Goal: Information Seeking & Learning: Learn about a topic

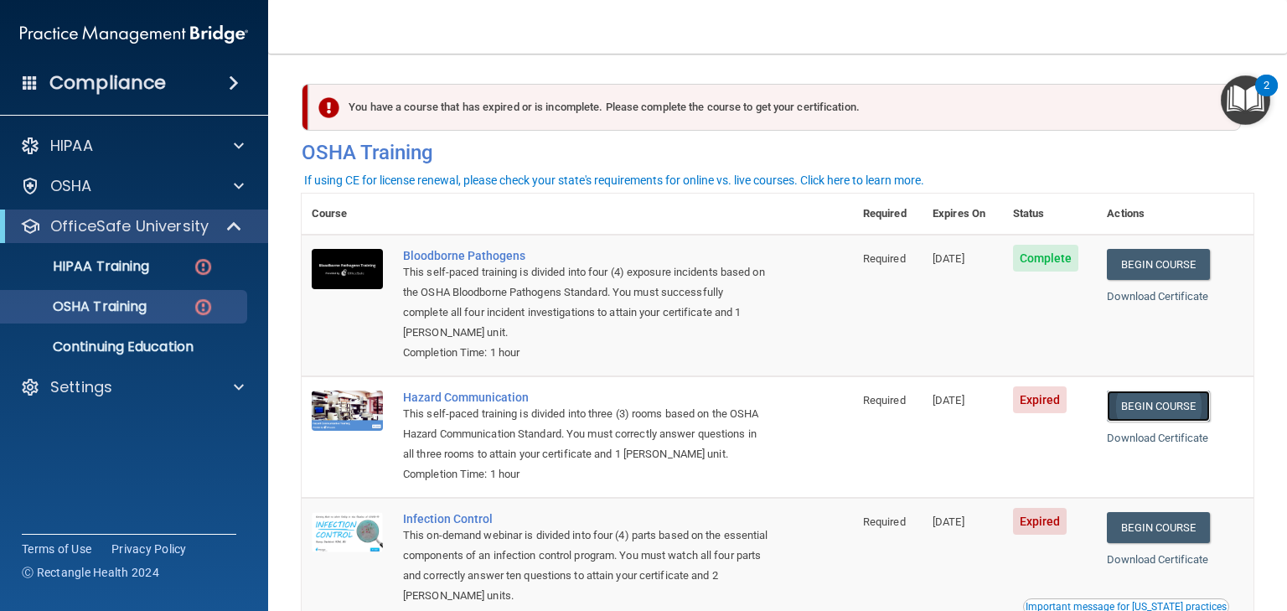
click at [1161, 402] on link "Begin Course" at bounding box center [1158, 405] width 102 height 31
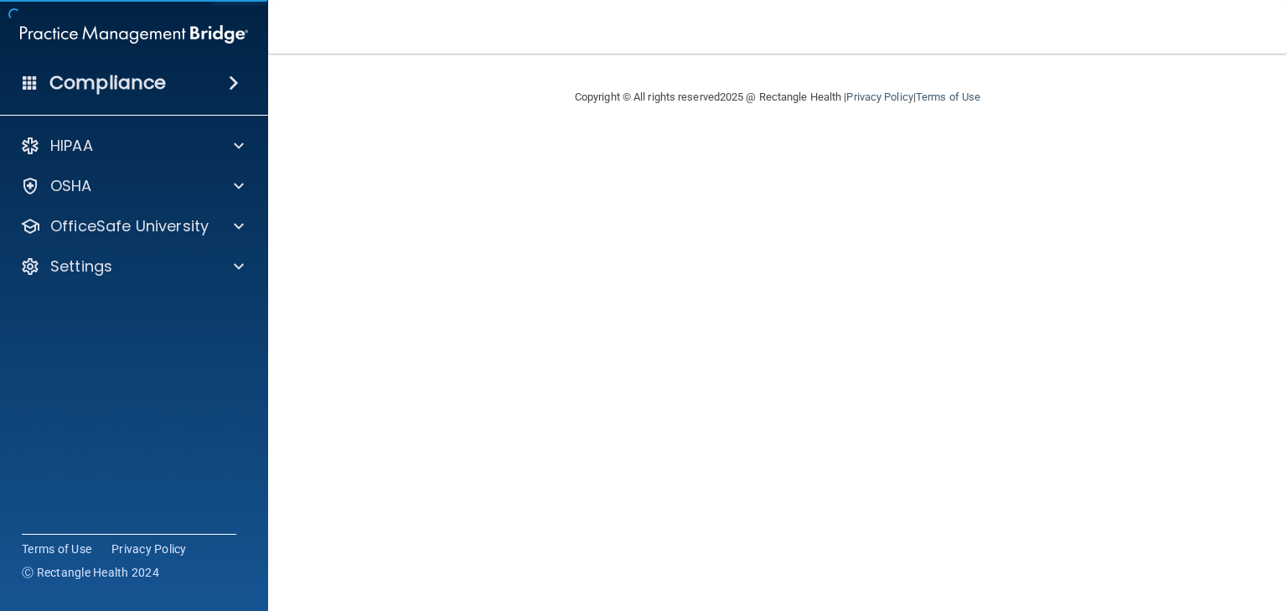
drag, startPoint x: 1286, startPoint y: 334, endPoint x: 1286, endPoint y: 642, distance: 307.5
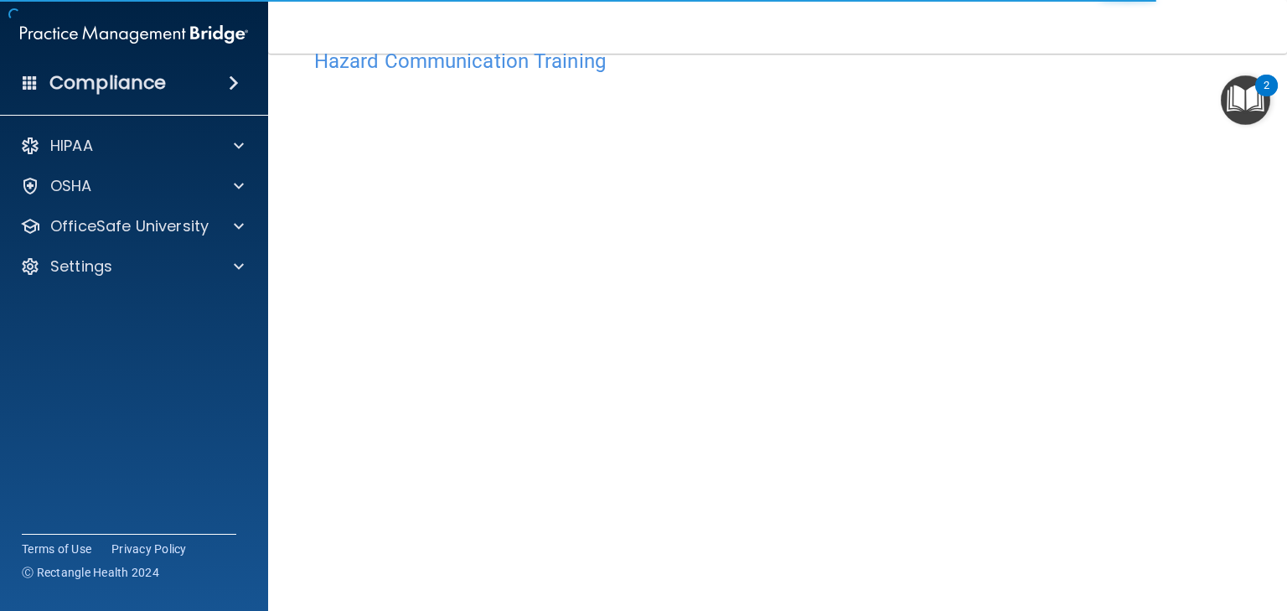
scroll to position [67, 0]
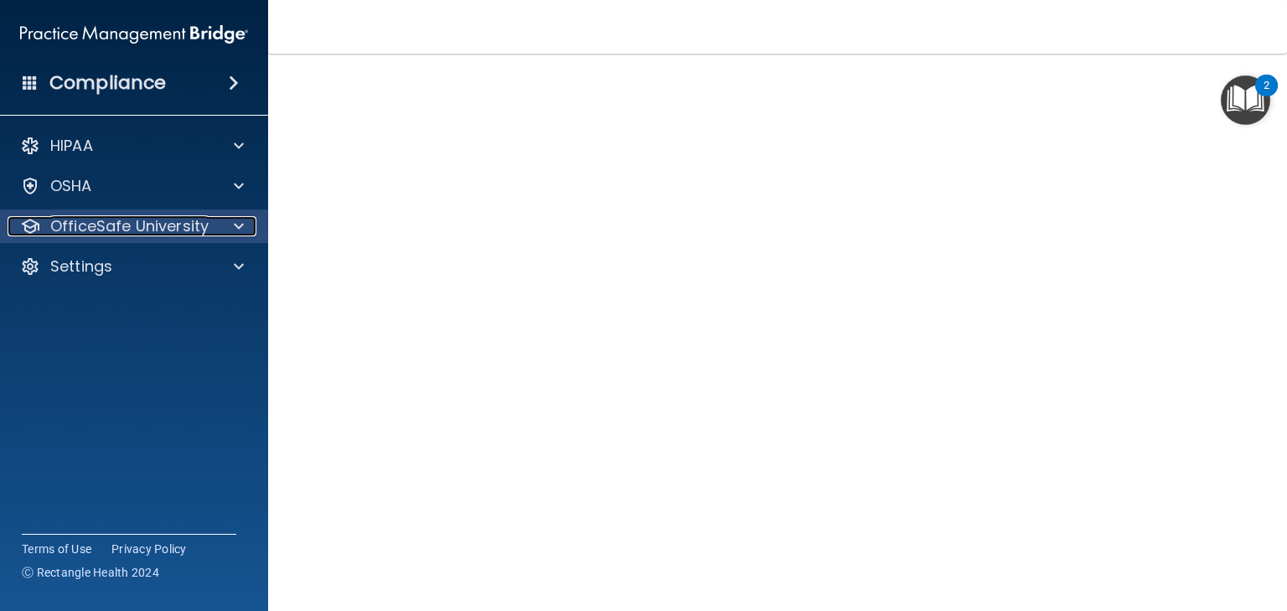
click at [131, 228] on p "OfficeSafe University" at bounding box center [129, 226] width 158 height 20
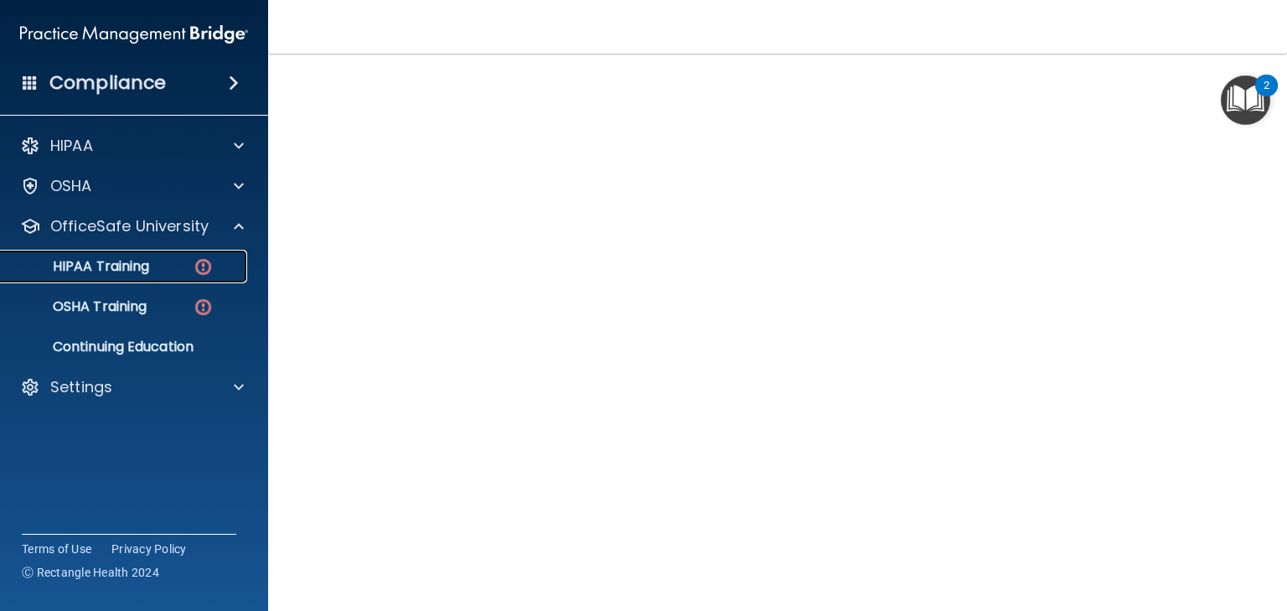
click at [121, 264] on p "HIPAA Training" at bounding box center [80, 266] width 138 height 17
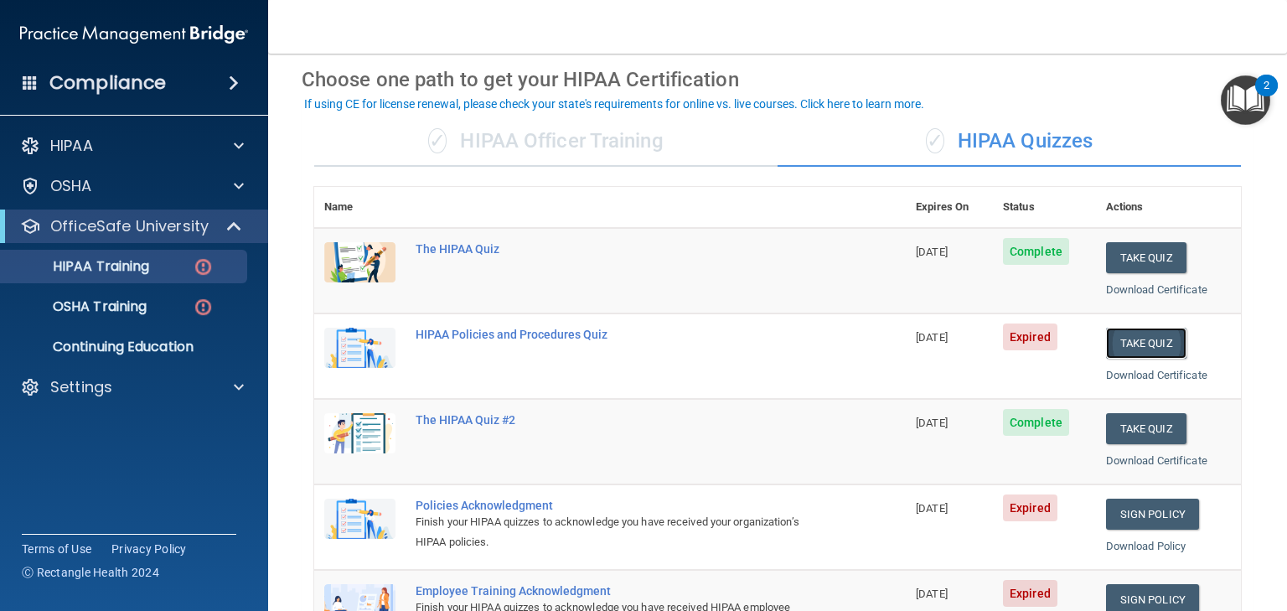
click at [1149, 344] on button "Take Quiz" at bounding box center [1146, 343] width 80 height 31
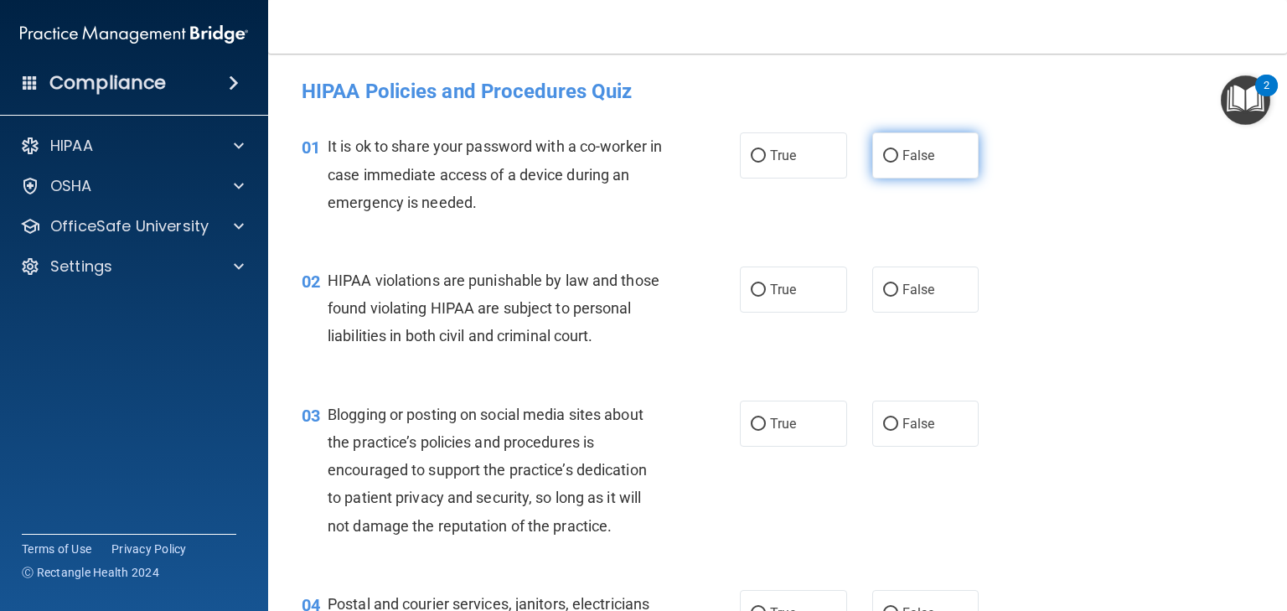
click at [922, 161] on span "False" at bounding box center [918, 155] width 33 height 16
click at [898, 161] on input "False" at bounding box center [890, 156] width 15 height 13
radio input "true"
click at [917, 302] on label "False" at bounding box center [925, 289] width 107 height 46
click at [898, 297] on input "False" at bounding box center [890, 290] width 15 height 13
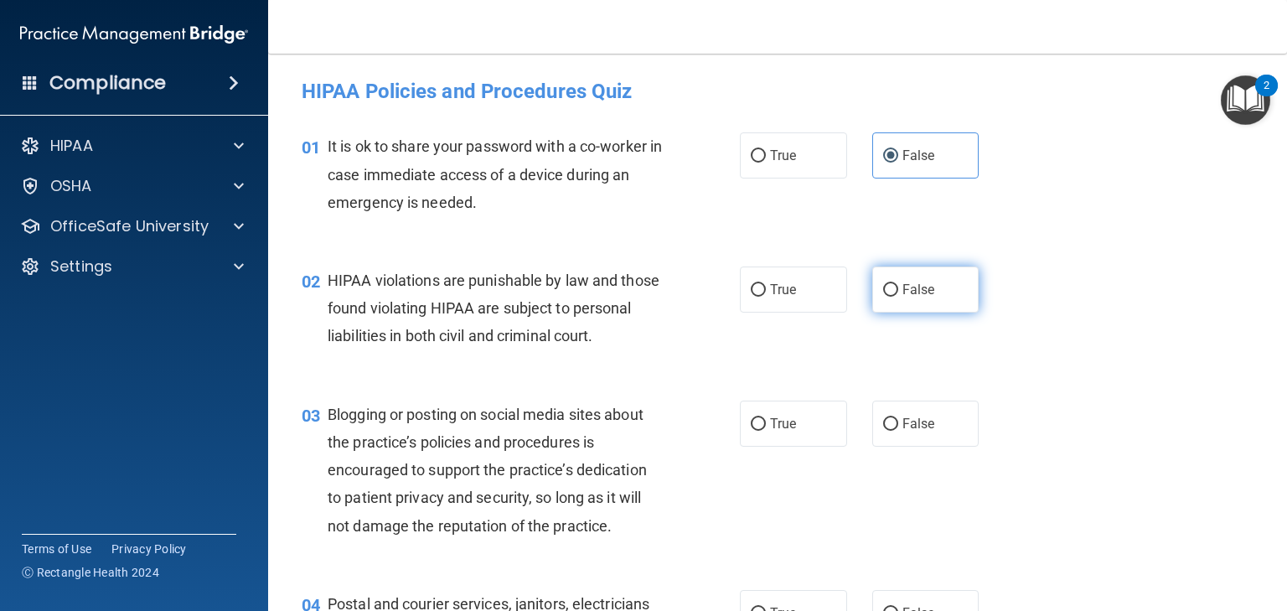
radio input "true"
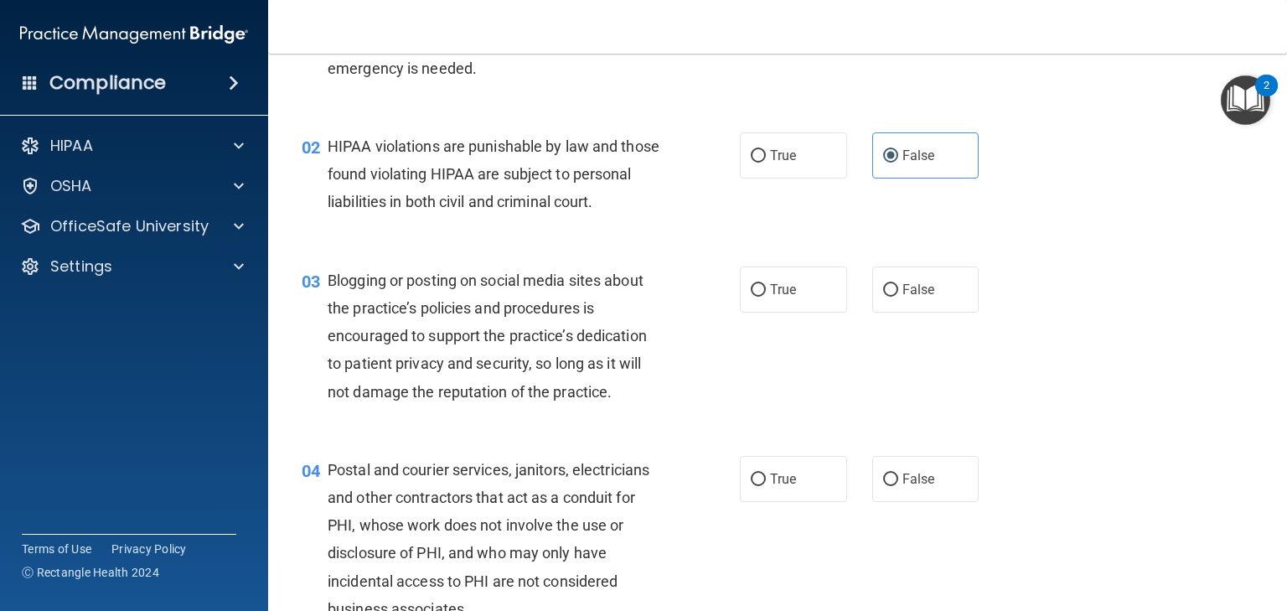
scroll to position [201, 0]
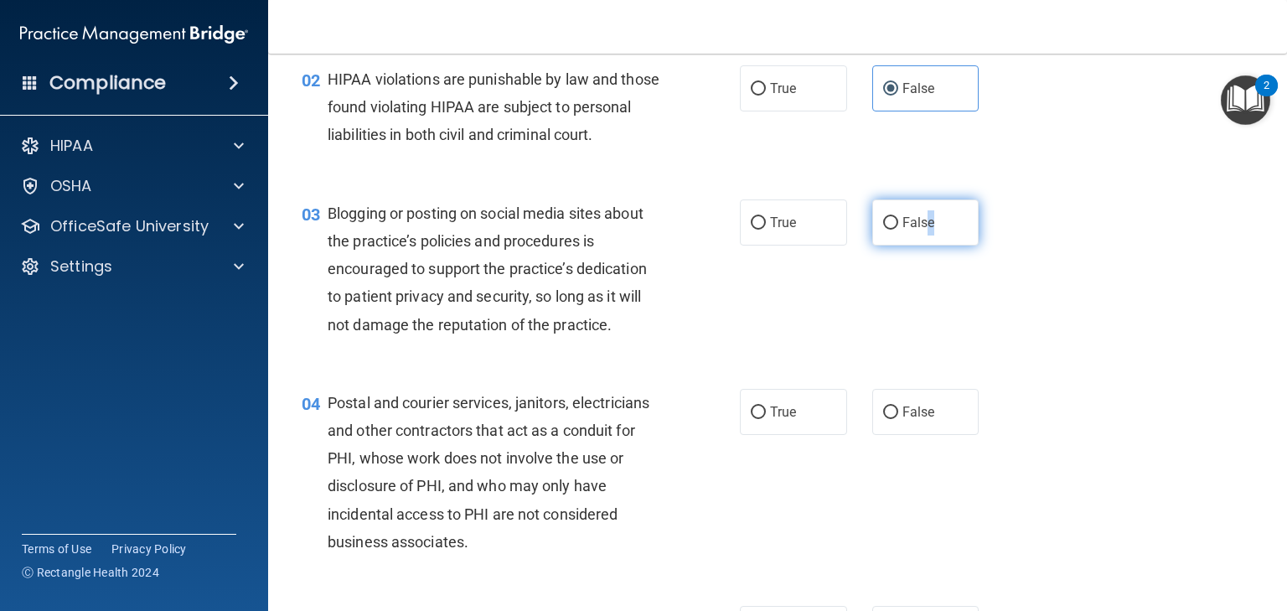
click at [926, 230] on span "False" at bounding box center [918, 223] width 33 height 16
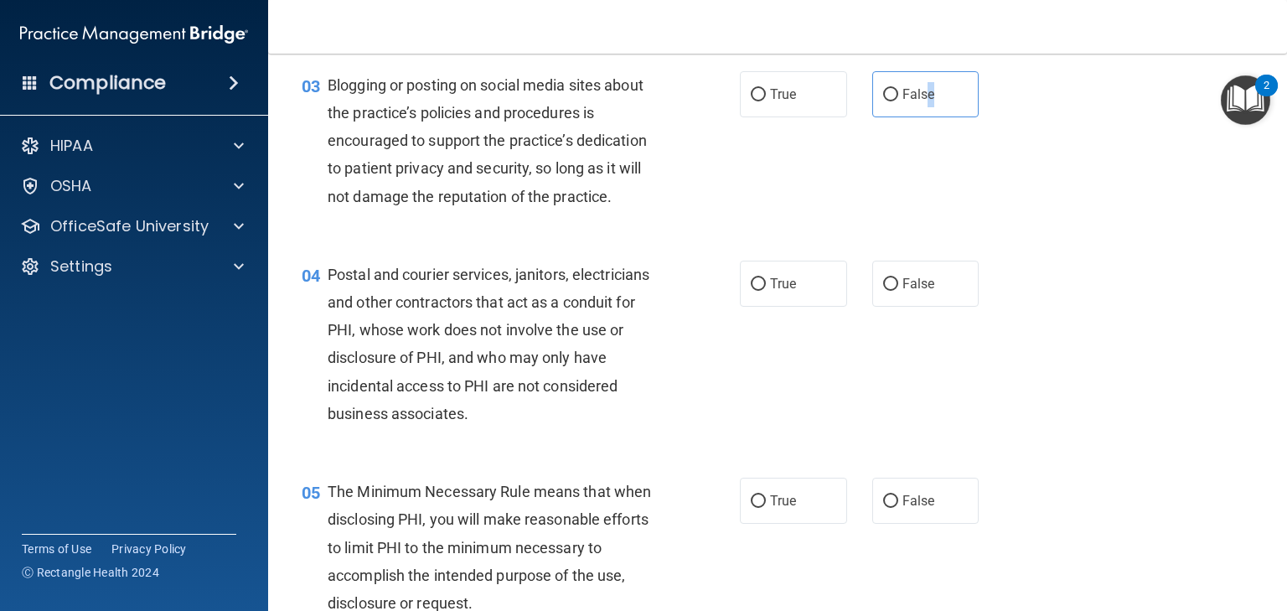
scroll to position [402, 0]
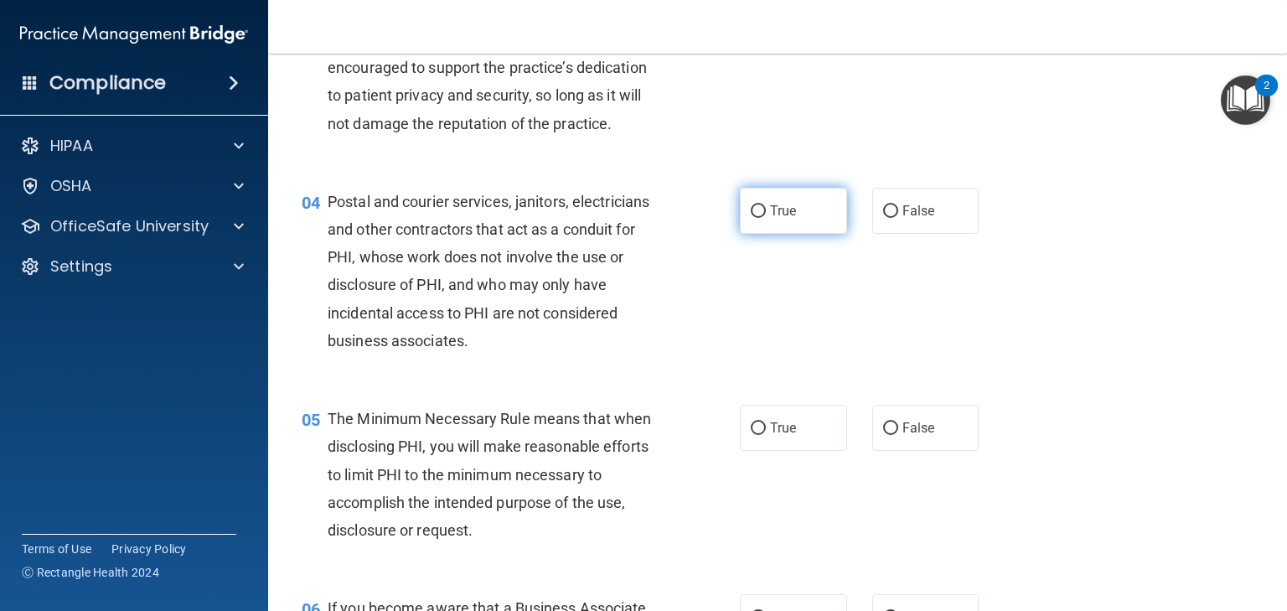
drag, startPoint x: 801, startPoint y: 220, endPoint x: 807, endPoint y: 236, distance: 17.0
click at [807, 234] on label "True" at bounding box center [793, 211] width 107 height 46
click at [766, 218] on input "True" at bounding box center [758, 211] width 15 height 13
radio input "true"
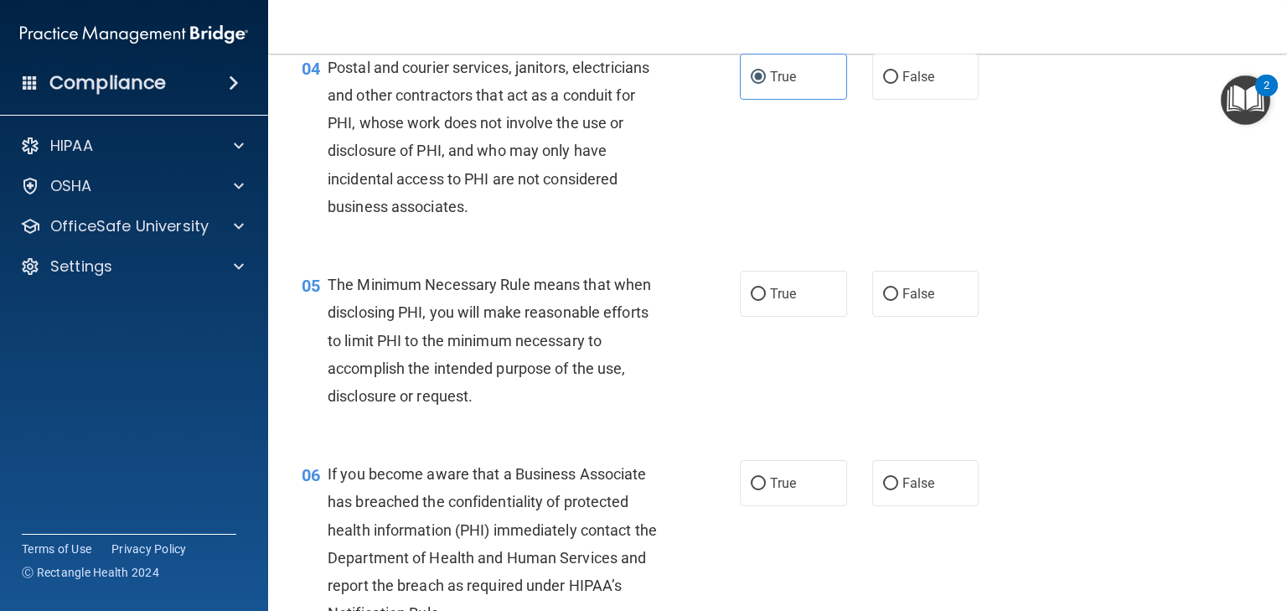
scroll to position [603, 0]
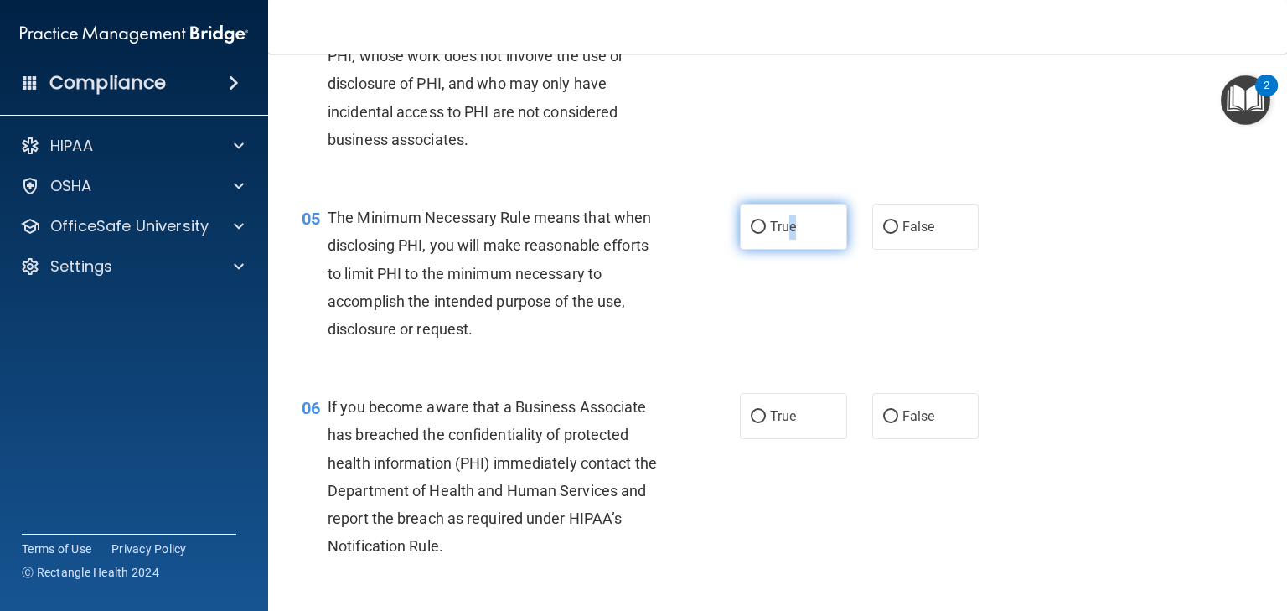
click at [788, 235] on span "True" at bounding box center [783, 227] width 26 height 16
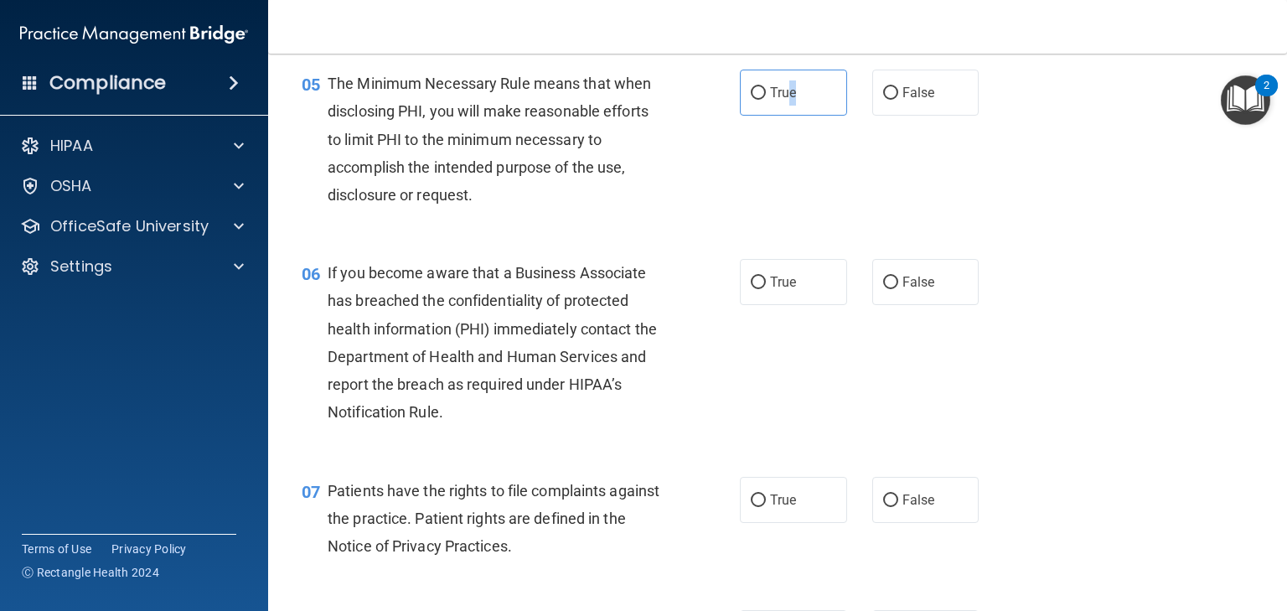
scroll to position [804, 0]
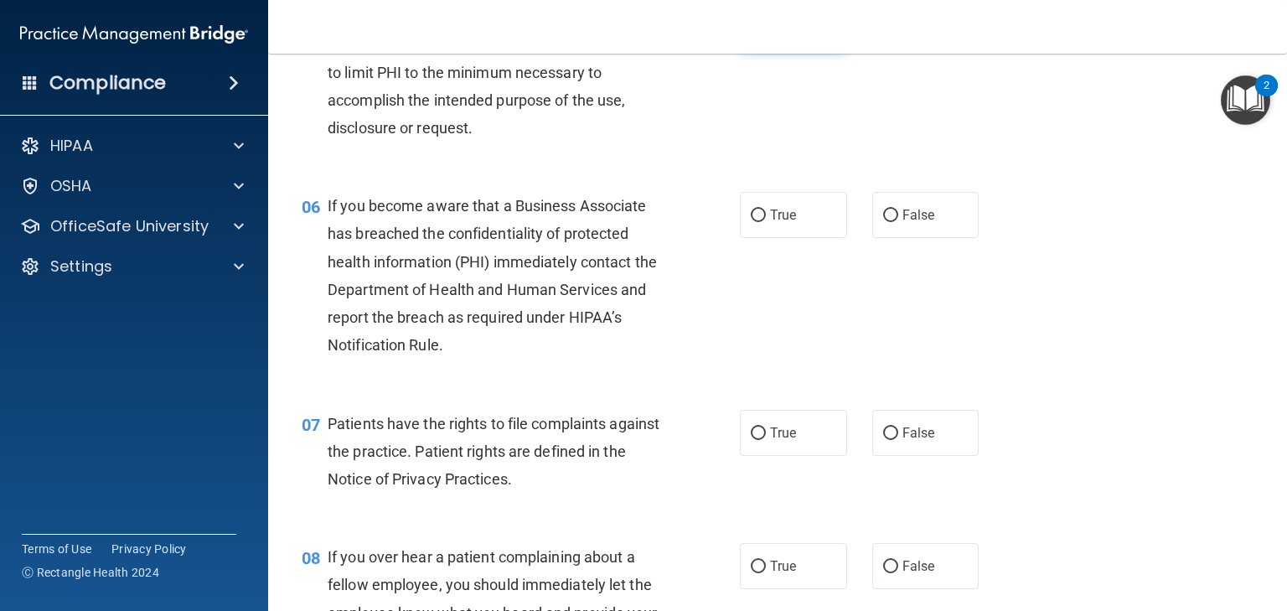
click at [761, 49] on label "True" at bounding box center [793, 26] width 107 height 46
click at [761, 33] on input "True" at bounding box center [758, 26] width 15 height 13
radio input "true"
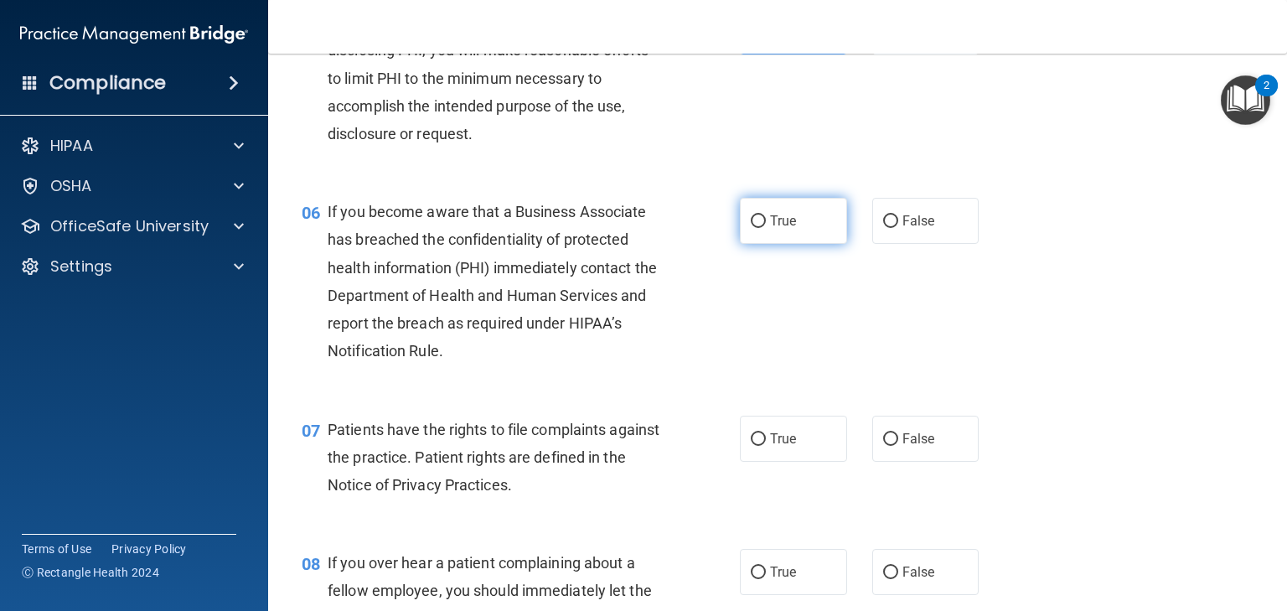
click at [764, 244] on label "True" at bounding box center [793, 221] width 107 height 46
click at [764, 228] on input "True" at bounding box center [758, 221] width 15 height 13
radio input "true"
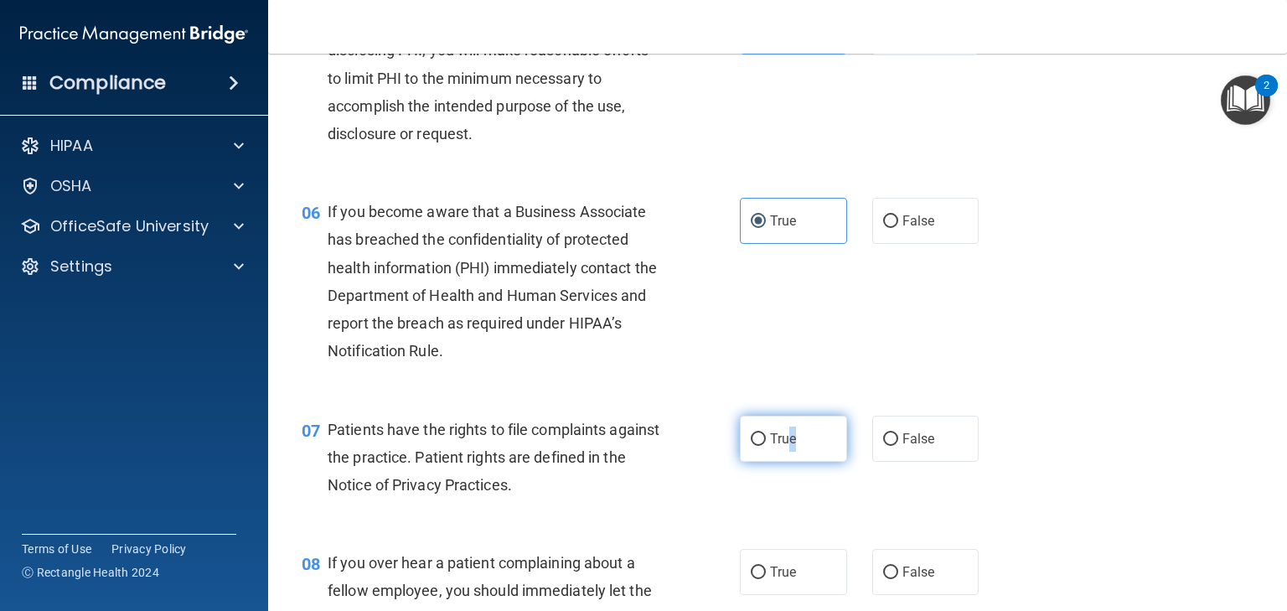
click at [788, 462] on label "True" at bounding box center [793, 439] width 107 height 46
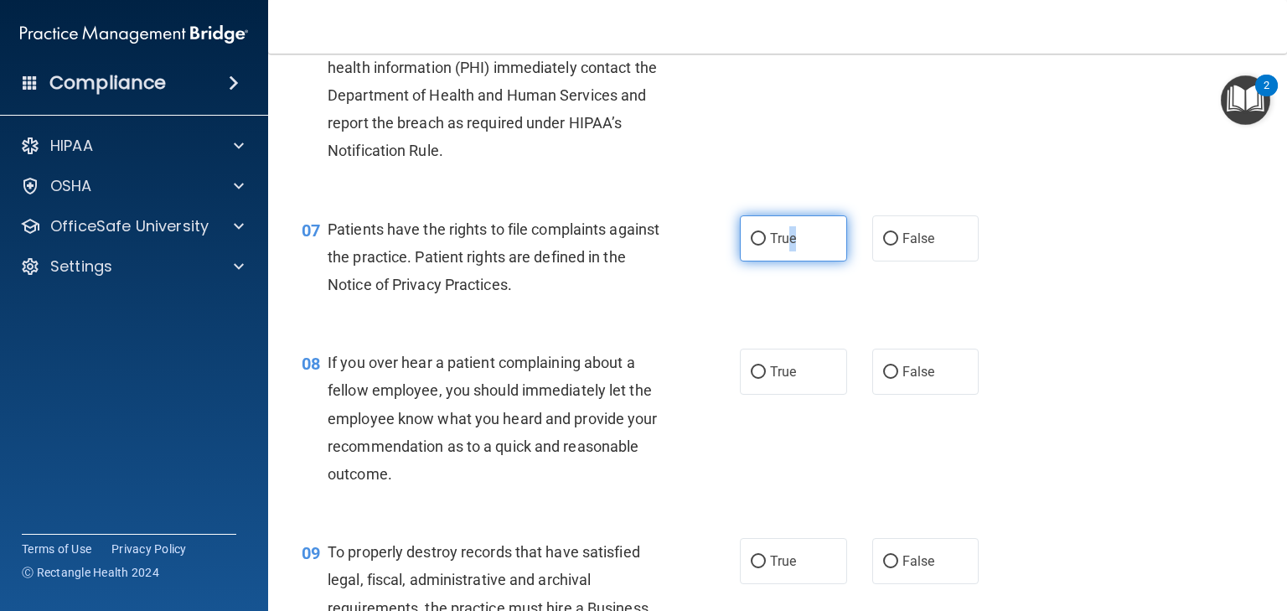
scroll to position [1000, 0]
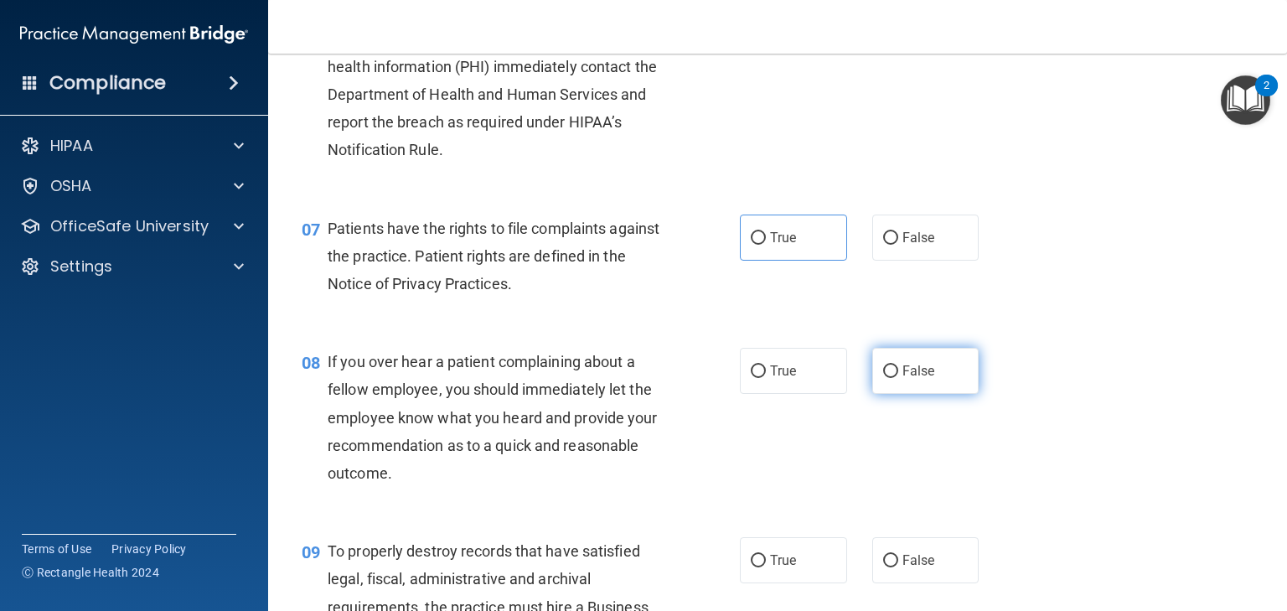
click at [928, 394] on label "False" at bounding box center [925, 371] width 107 height 46
click at [898, 378] on input "False" at bounding box center [890, 371] width 15 height 13
radio input "true"
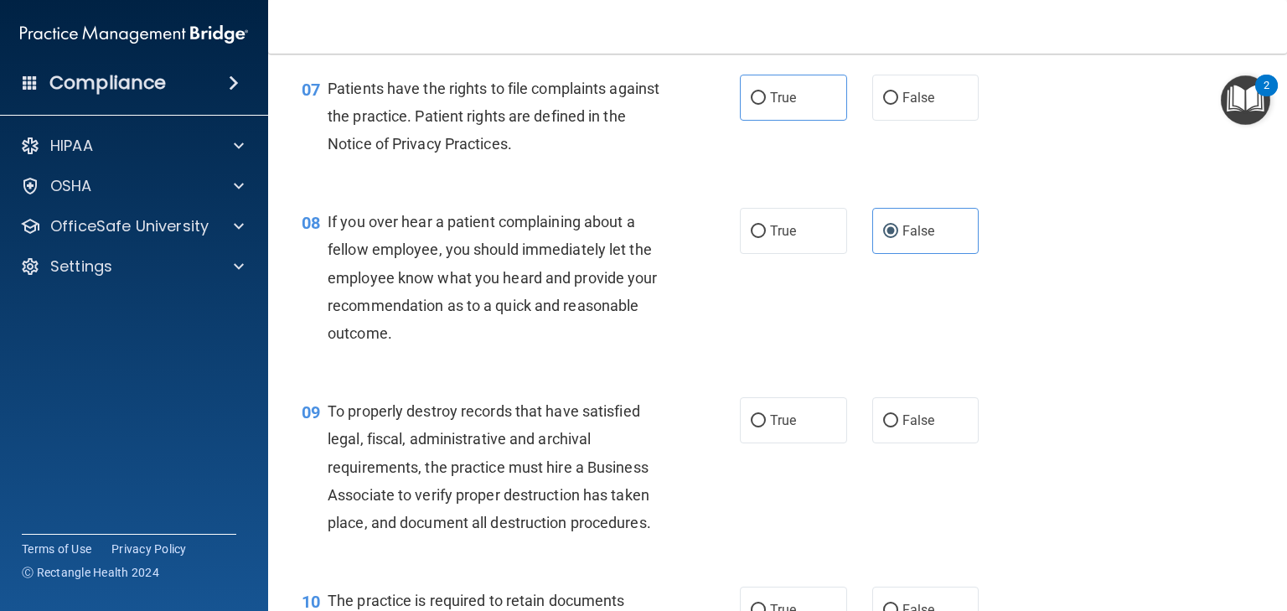
scroll to position [1201, 0]
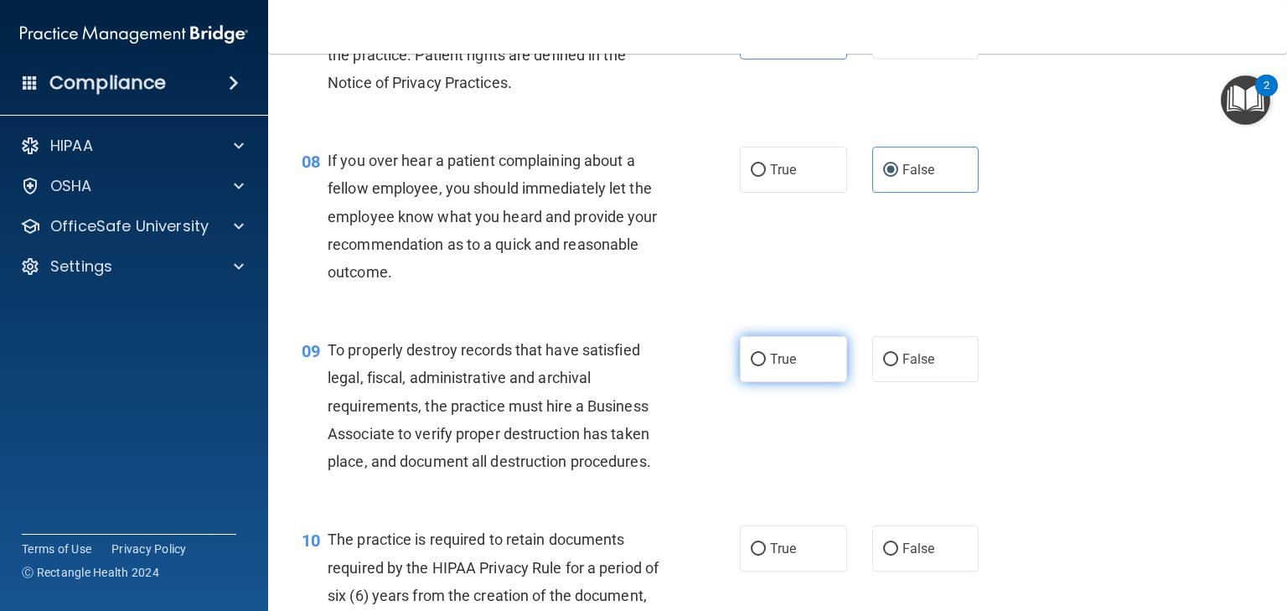
click at [791, 382] on label "True" at bounding box center [793, 359] width 107 height 46
click at [766, 366] on input "True" at bounding box center [758, 360] width 15 height 13
radio input "true"
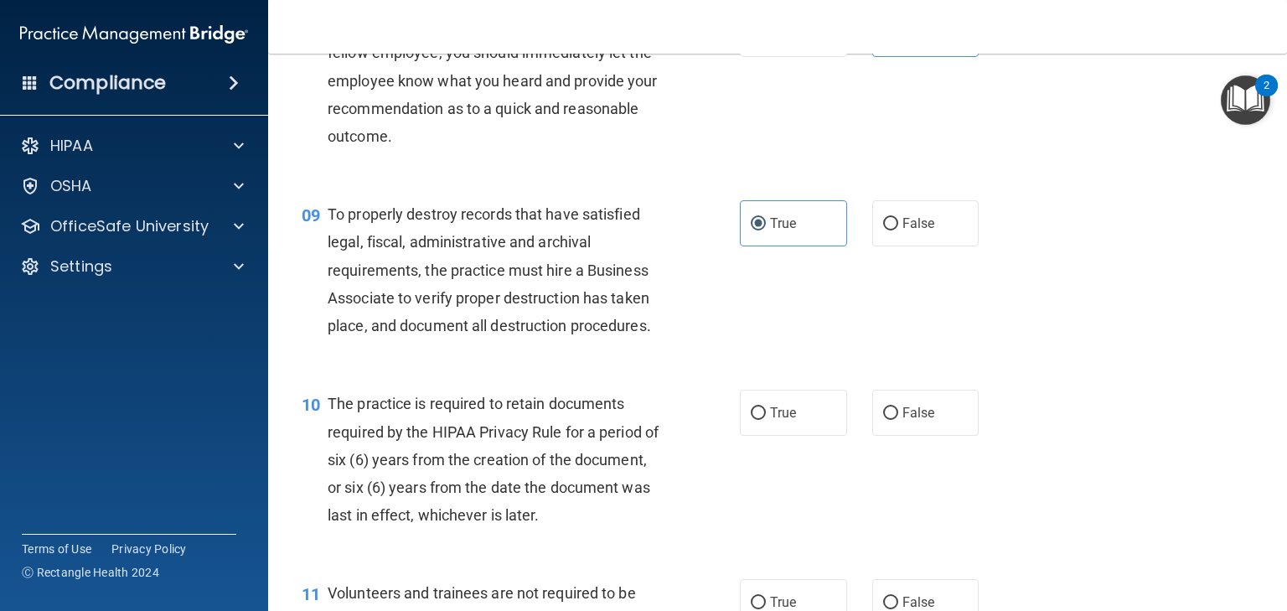
scroll to position [1402, 0]
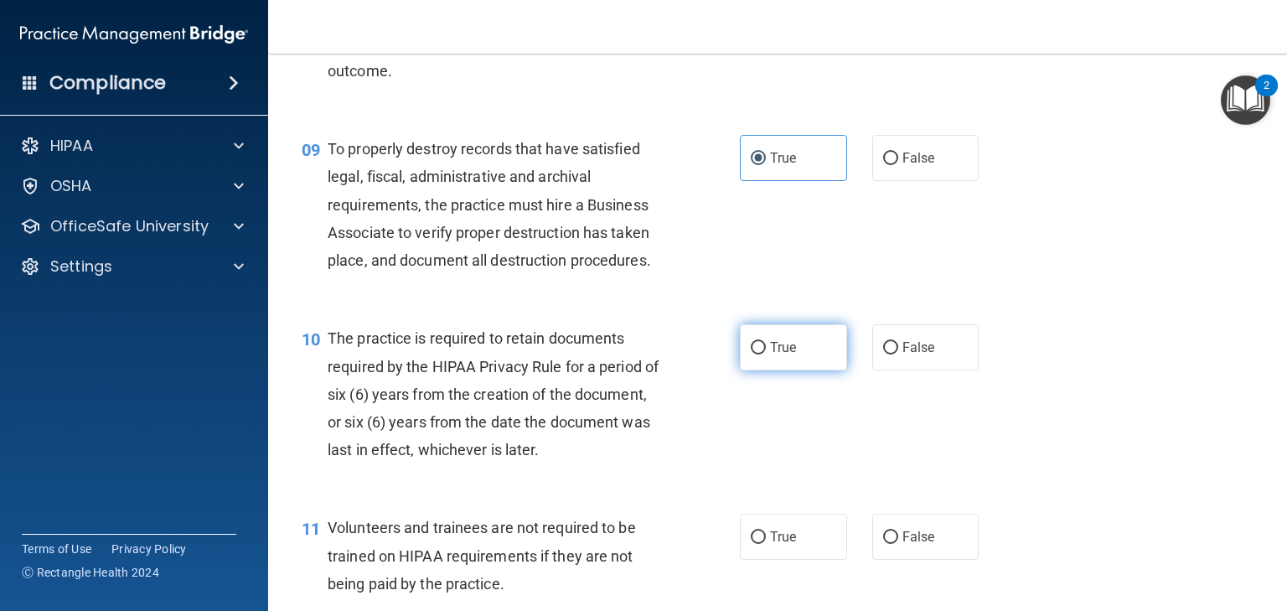
click at [774, 370] on label "True" at bounding box center [793, 347] width 107 height 46
click at [766, 354] on input "True" at bounding box center [758, 348] width 15 height 13
radio input "true"
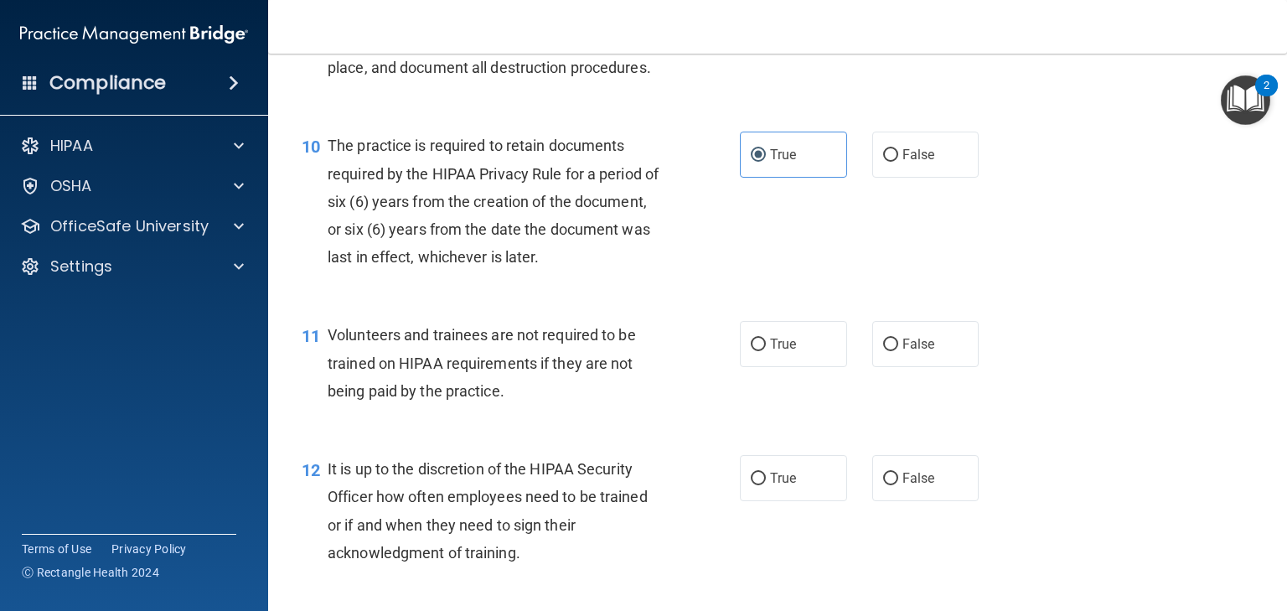
scroll to position [1603, 0]
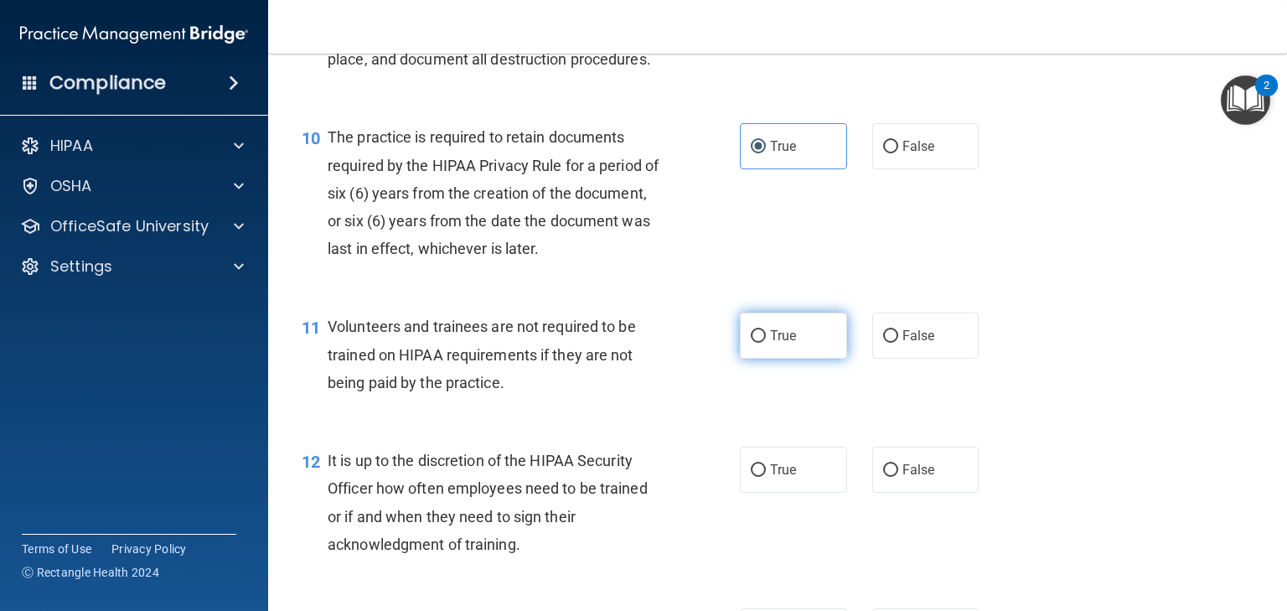
click at [801, 359] on label "True" at bounding box center [793, 336] width 107 height 46
click at [766, 343] on input "True" at bounding box center [758, 336] width 15 height 13
radio input "true"
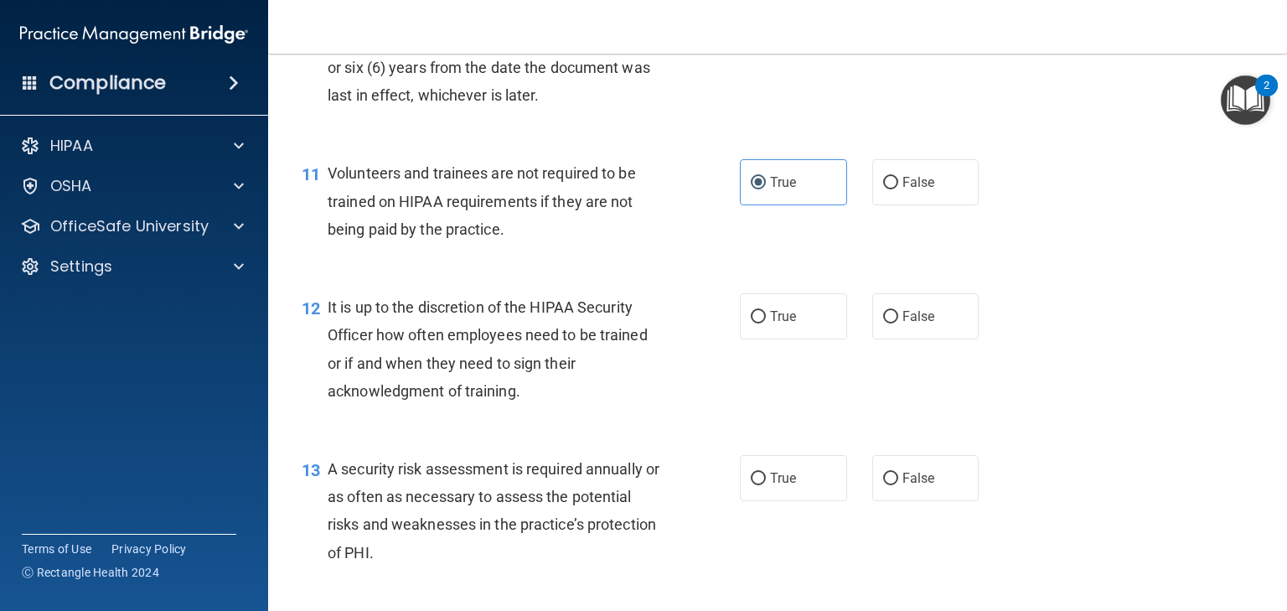
scroll to position [1804, 0]
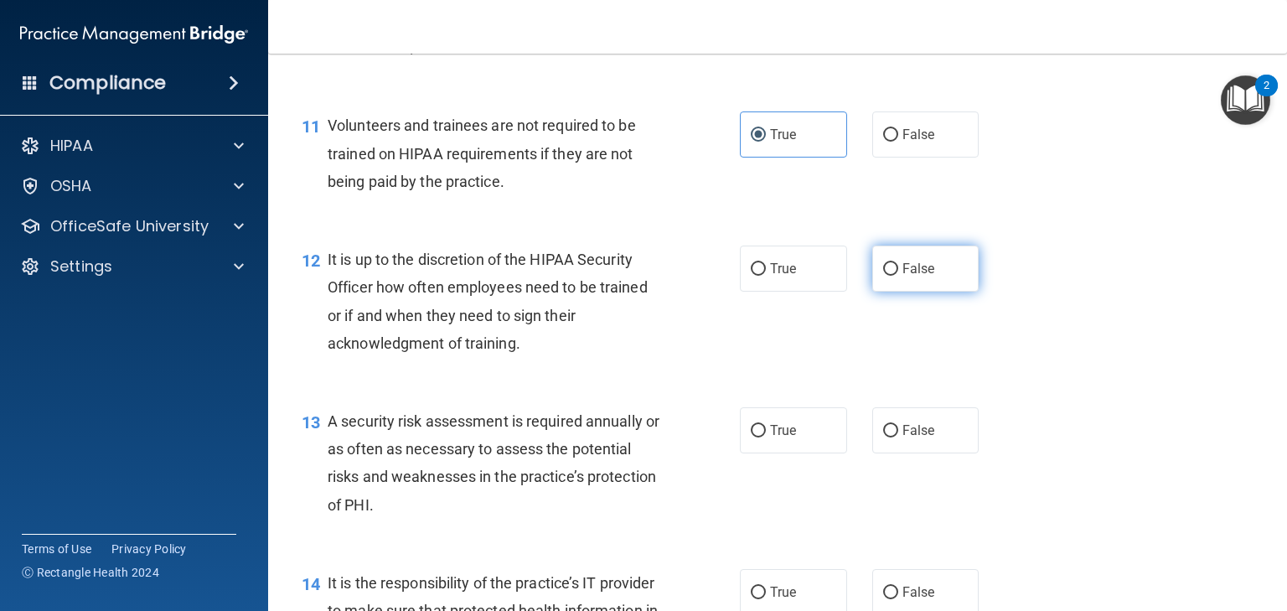
click at [938, 292] on label "False" at bounding box center [925, 269] width 107 height 46
click at [898, 276] on input "False" at bounding box center [890, 269] width 15 height 13
radio input "true"
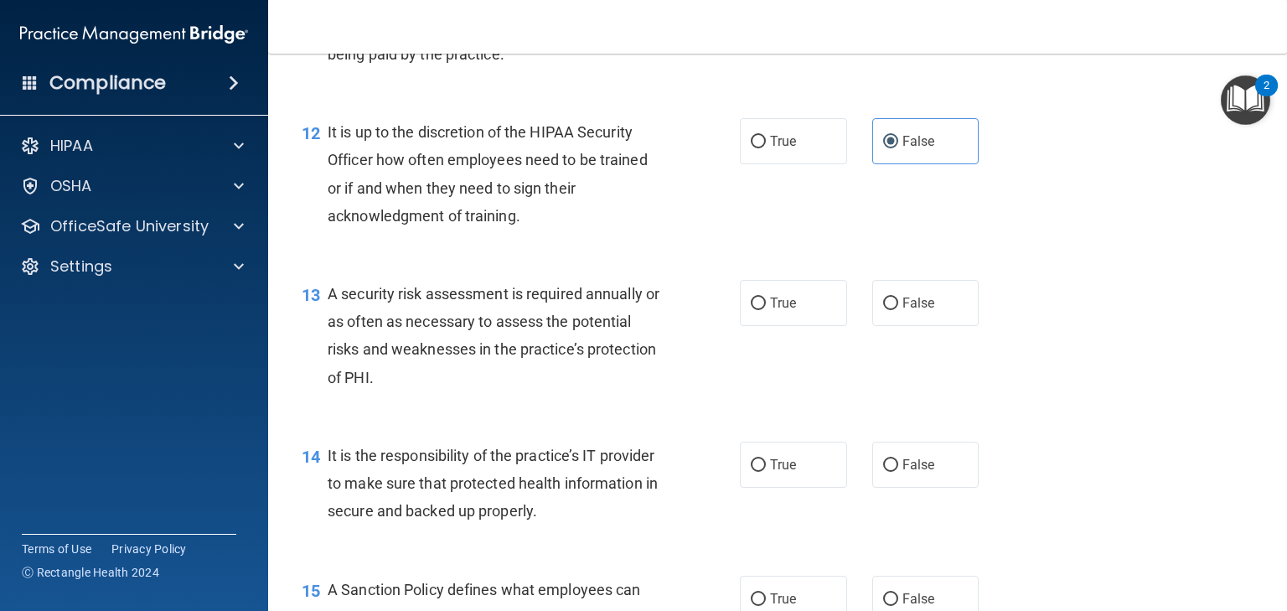
scroll to position [1938, 0]
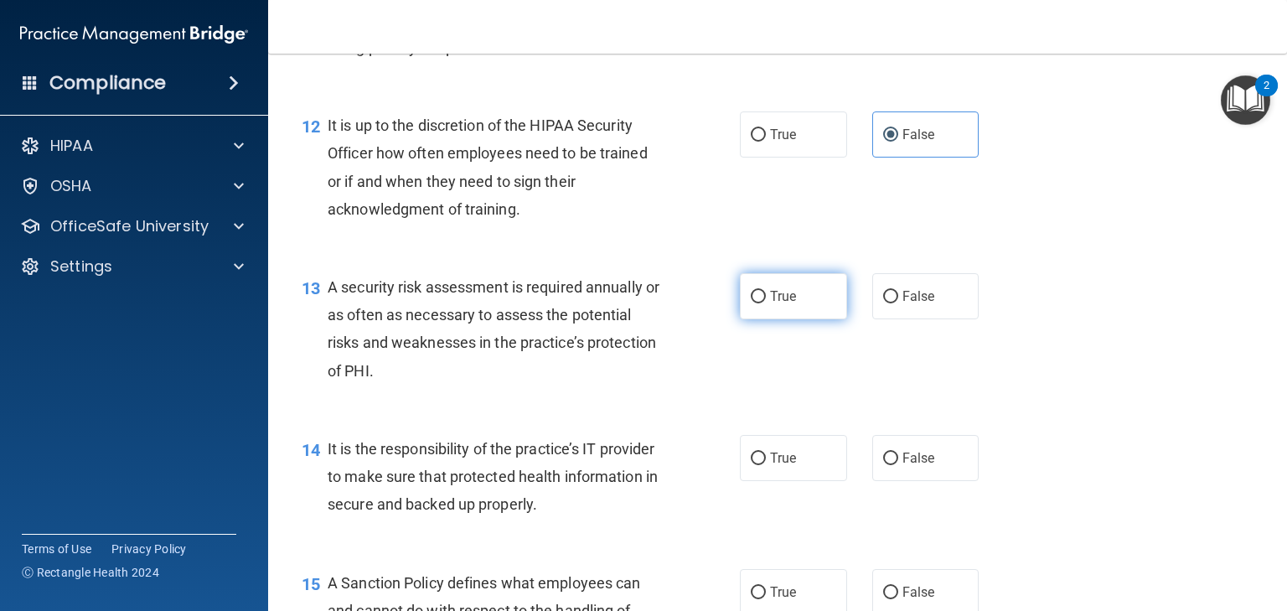
click at [787, 304] on span "True" at bounding box center [783, 296] width 26 height 16
click at [766, 303] on input "True" at bounding box center [758, 297] width 15 height 13
radio input "true"
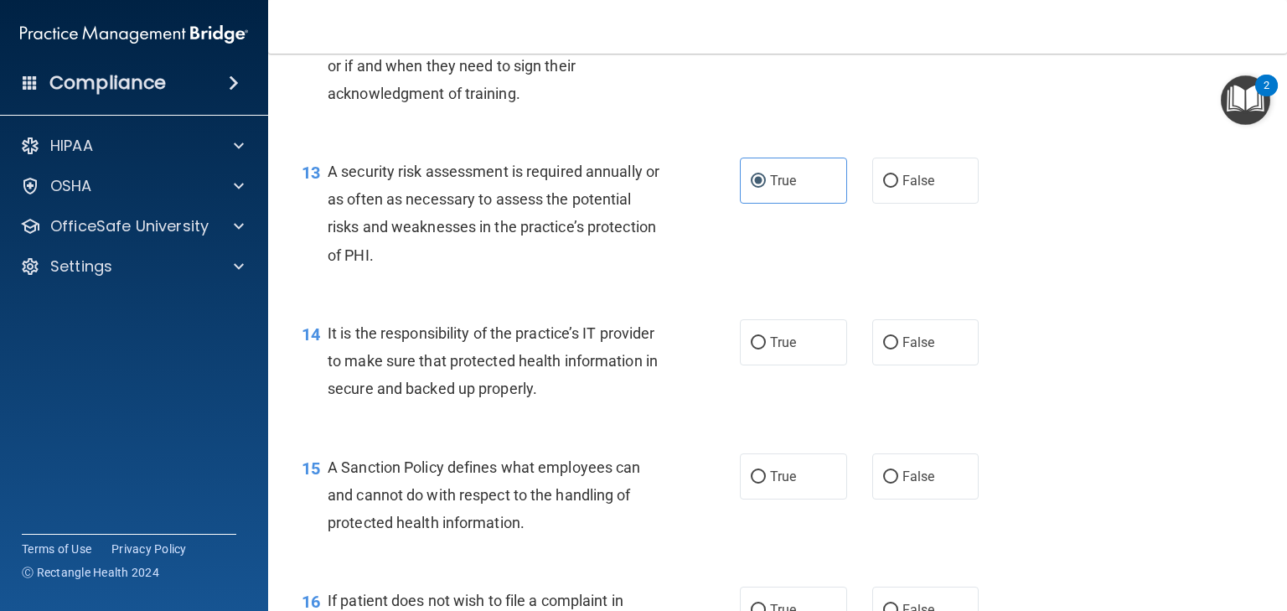
scroll to position [2139, 0]
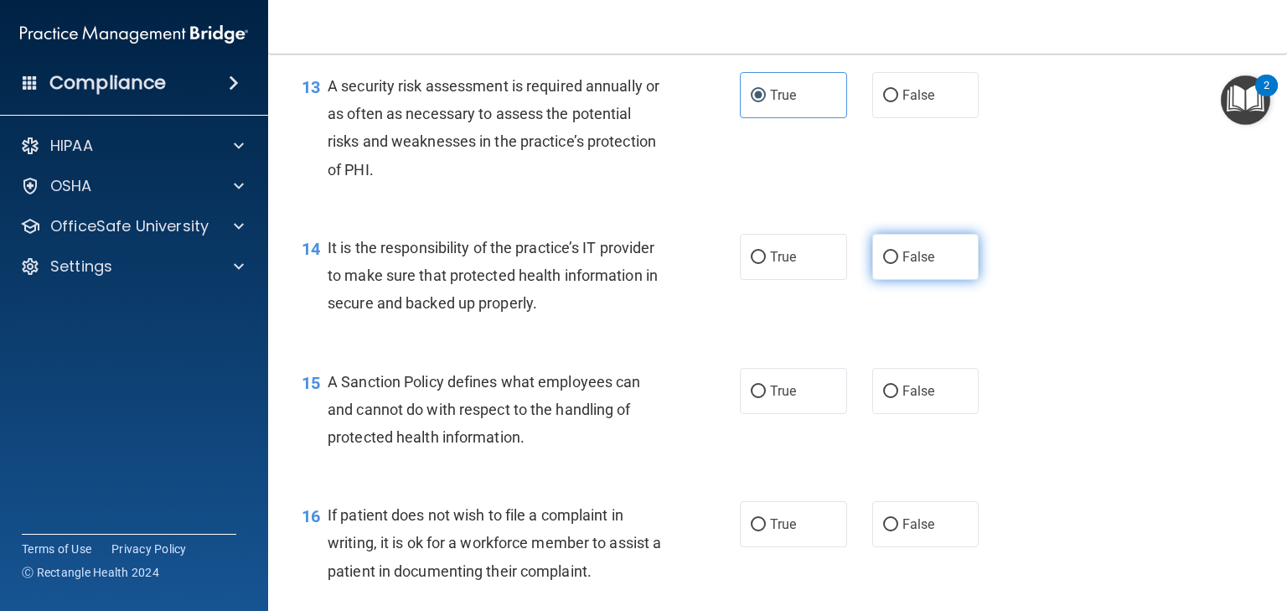
click at [914, 280] on label "False" at bounding box center [925, 257] width 107 height 46
click at [898, 264] on input "False" at bounding box center [890, 257] width 15 height 13
radio input "true"
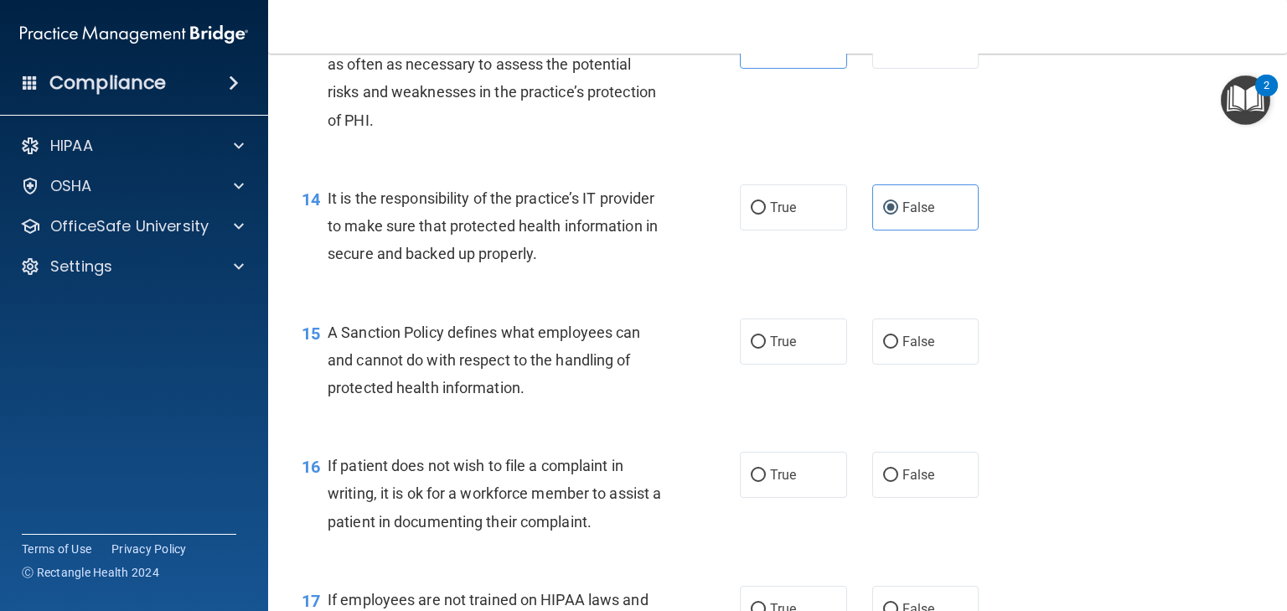
scroll to position [2273, 0]
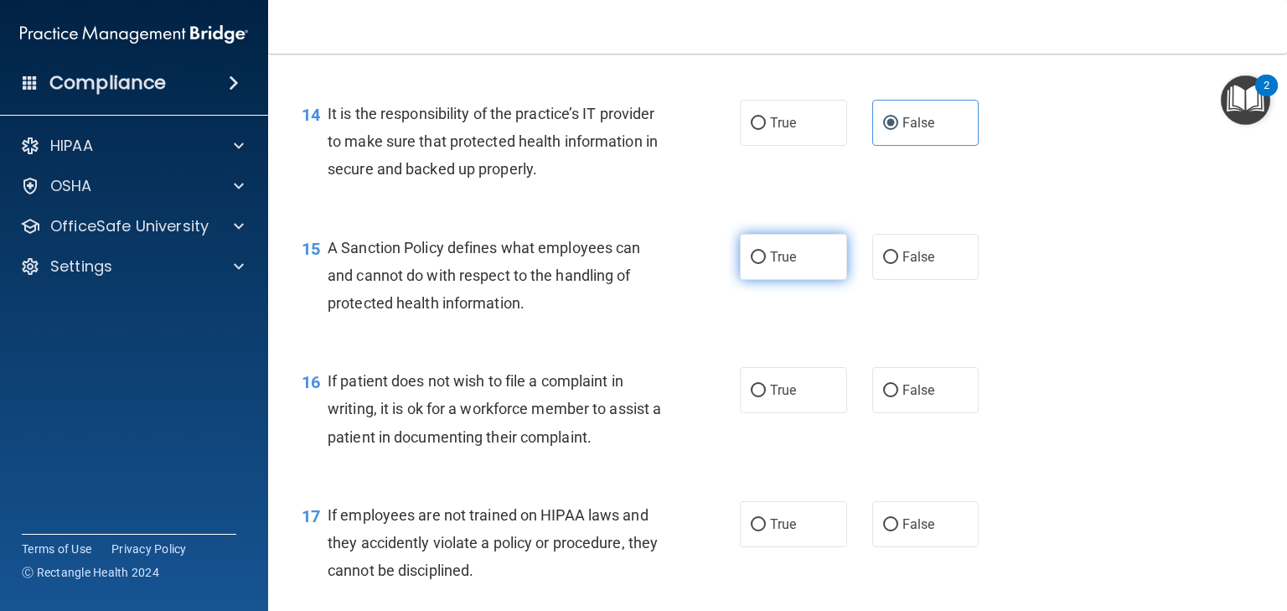
click at [808, 280] on label "True" at bounding box center [793, 257] width 107 height 46
click at [766, 264] on input "True" at bounding box center [758, 257] width 15 height 13
radio input "true"
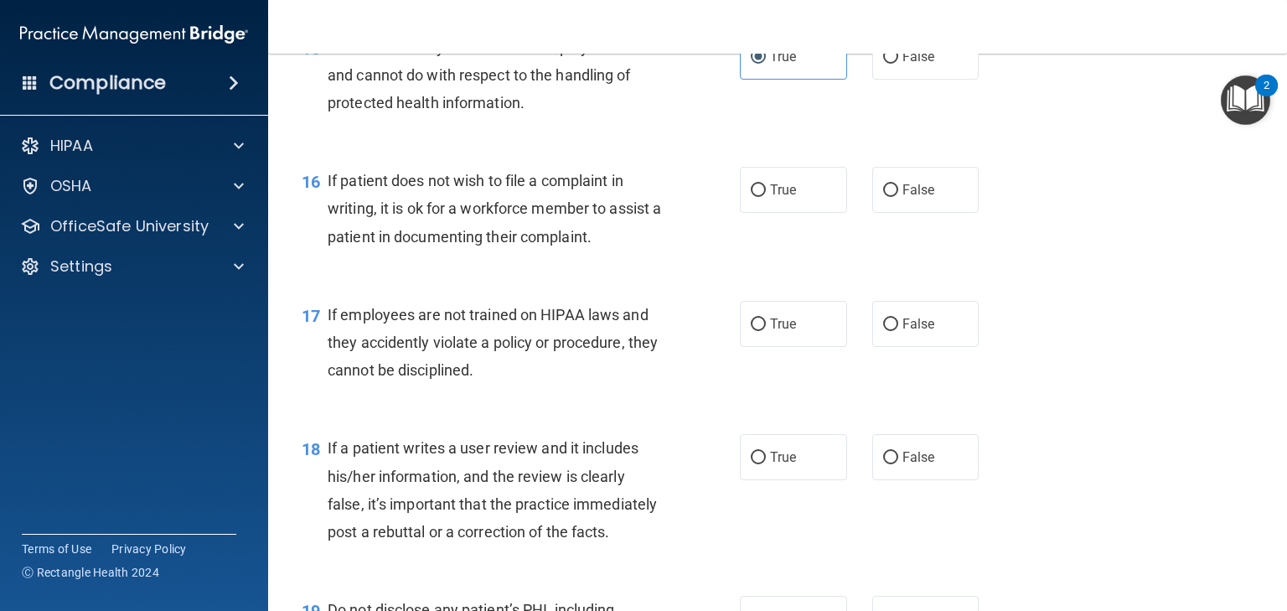
scroll to position [2474, 0]
click at [918, 197] on span "False" at bounding box center [918, 189] width 33 height 16
click at [898, 196] on input "False" at bounding box center [890, 190] width 15 height 13
radio input "true"
click at [759, 343] on label "True" at bounding box center [793, 323] width 107 height 46
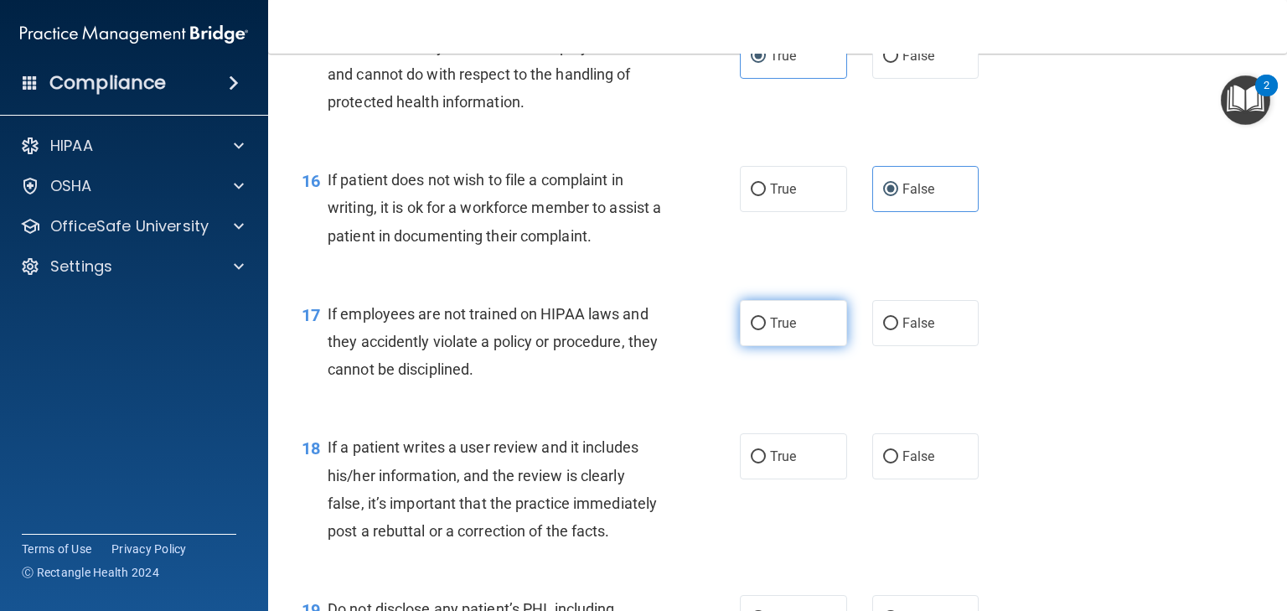
click at [759, 330] on input "True" at bounding box center [758, 324] width 15 height 13
radio input "true"
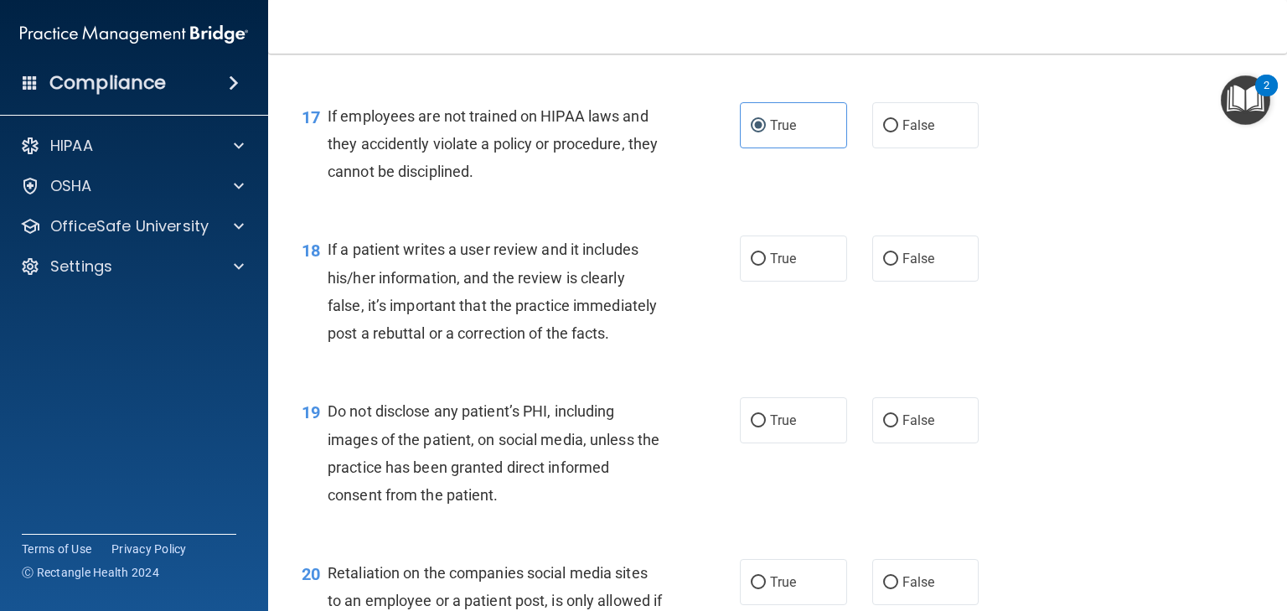
scroll to position [2675, 0]
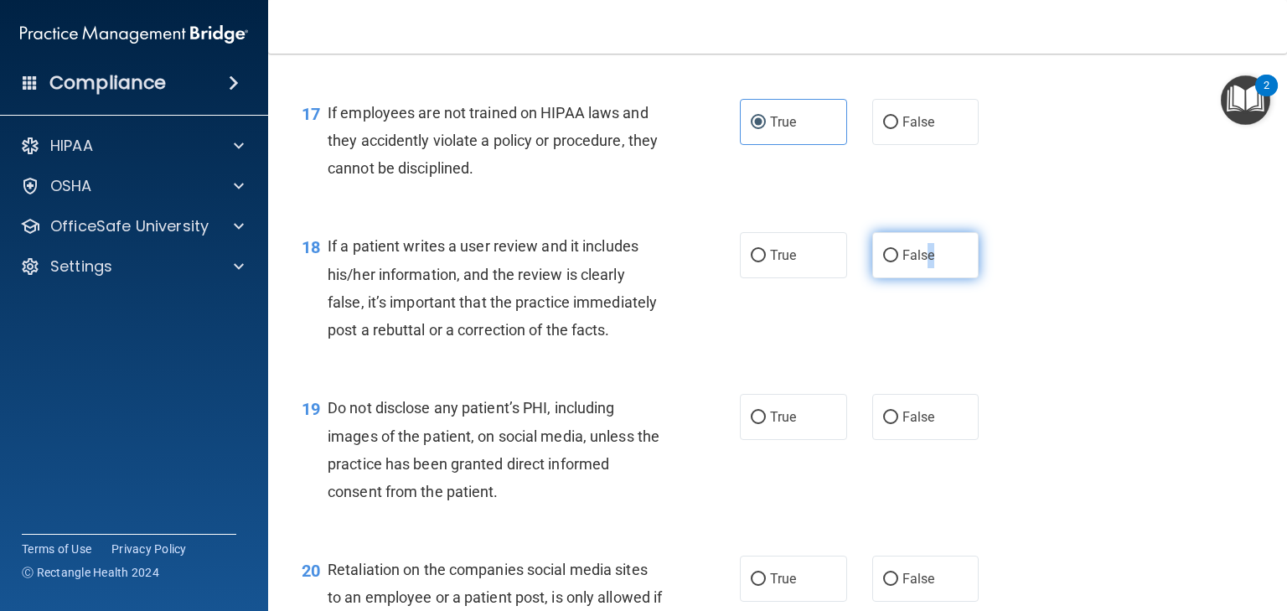
click at [925, 263] on span "False" at bounding box center [918, 255] width 33 height 16
click at [888, 262] on input "False" at bounding box center [890, 256] width 15 height 13
radio input "true"
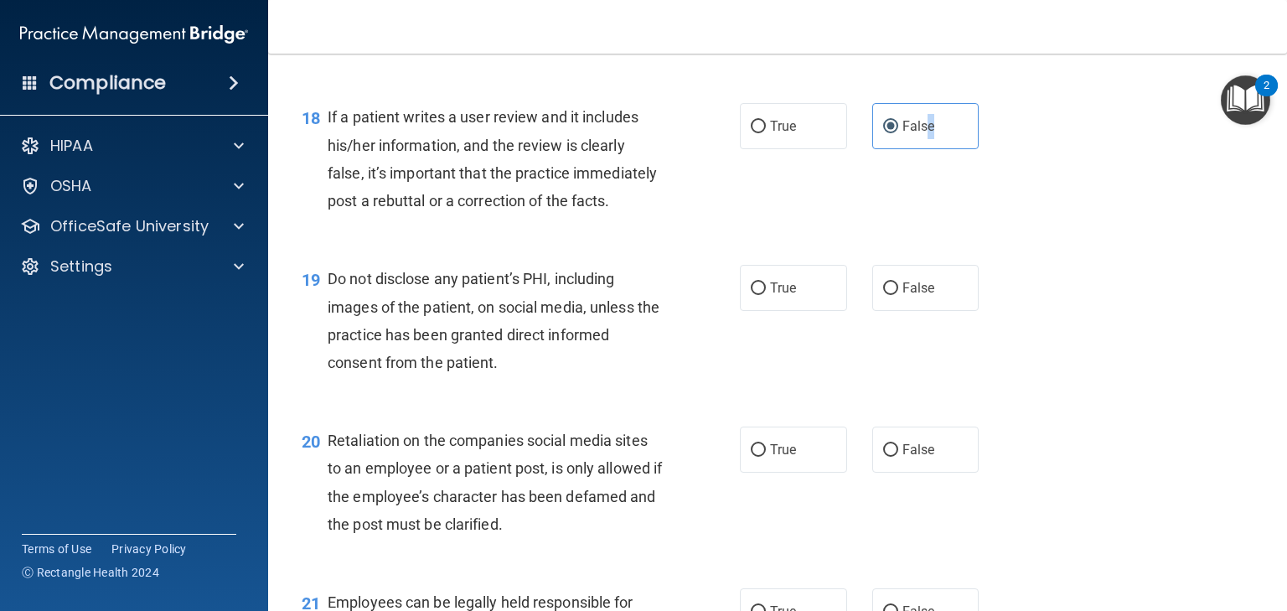
scroll to position [2809, 0]
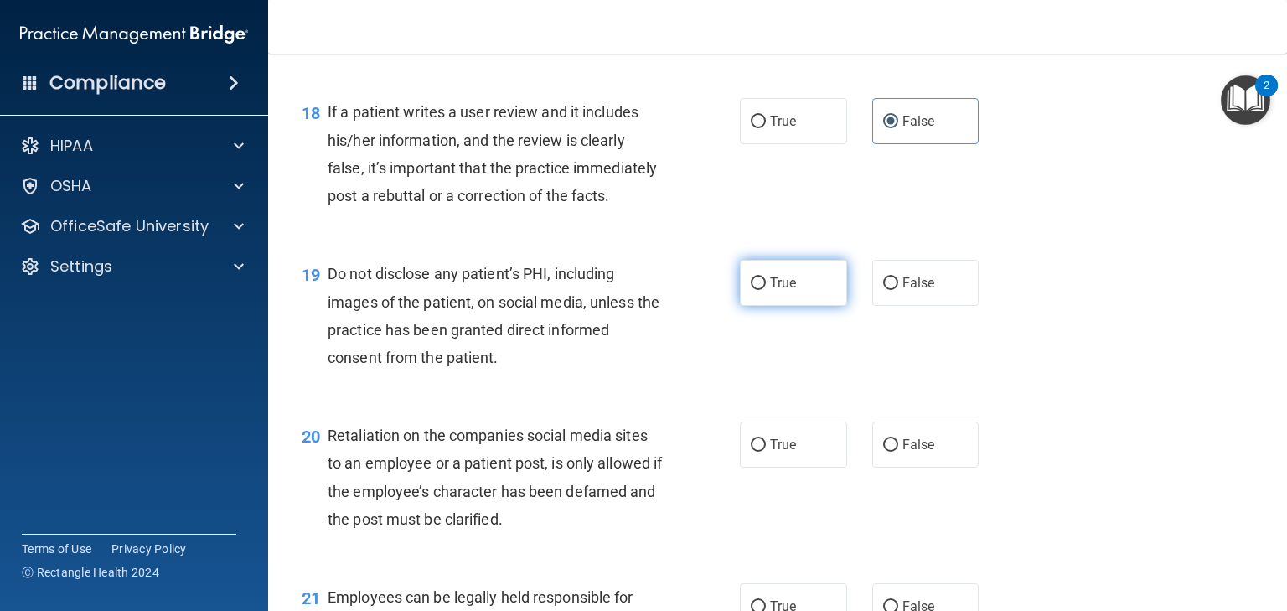
click at [770, 291] on span "True" at bounding box center [783, 283] width 26 height 16
click at [766, 290] on input "True" at bounding box center [758, 283] width 15 height 13
radio input "true"
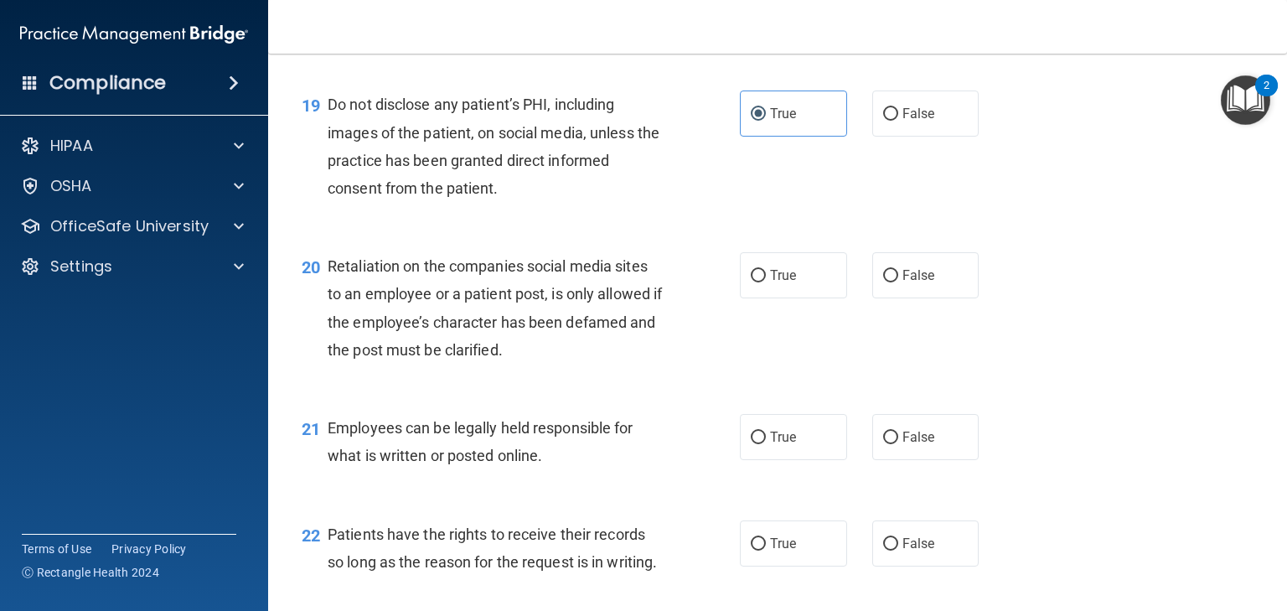
scroll to position [3011, 0]
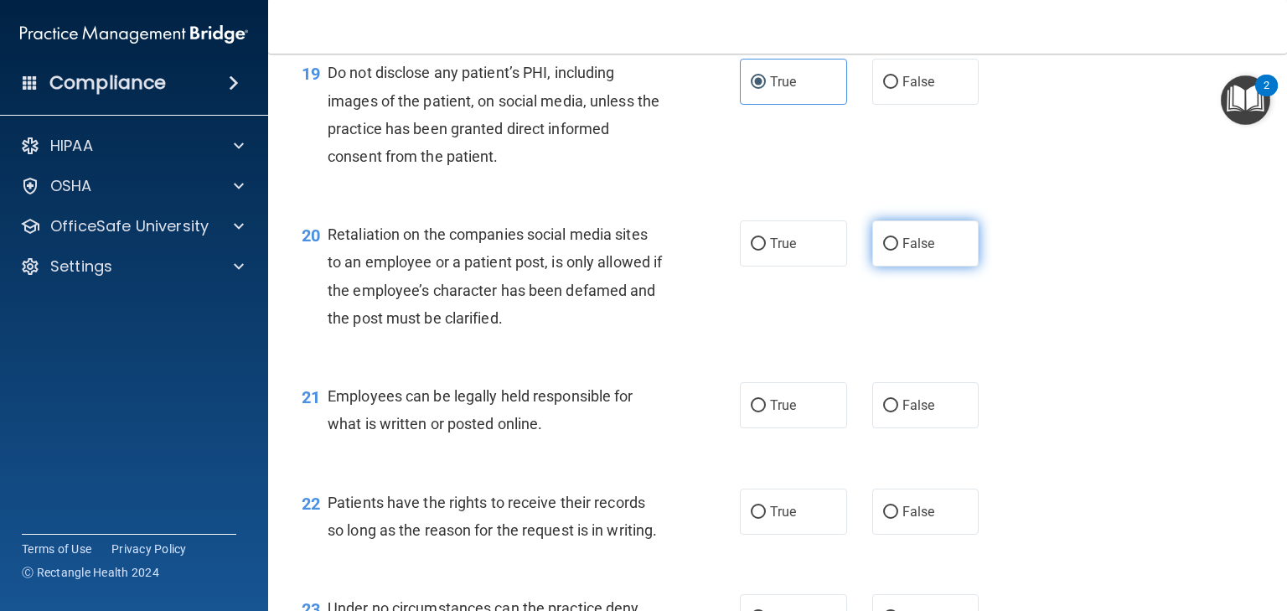
click at [918, 251] on span "False" at bounding box center [918, 243] width 33 height 16
click at [898, 251] on input "False" at bounding box center [890, 244] width 15 height 13
radio input "true"
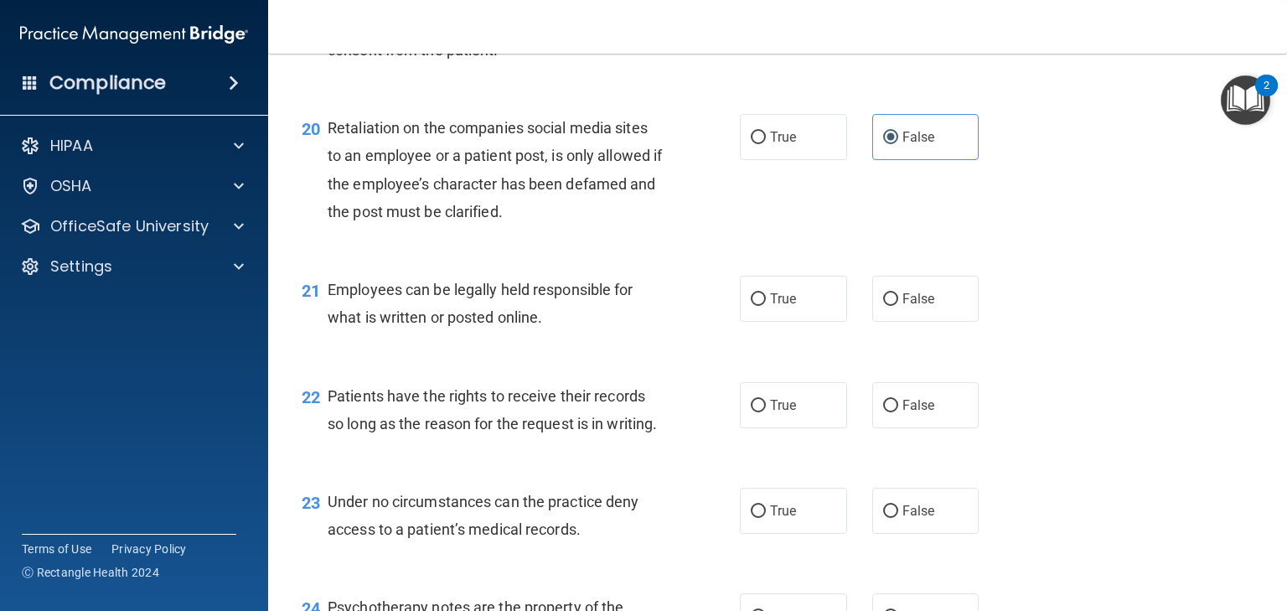
scroll to position [3145, 0]
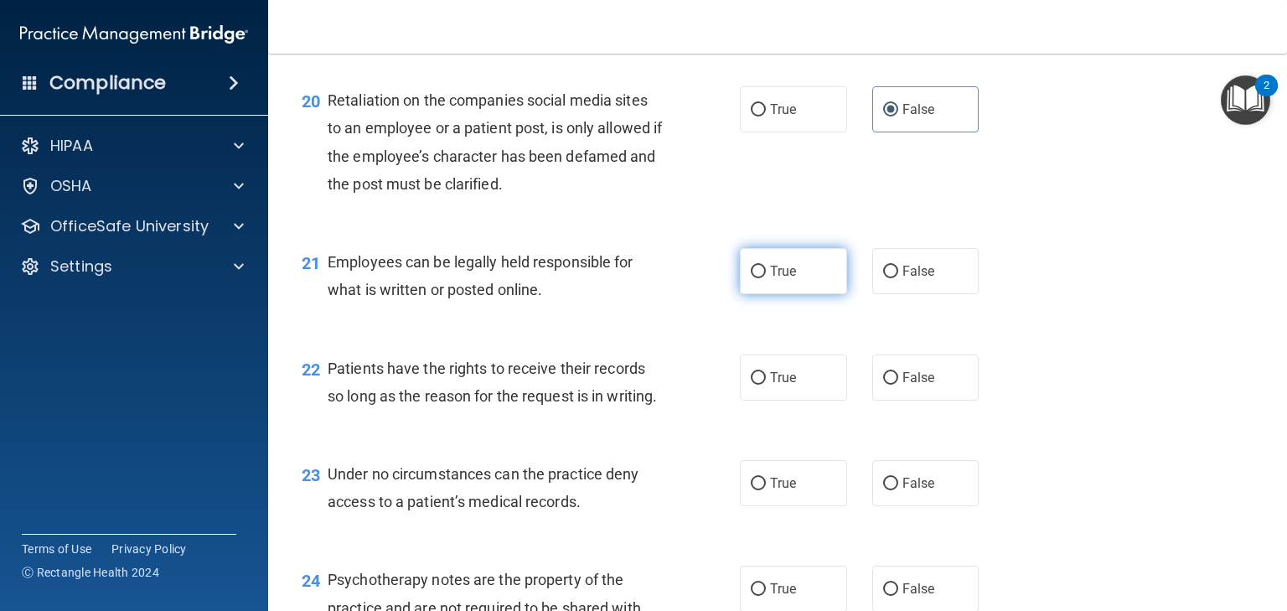
click at [770, 279] on span "True" at bounding box center [783, 271] width 26 height 16
click at [766, 278] on input "True" at bounding box center [758, 272] width 15 height 13
radio input "true"
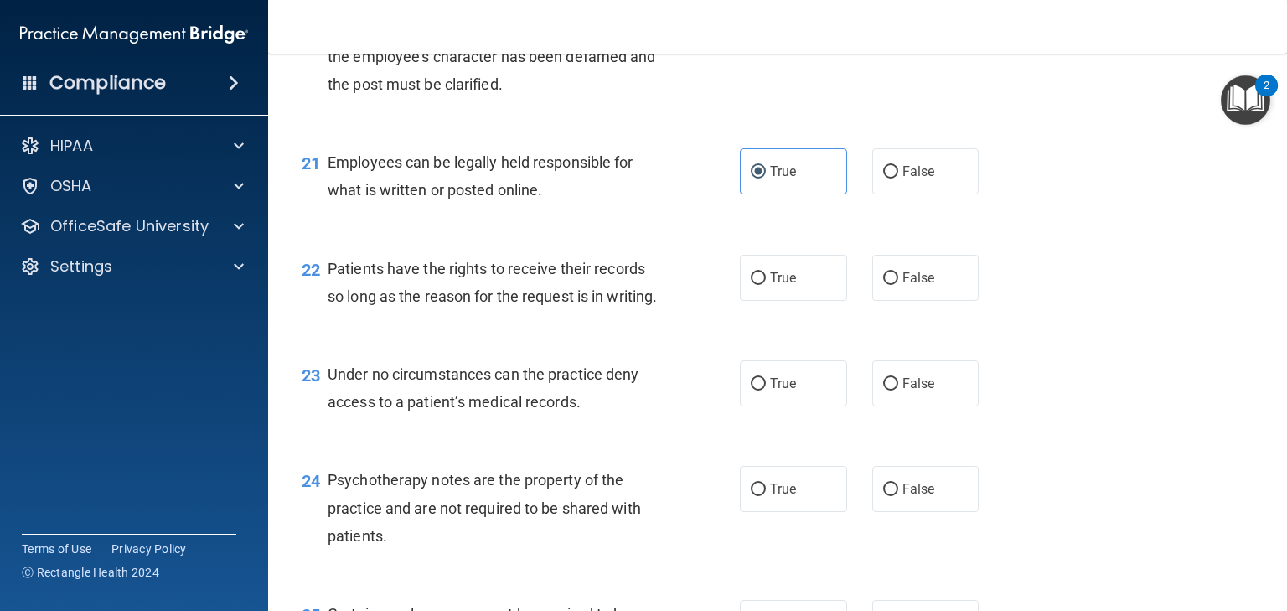
scroll to position [3279, 0]
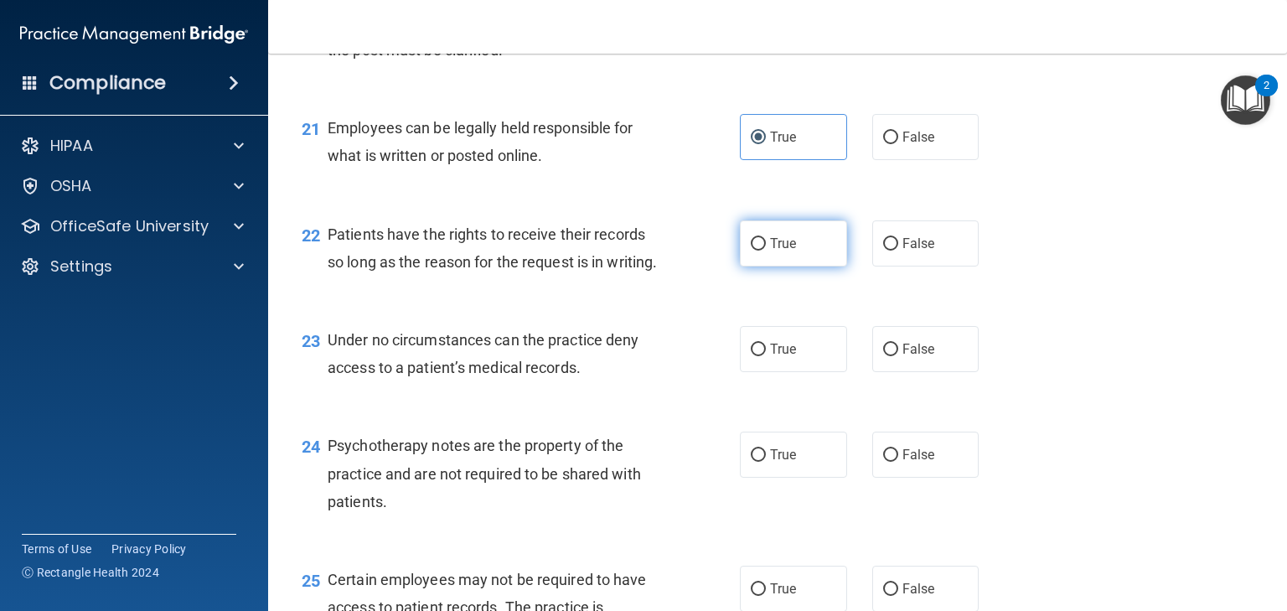
click at [786, 251] on span "True" at bounding box center [783, 243] width 26 height 16
click at [766, 251] on input "True" at bounding box center [758, 244] width 15 height 13
radio input "true"
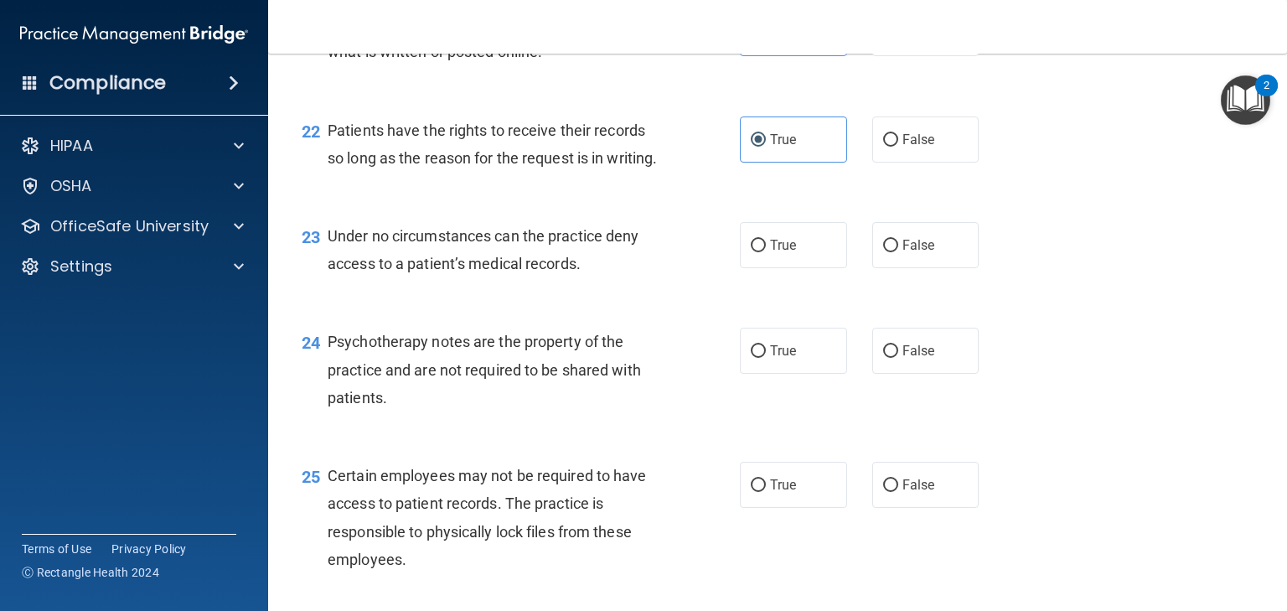
scroll to position [3413, 0]
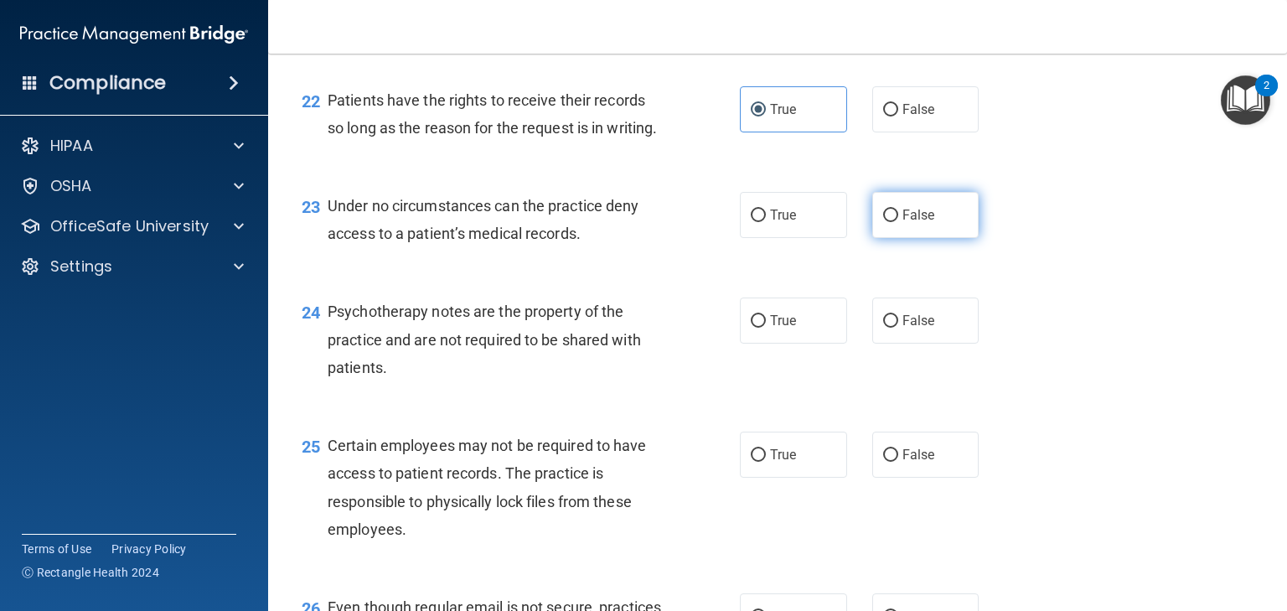
click at [909, 238] on label "False" at bounding box center [925, 215] width 107 height 46
click at [898, 222] on input "False" at bounding box center [890, 215] width 15 height 13
radio input "true"
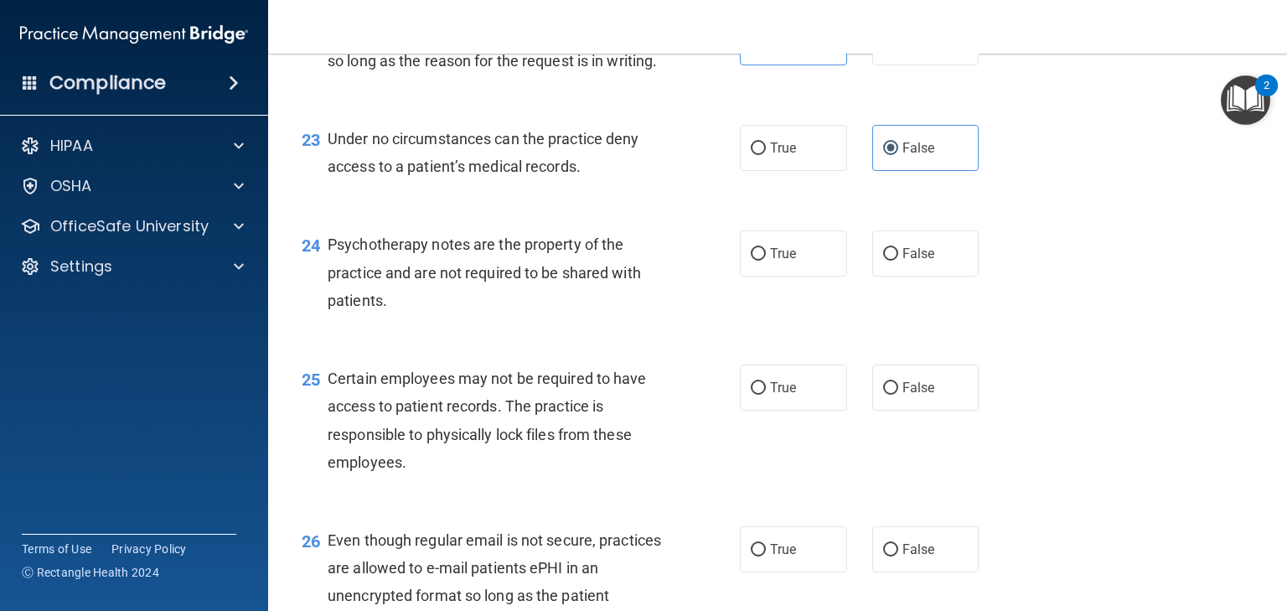
scroll to position [3547, 0]
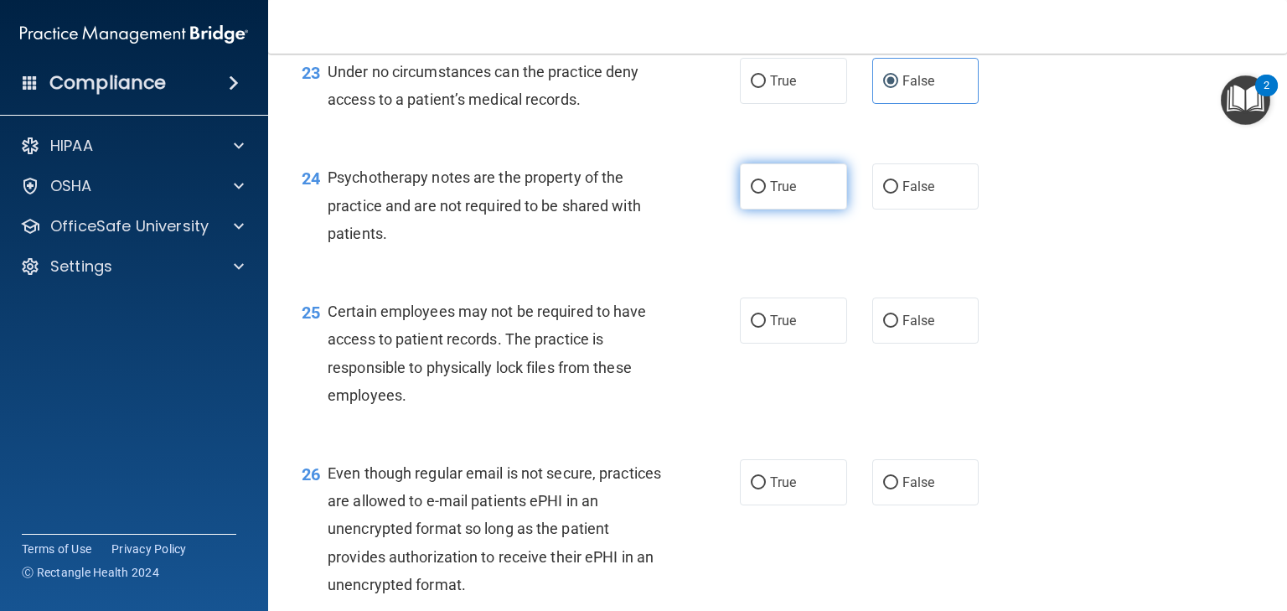
click at [804, 209] on label "True" at bounding box center [793, 186] width 107 height 46
click at [766, 194] on input "True" at bounding box center [758, 187] width 15 height 13
radio input "true"
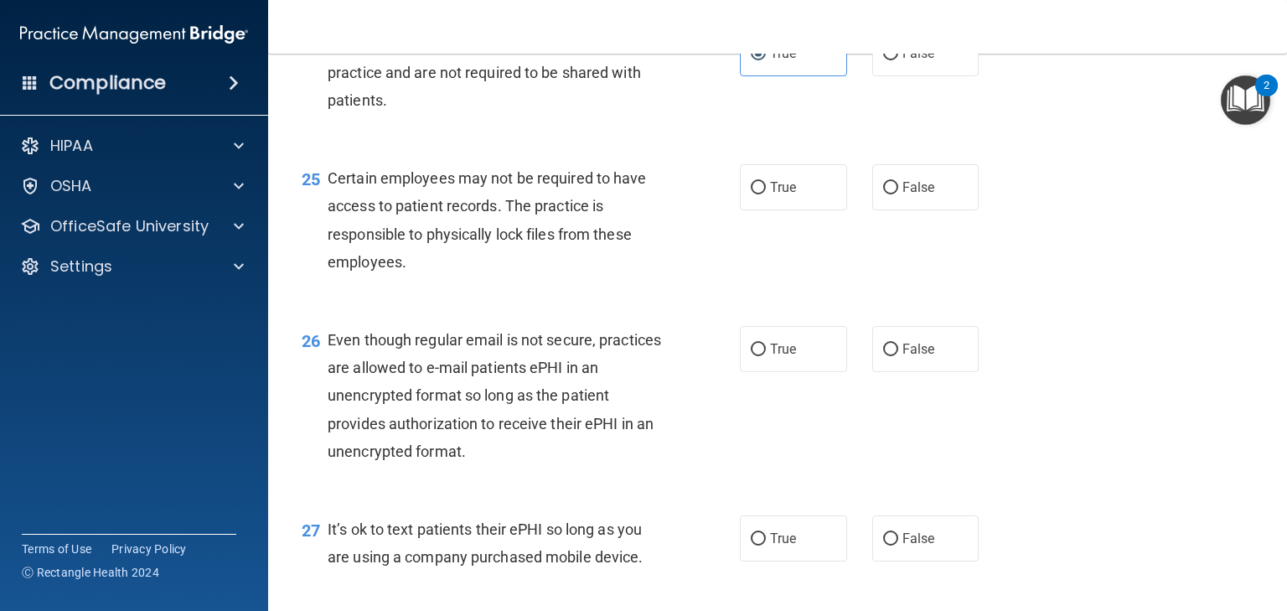
scroll to position [3681, 0]
click at [778, 194] on span "True" at bounding box center [783, 186] width 26 height 16
click at [766, 194] on input "True" at bounding box center [758, 187] width 15 height 13
radio input "true"
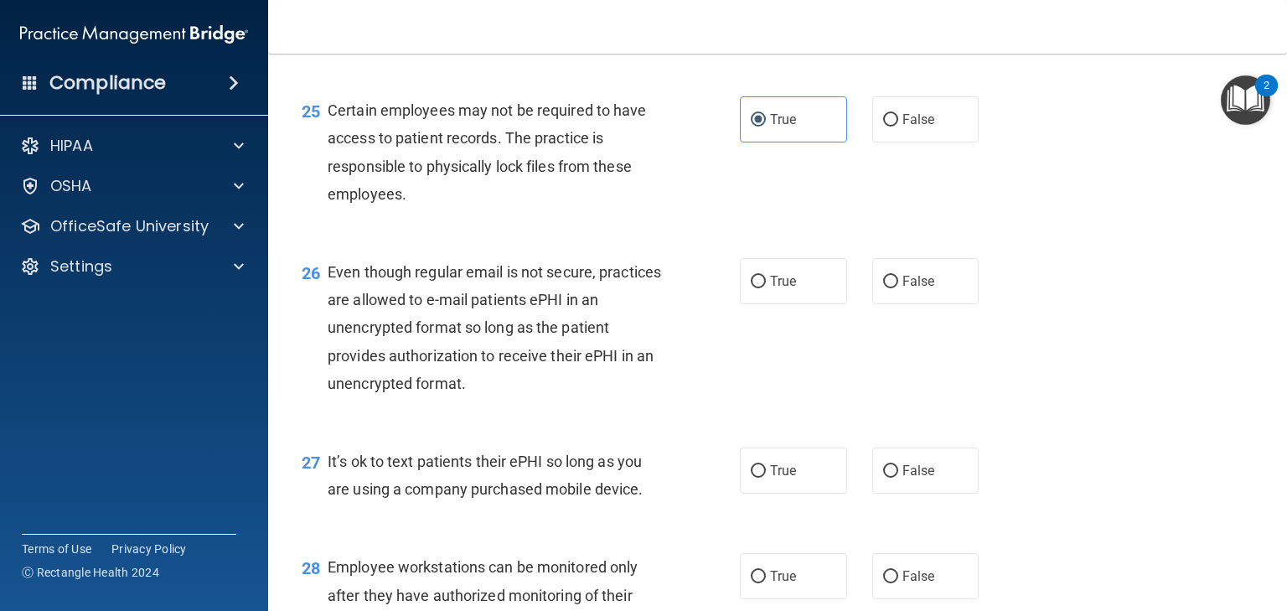
scroll to position [3815, 0]
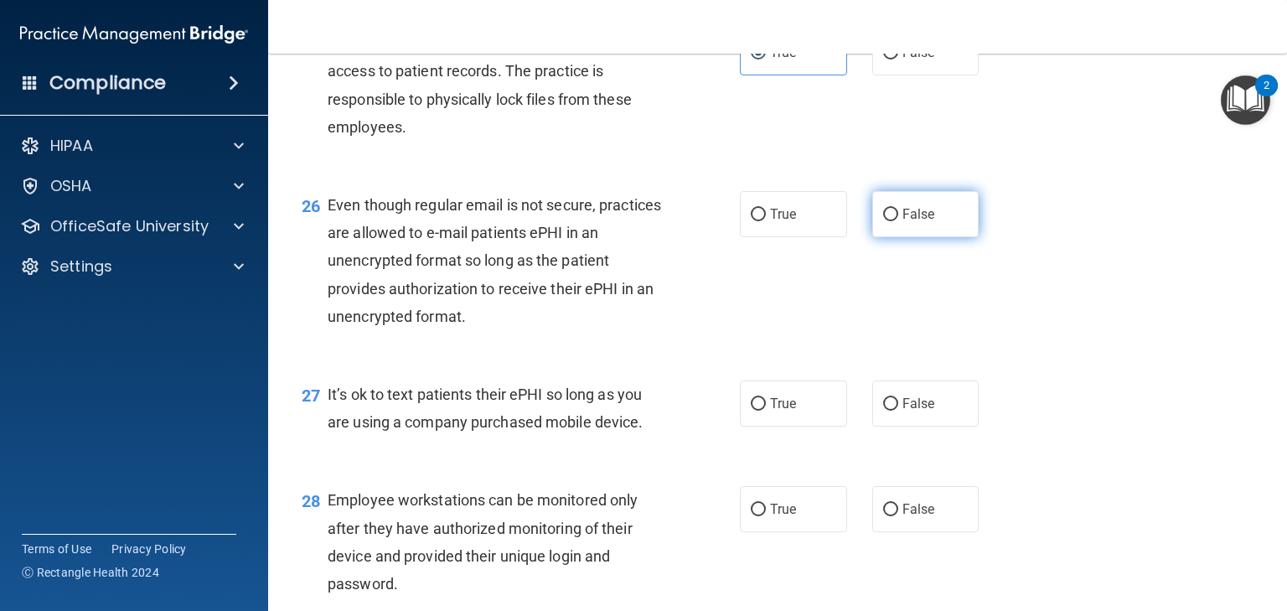
click at [935, 237] on label "False" at bounding box center [925, 214] width 107 height 46
click at [898, 221] on input "False" at bounding box center [890, 215] width 15 height 13
radio input "true"
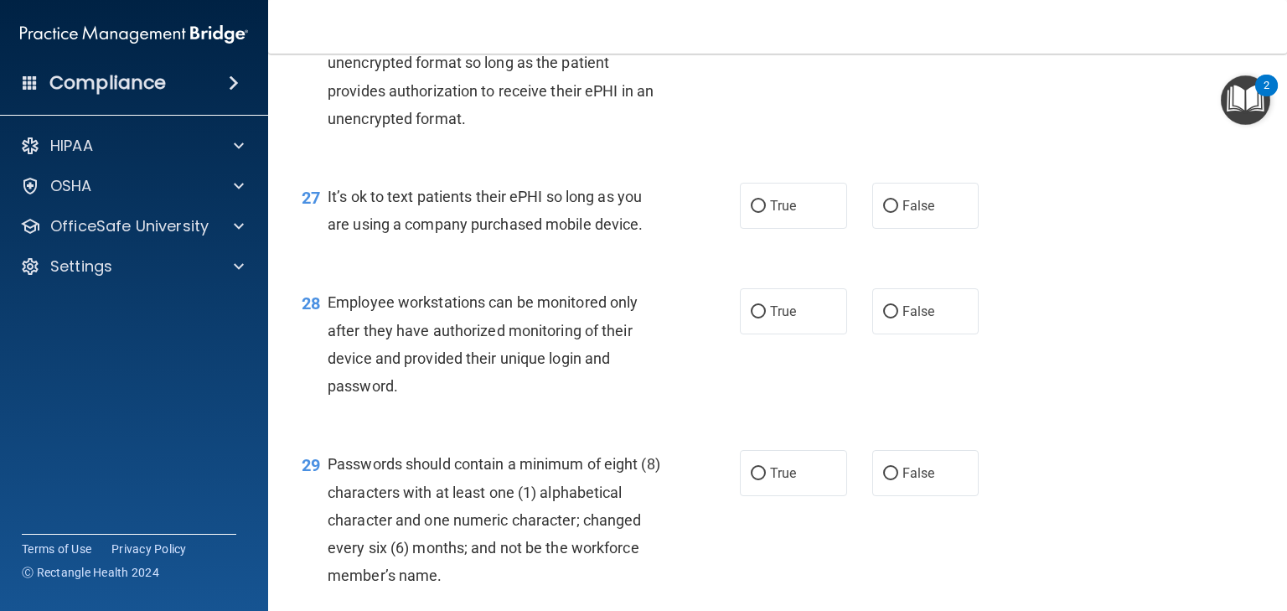
scroll to position [4016, 0]
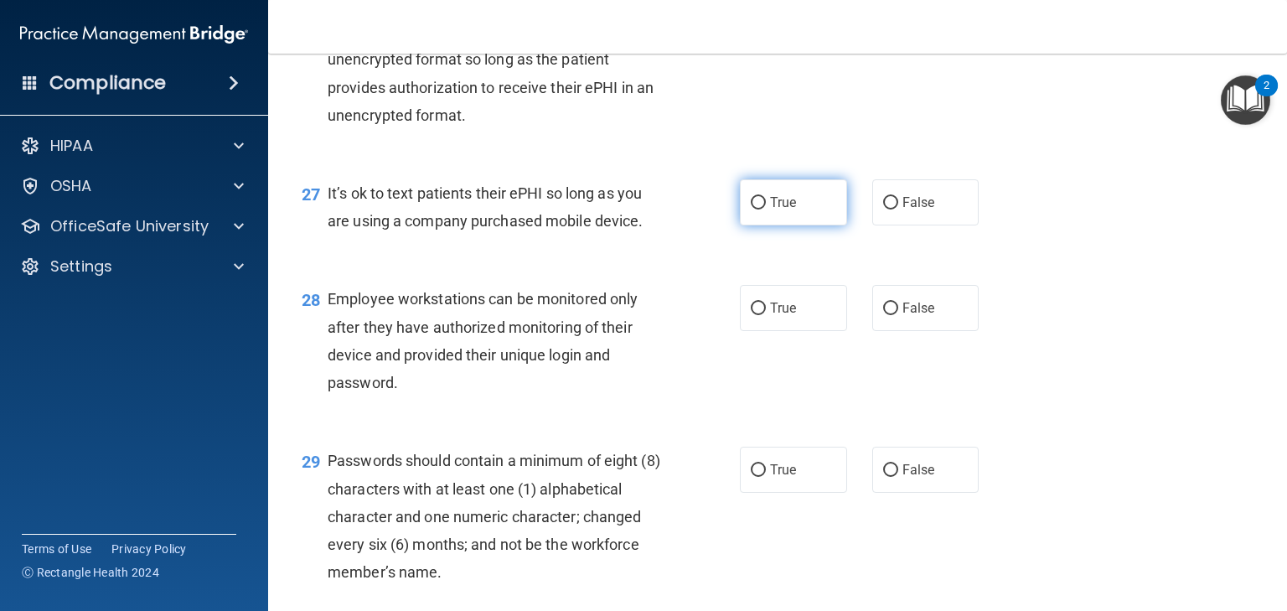
click at [789, 225] on label "True" at bounding box center [793, 202] width 107 height 46
click at [766, 209] on input "True" at bounding box center [758, 203] width 15 height 13
radio input "true"
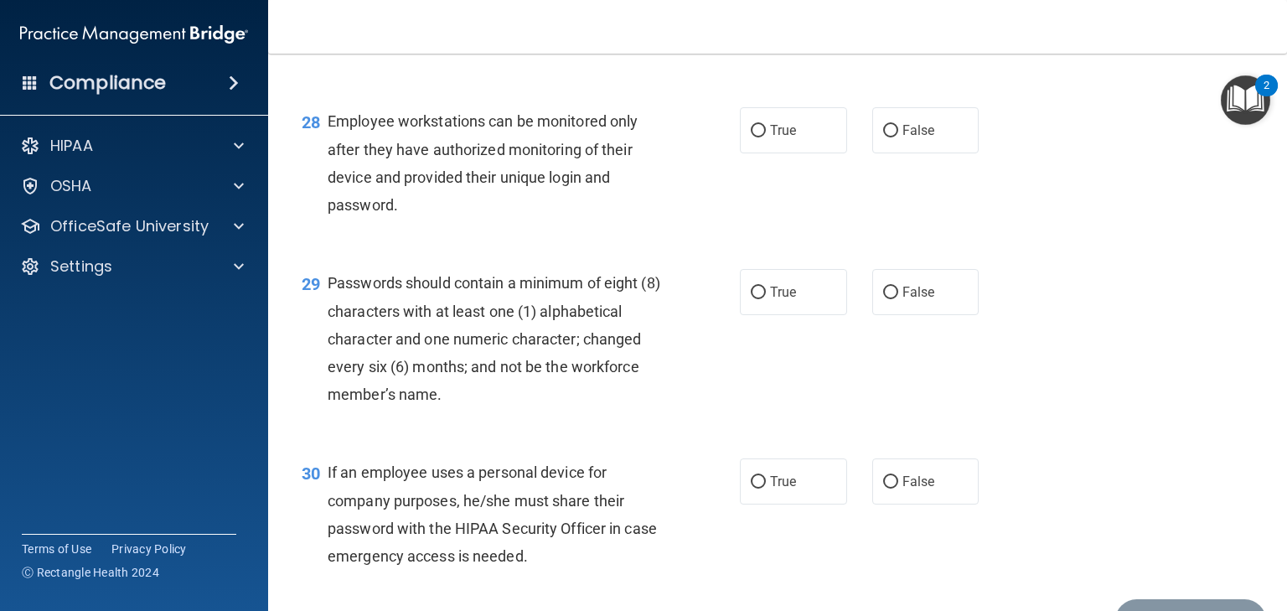
scroll to position [4217, 0]
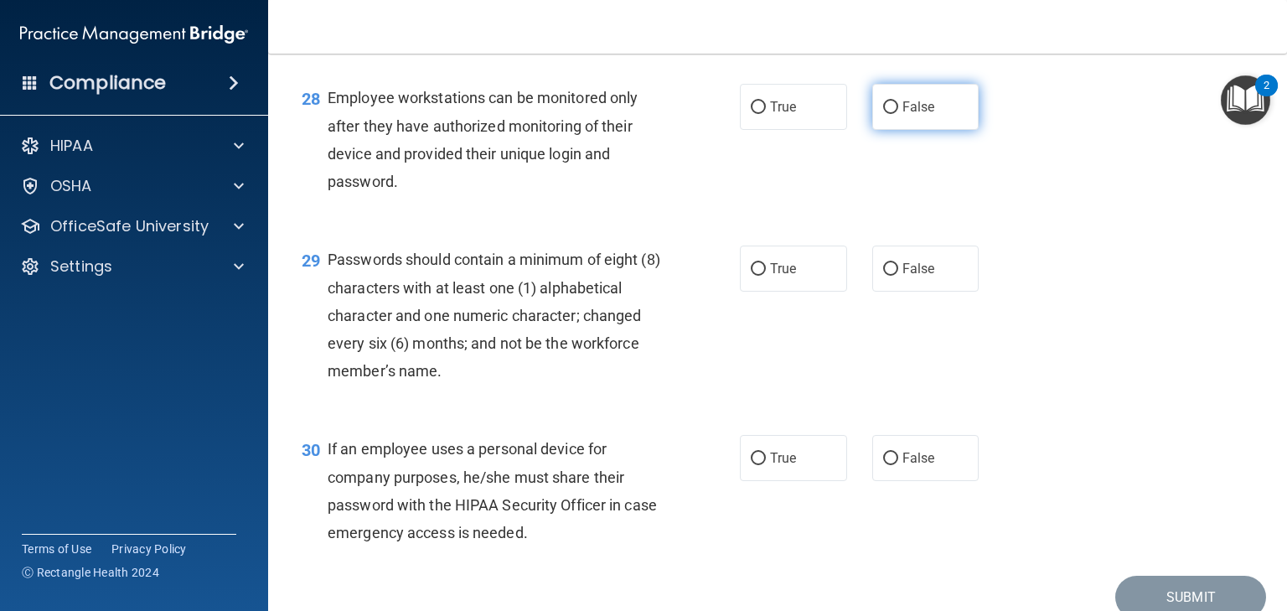
click at [932, 130] on label "False" at bounding box center [925, 107] width 107 height 46
click at [898, 114] on input "False" at bounding box center [890, 107] width 15 height 13
radio input "true"
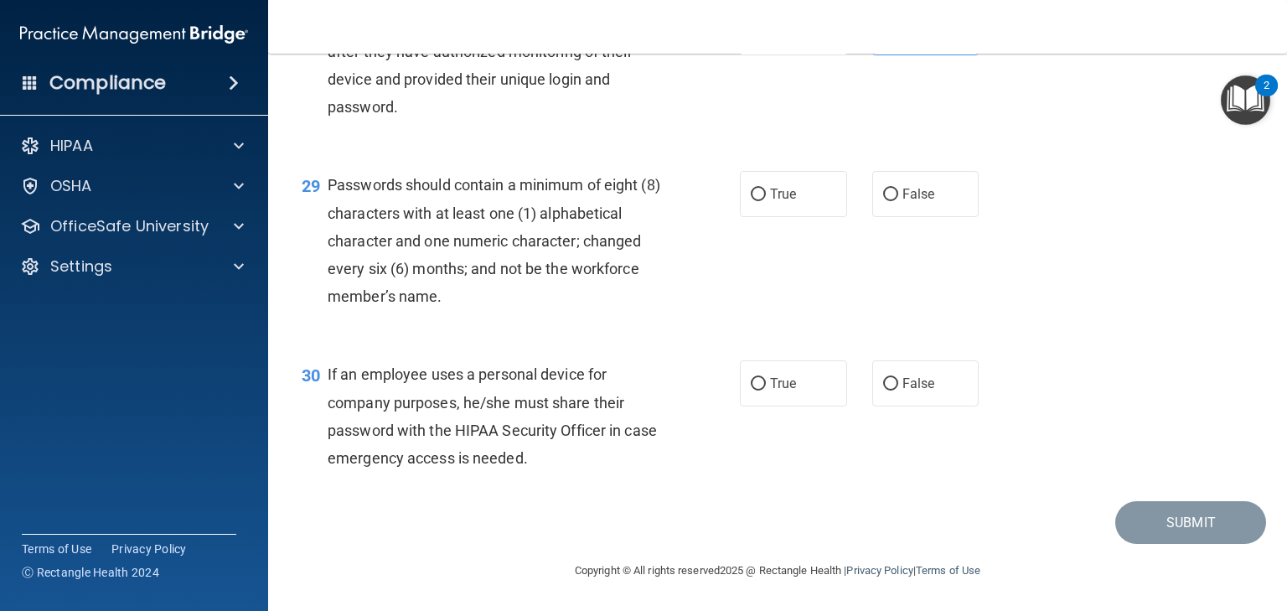
scroll to position [4347, 0]
click at [786, 204] on label "True" at bounding box center [793, 194] width 107 height 46
click at [766, 201] on input "True" at bounding box center [758, 195] width 15 height 13
radio input "true"
click at [928, 386] on label "False" at bounding box center [925, 383] width 107 height 46
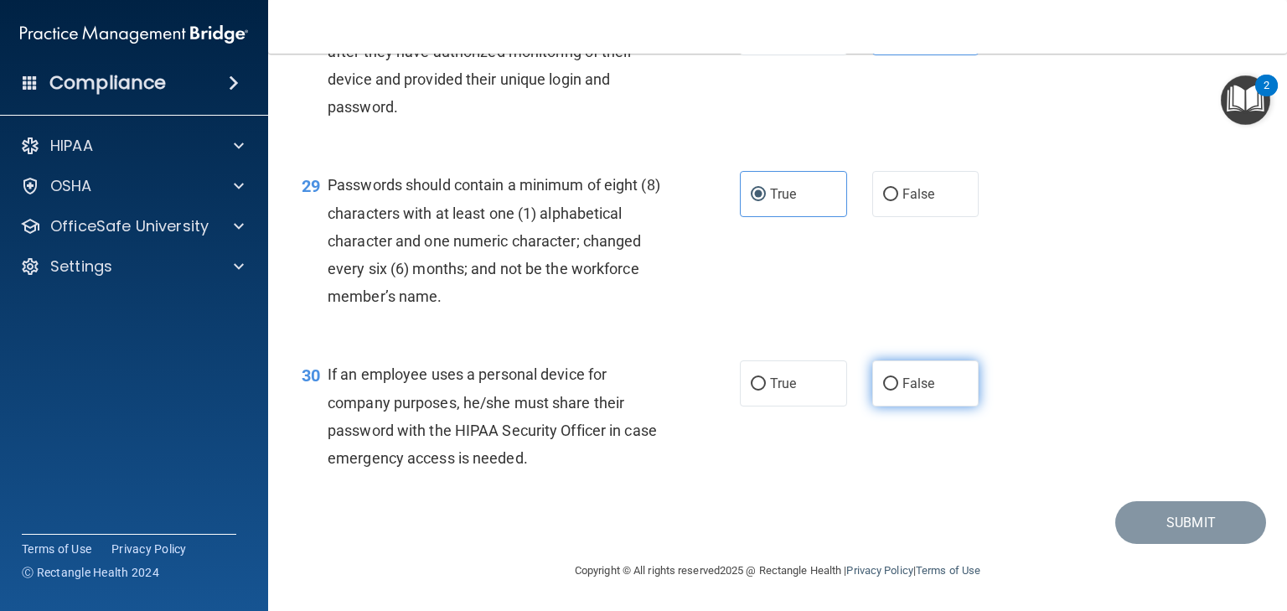
click at [898, 386] on input "False" at bounding box center [890, 384] width 15 height 13
radio input "true"
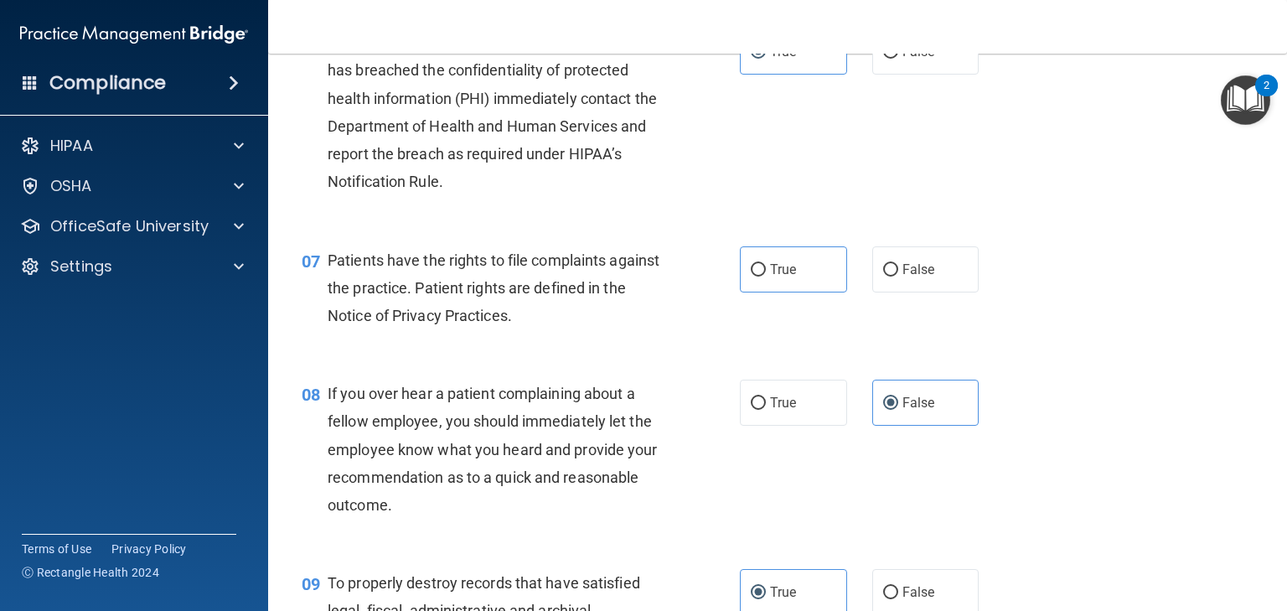
scroll to position [928, 0]
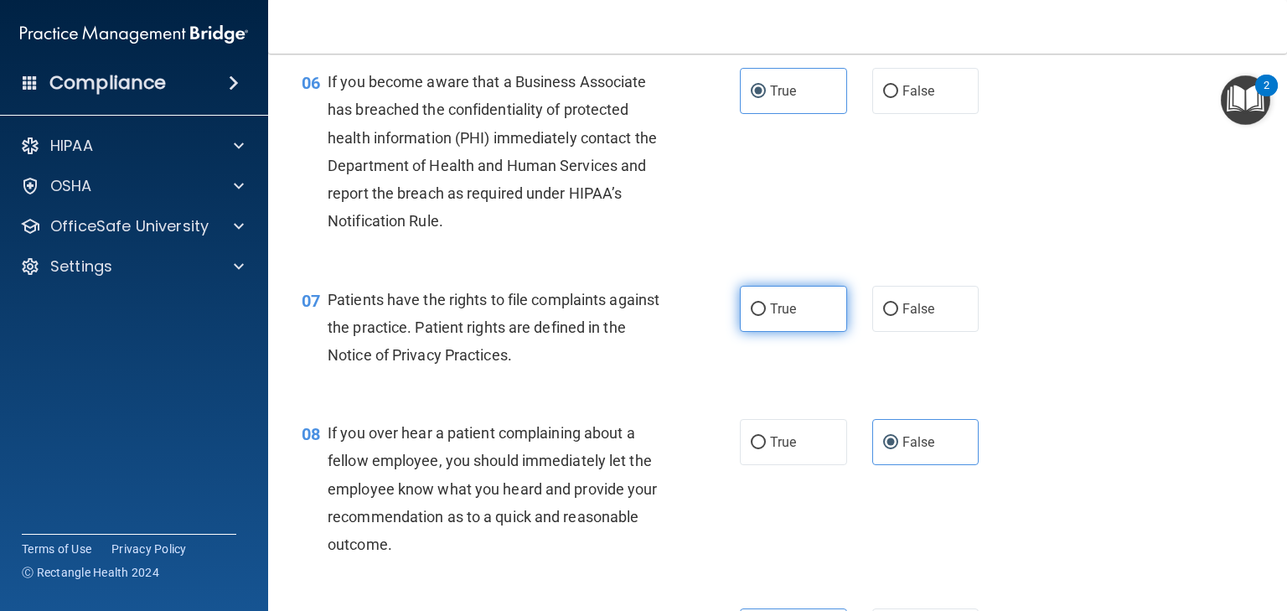
click at [809, 332] on label "True" at bounding box center [793, 309] width 107 height 46
click at [766, 316] on input "True" at bounding box center [758, 309] width 15 height 13
radio input "true"
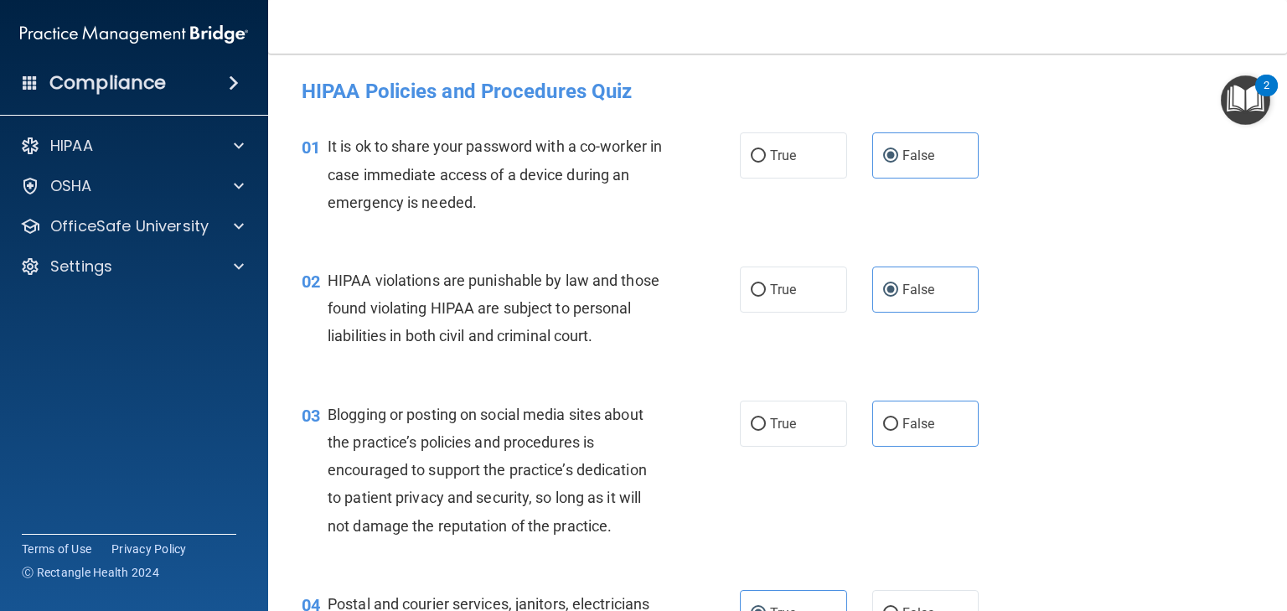
scroll to position [0, 0]
click at [919, 432] on span "False" at bounding box center [918, 424] width 33 height 16
click at [898, 431] on input "False" at bounding box center [890, 424] width 15 height 13
radio input "true"
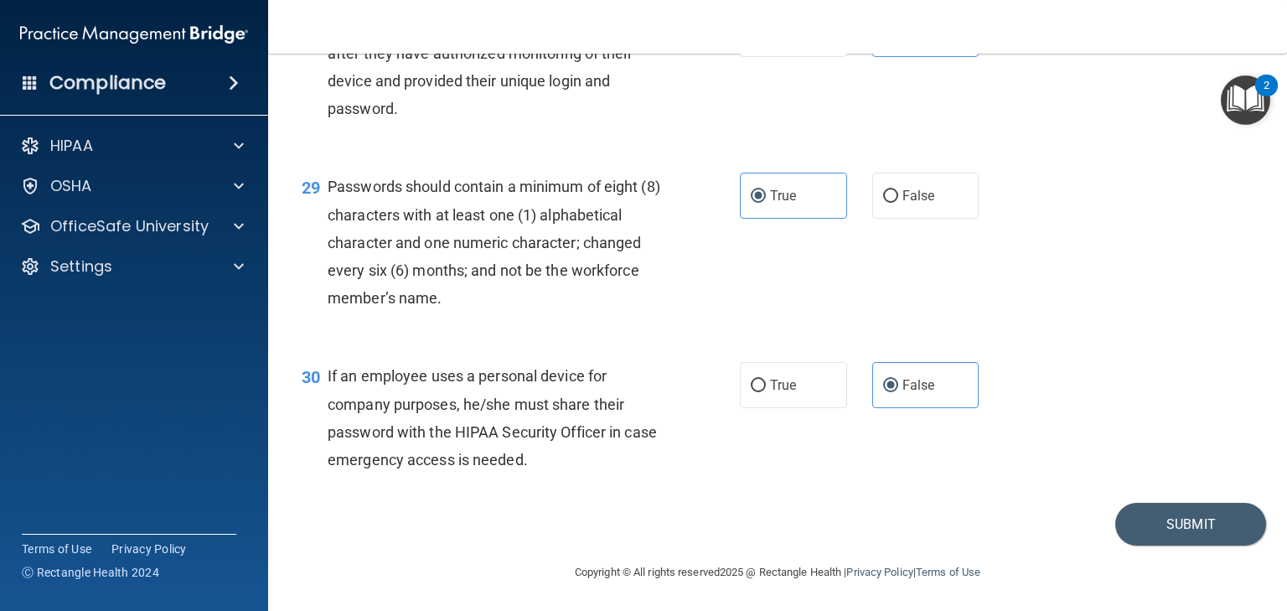
scroll to position [4347, 0]
click at [1193, 524] on button "Submit" at bounding box center [1190, 522] width 151 height 43
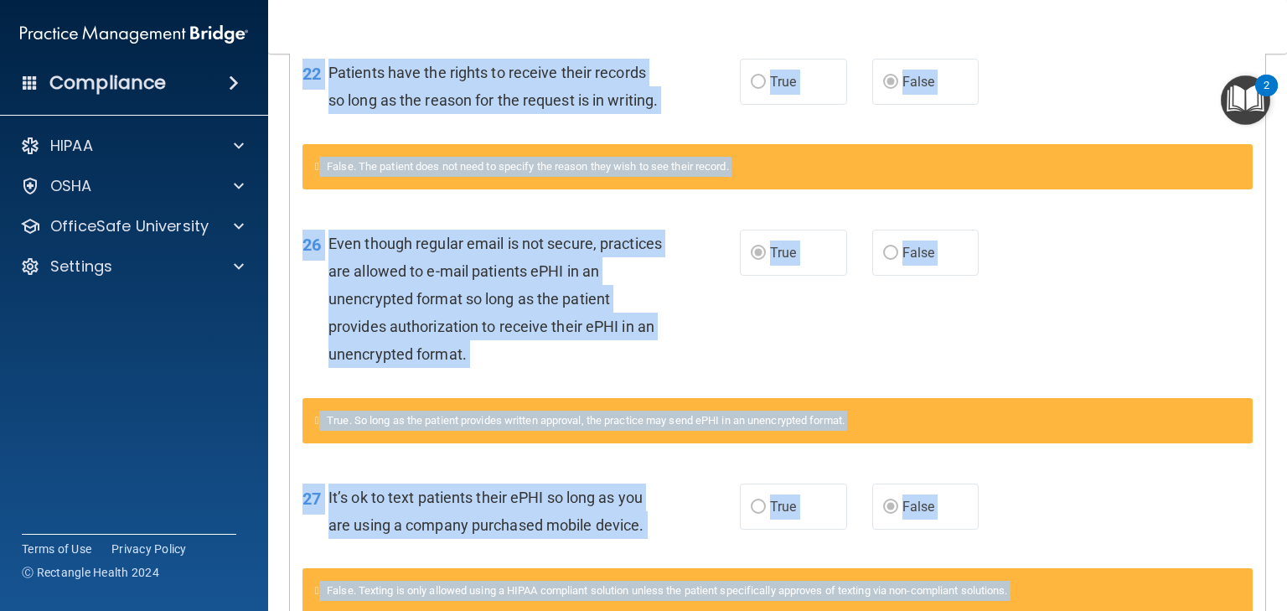
scroll to position [2177, 0]
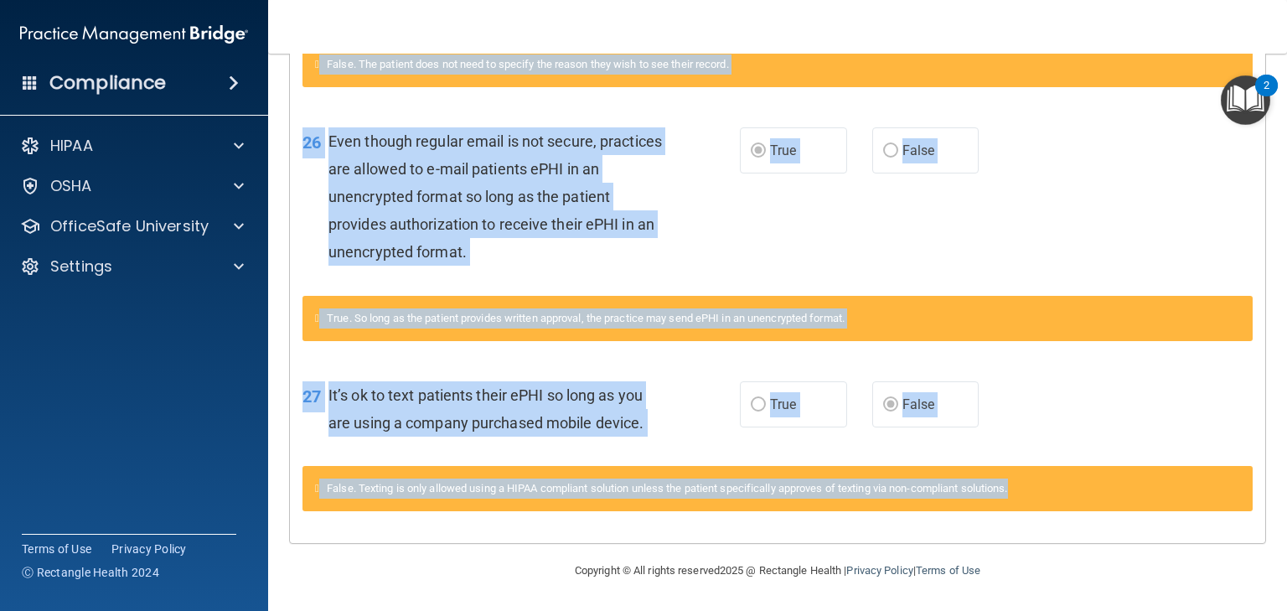
drag, startPoint x: 307, startPoint y: 161, endPoint x: 1037, endPoint y: 510, distance: 809.9
copy div "Questions You Missed 02 HIPAA violations are punishable by law and those found …"
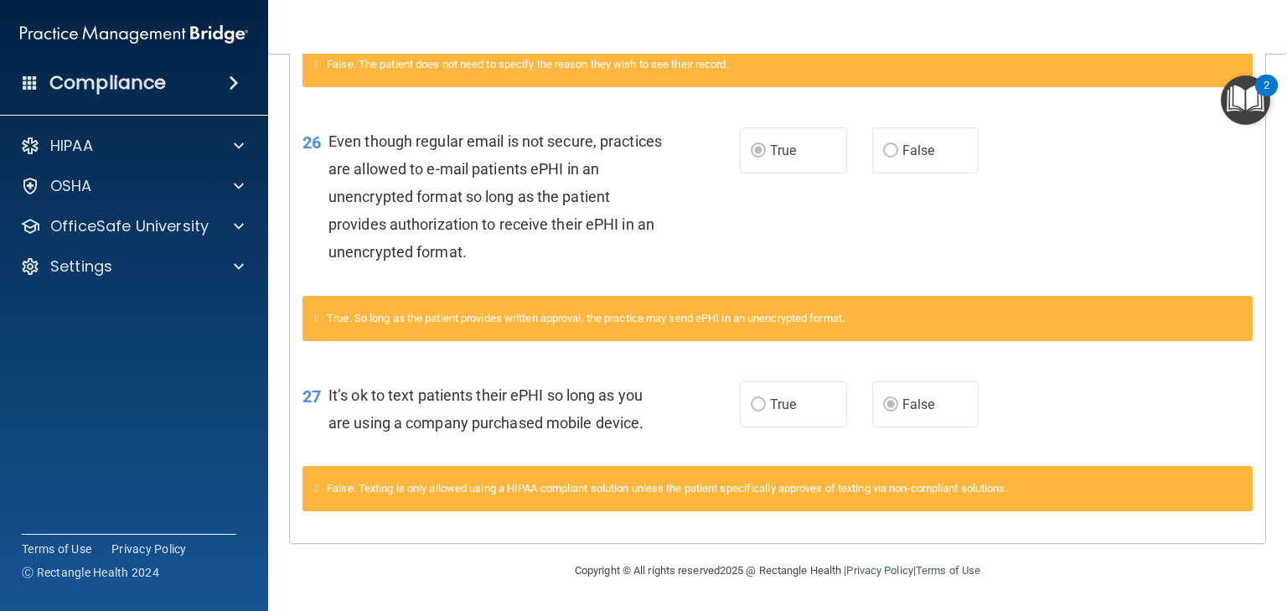
click at [137, 419] on div "Compliance HIPAA Documents and Policies Report an Incident Business Associates …" at bounding box center [134, 305] width 268 height 611
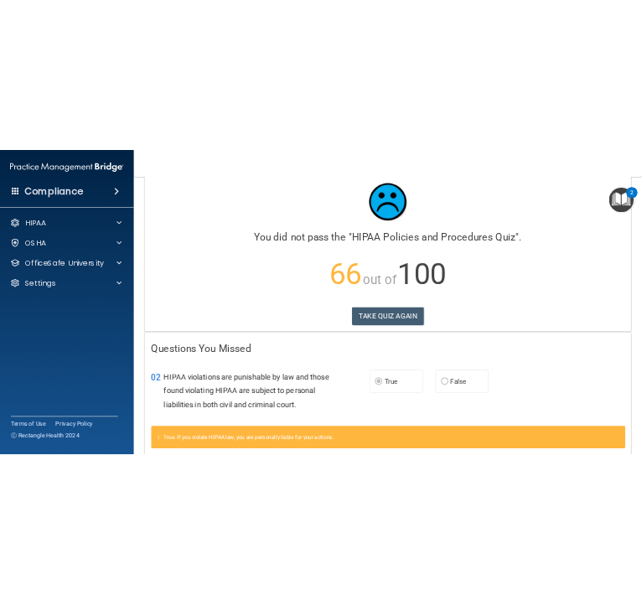
scroll to position [0, 0]
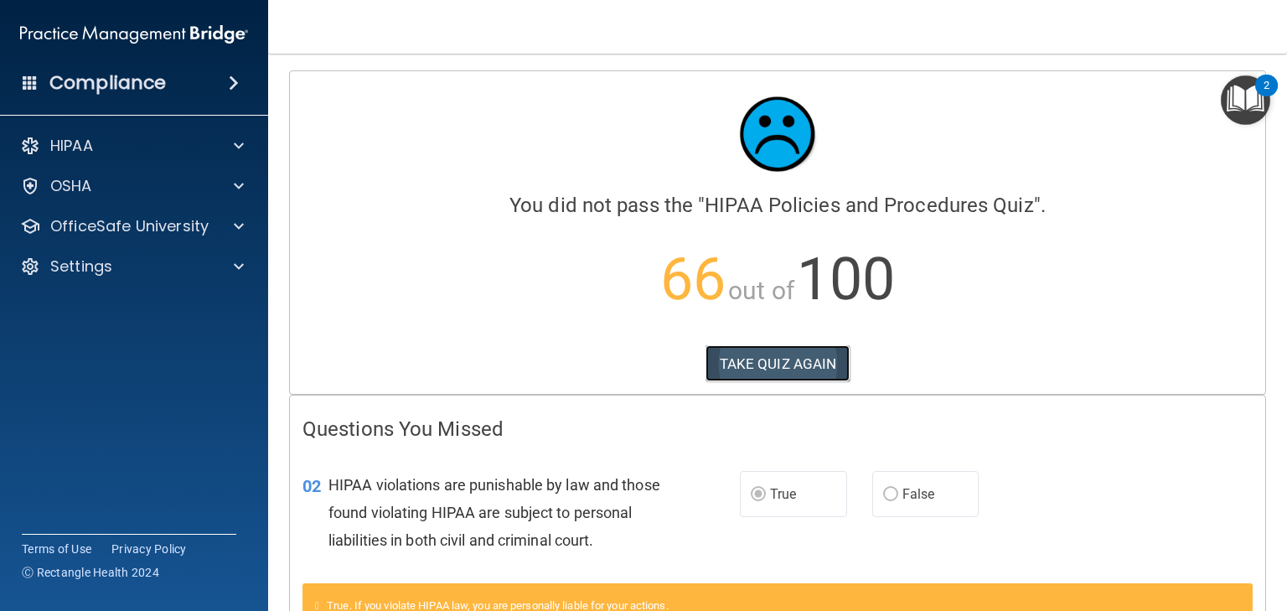
click at [783, 366] on button "TAKE QUIZ AGAIN" at bounding box center [778, 363] width 145 height 37
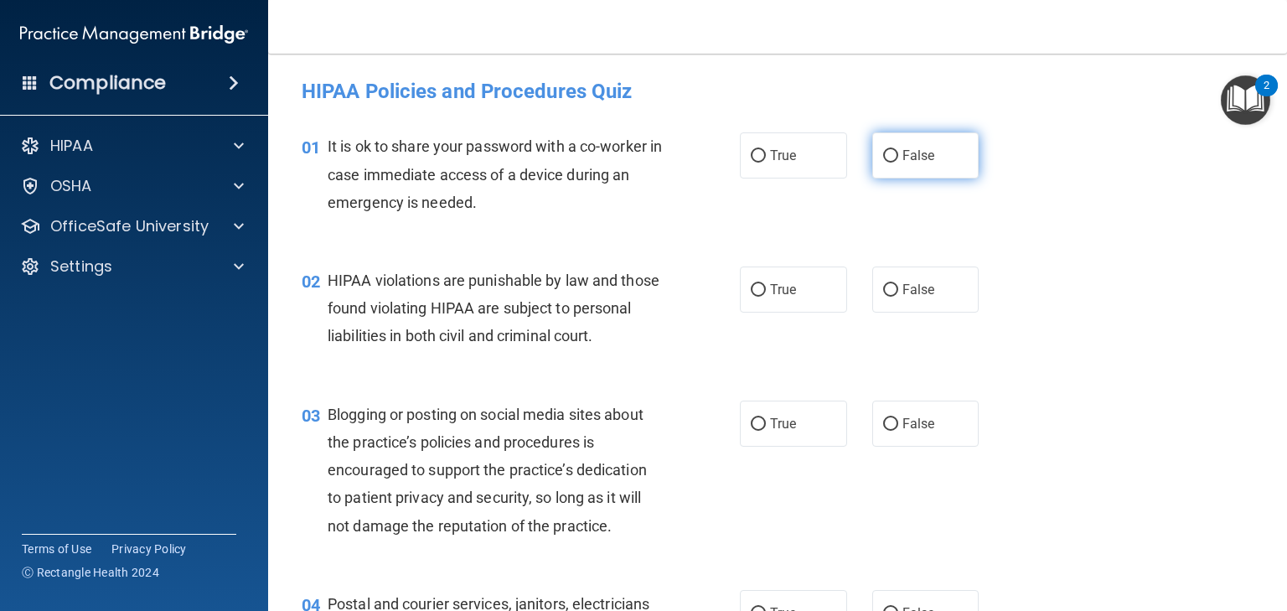
click at [918, 158] on span "False" at bounding box center [918, 155] width 33 height 16
click at [898, 158] on input "False" at bounding box center [890, 156] width 15 height 13
radio input "true"
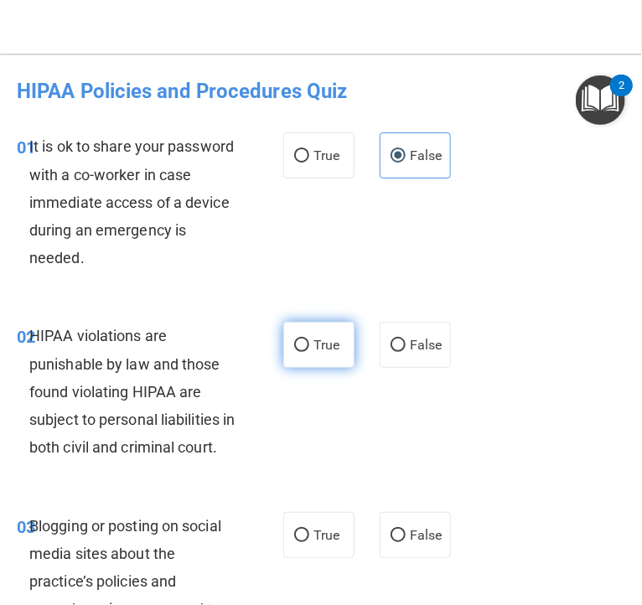
click at [305, 342] on label "True" at bounding box center [318, 345] width 71 height 46
click at [305, 342] on input "True" at bounding box center [301, 345] width 15 height 13
radio input "true"
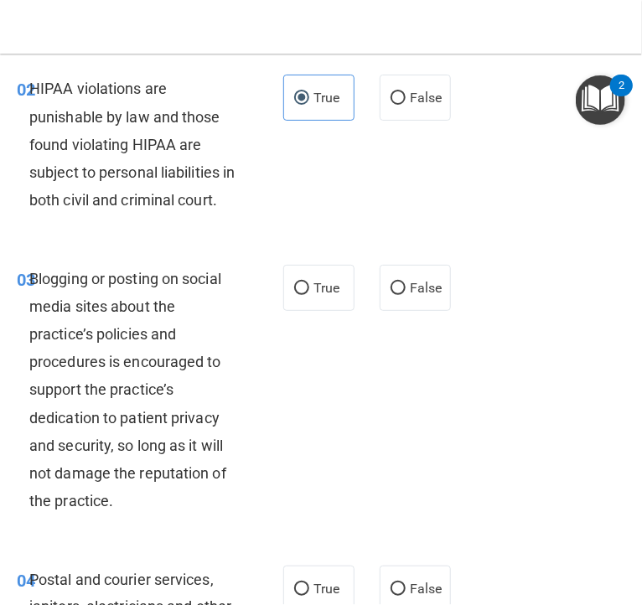
scroll to position [268, 0]
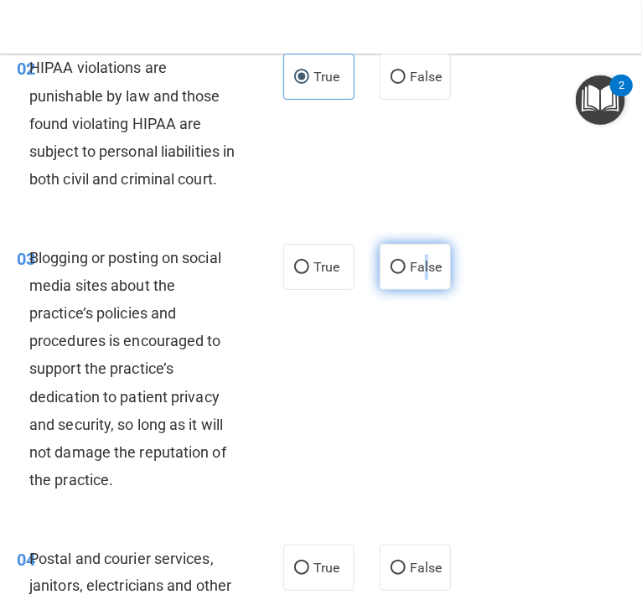
click at [421, 275] on span "False" at bounding box center [426, 267] width 33 height 16
click at [394, 274] on input "False" at bounding box center [397, 267] width 15 height 13
radio input "true"
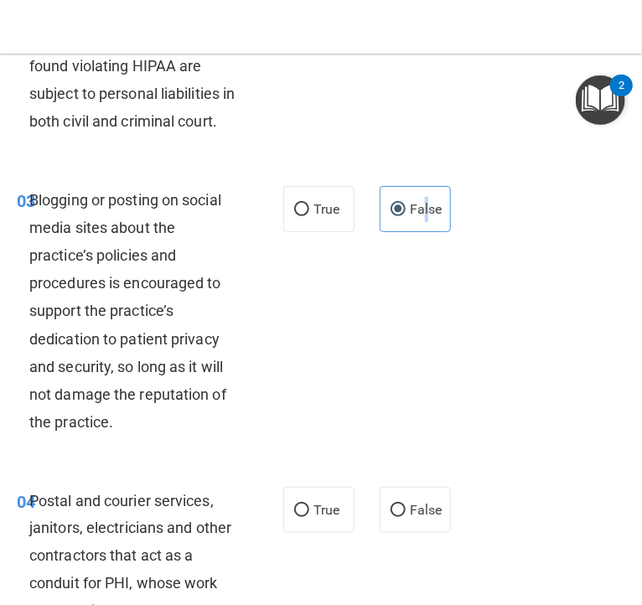
scroll to position [469, 0]
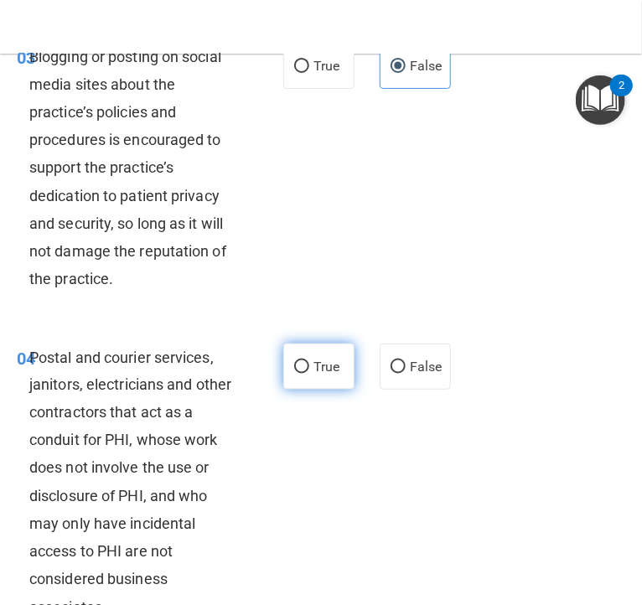
click at [314, 390] on label "True" at bounding box center [318, 367] width 71 height 46
click at [309, 374] on input "True" at bounding box center [301, 367] width 15 height 13
radio input "true"
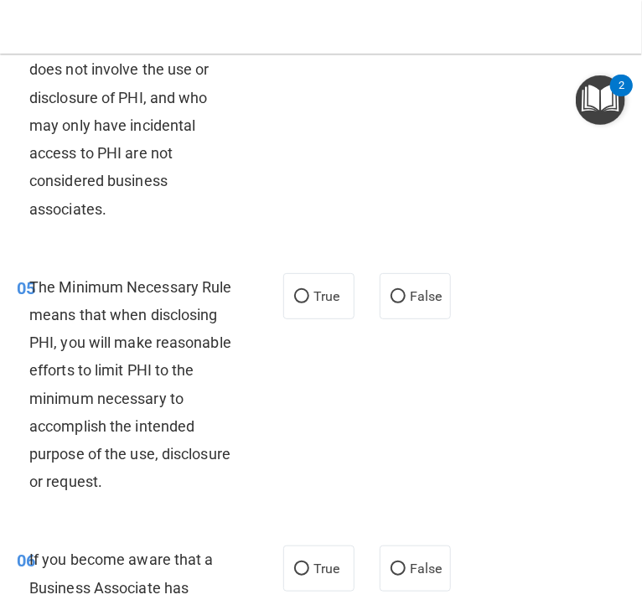
scroll to position [871, 0]
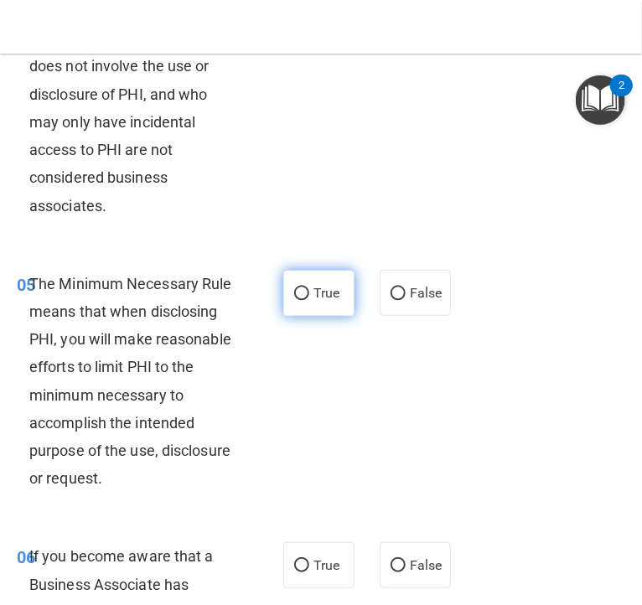
click at [307, 316] on label "True" at bounding box center [318, 293] width 71 height 46
click at [307, 300] on input "True" at bounding box center [301, 293] width 15 height 13
radio input "true"
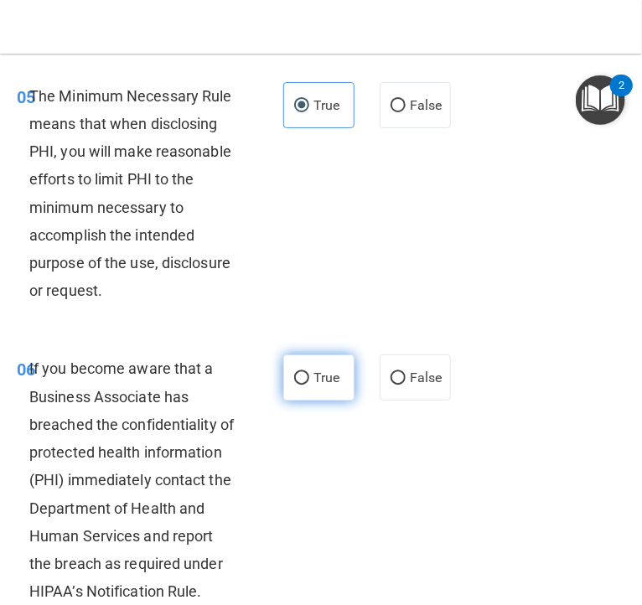
scroll to position [1073, 0]
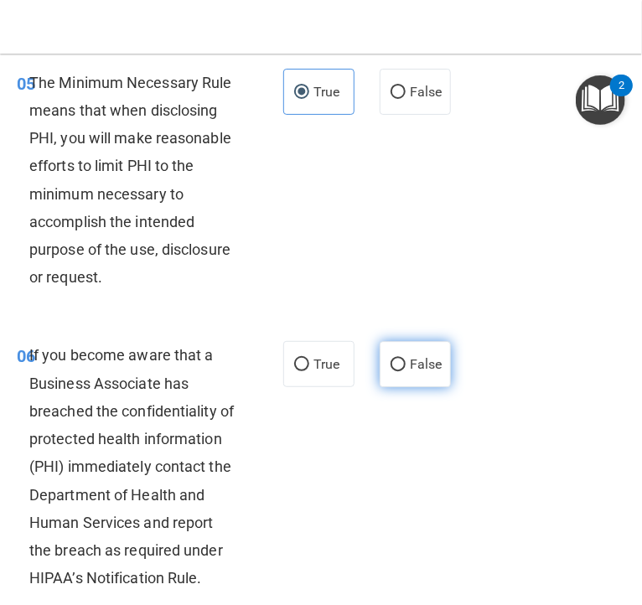
click at [418, 372] on span "False" at bounding box center [426, 364] width 33 height 16
click at [406, 371] on input "False" at bounding box center [397, 365] width 15 height 13
radio input "true"
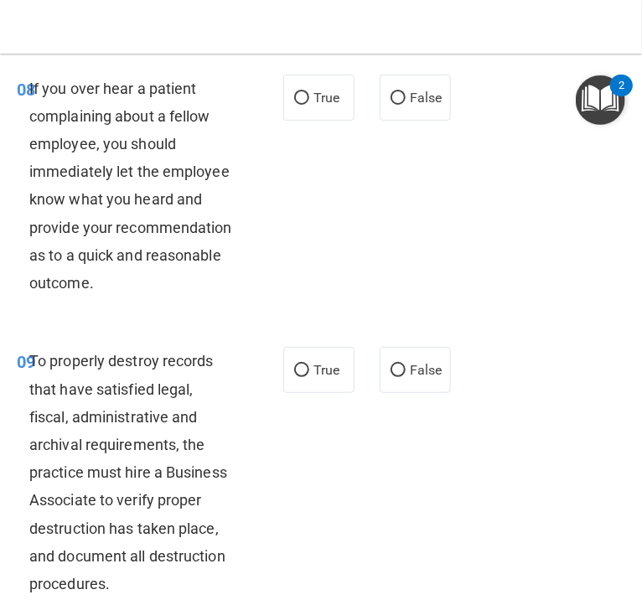
scroll to position [1877, 0]
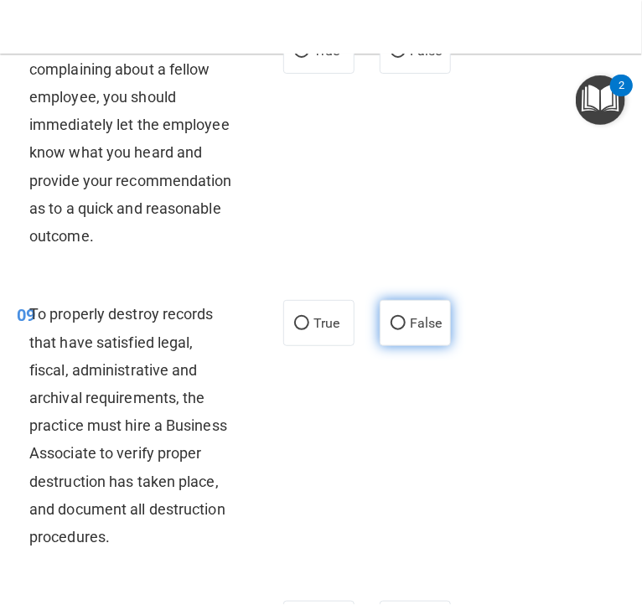
click at [419, 346] on label "False" at bounding box center [415, 323] width 71 height 46
click at [406, 330] on input "False" at bounding box center [397, 324] width 15 height 13
radio input "true"
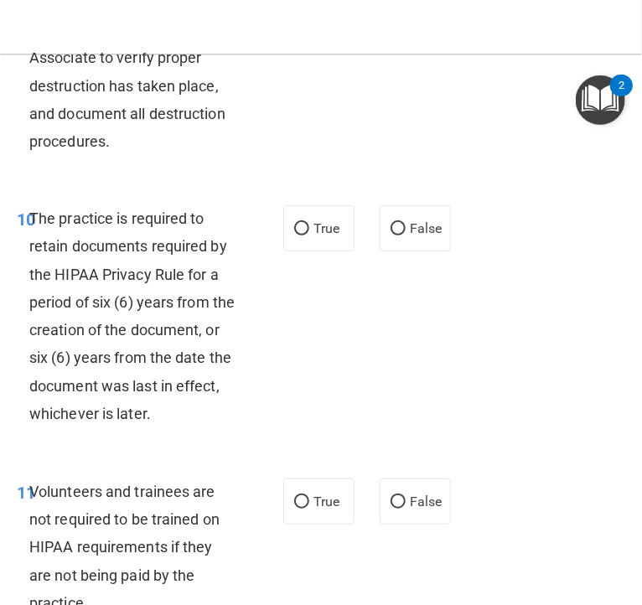
scroll to position [2346, 0]
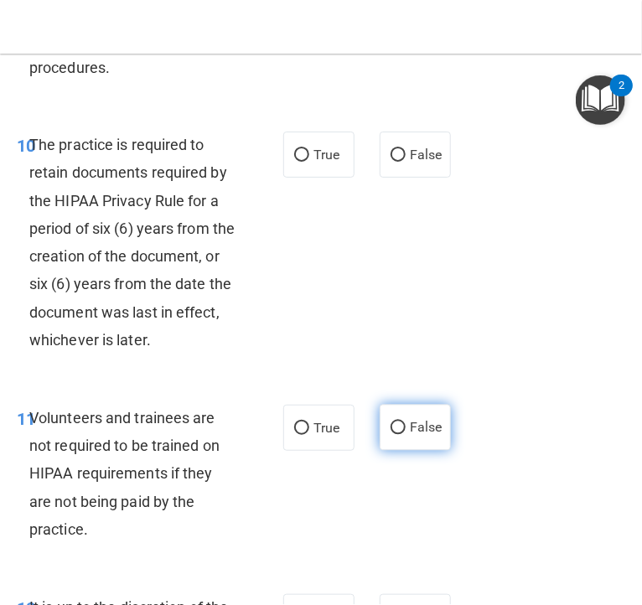
click at [421, 436] on span "False" at bounding box center [426, 428] width 33 height 16
click at [406, 435] on input "False" at bounding box center [397, 428] width 15 height 13
radio input "true"
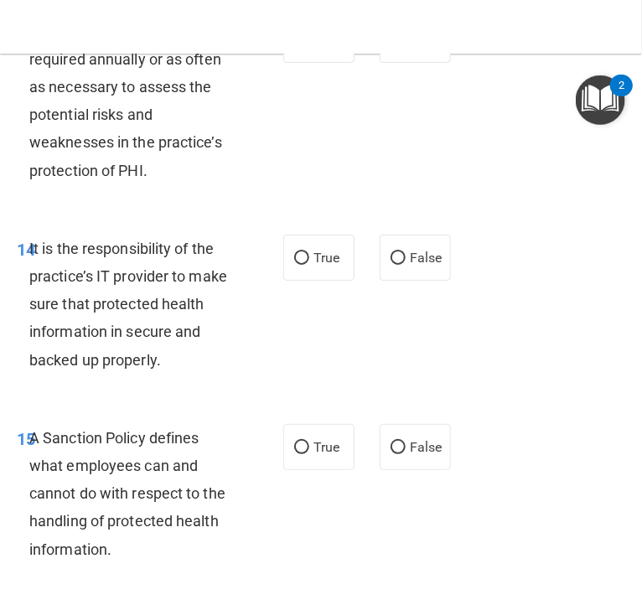
scroll to position [3218, 0]
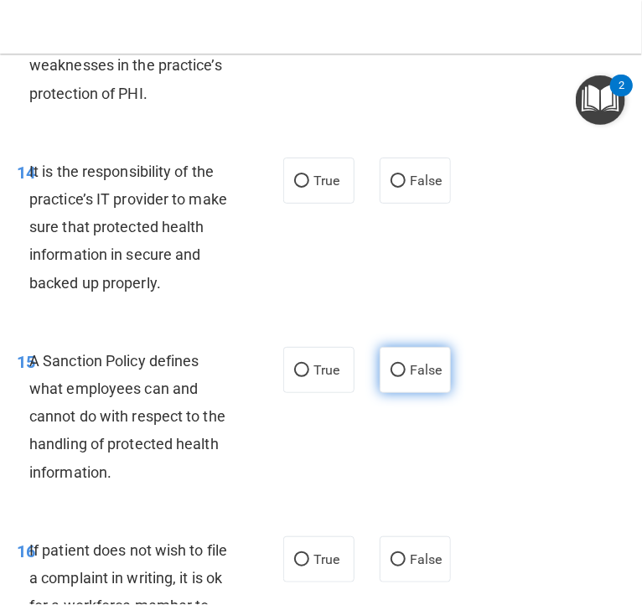
click at [431, 378] on span "False" at bounding box center [426, 370] width 33 height 16
click at [406, 377] on input "False" at bounding box center [397, 370] width 15 height 13
radio input "true"
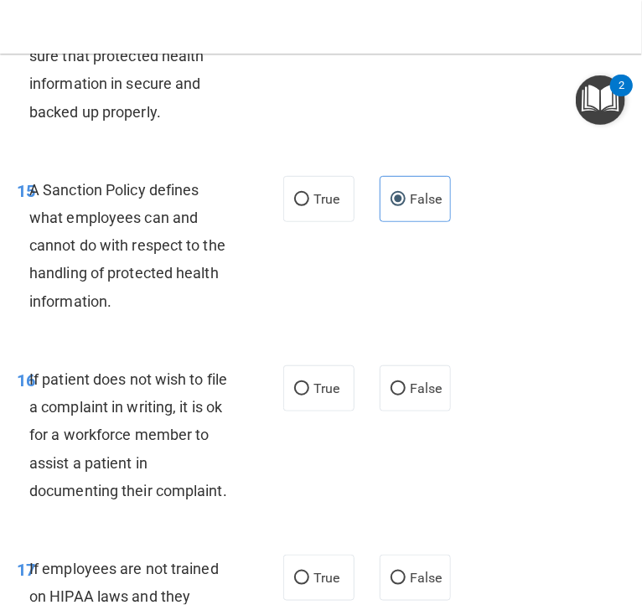
scroll to position [3419, 0]
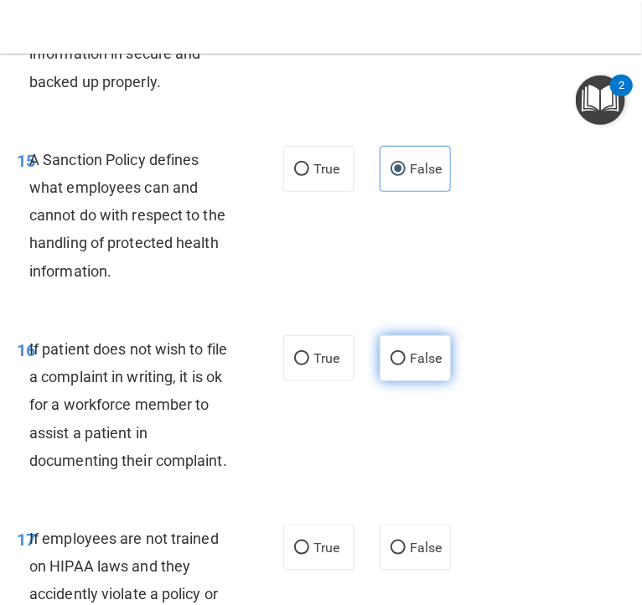
click at [412, 366] on span "False" at bounding box center [426, 358] width 33 height 16
click at [406, 365] on input "False" at bounding box center [397, 359] width 15 height 13
radio input "true"
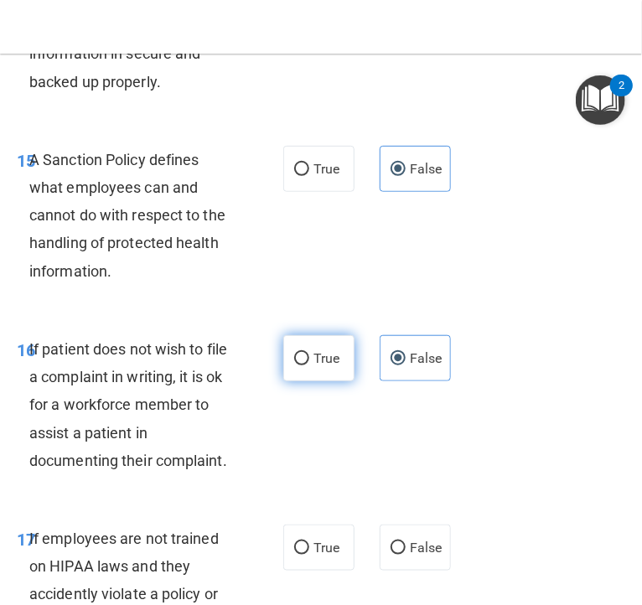
click at [302, 381] on label "True" at bounding box center [318, 358] width 71 height 46
click at [302, 365] on input "True" at bounding box center [301, 359] width 15 height 13
radio input "true"
radio input "false"
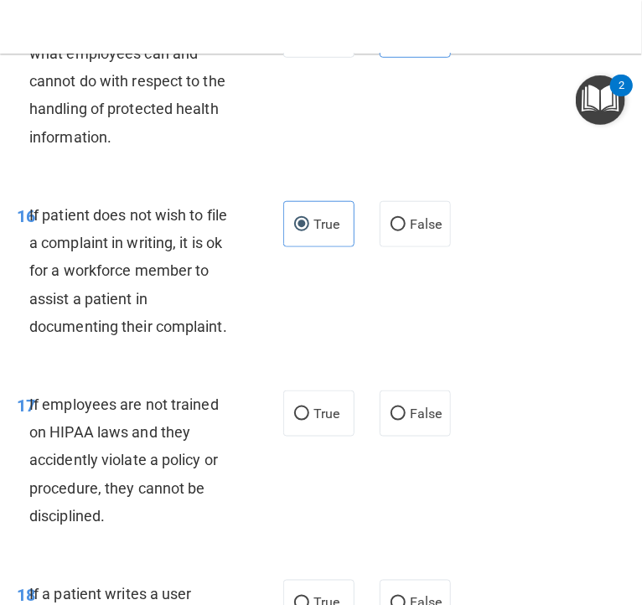
scroll to position [3620, 0]
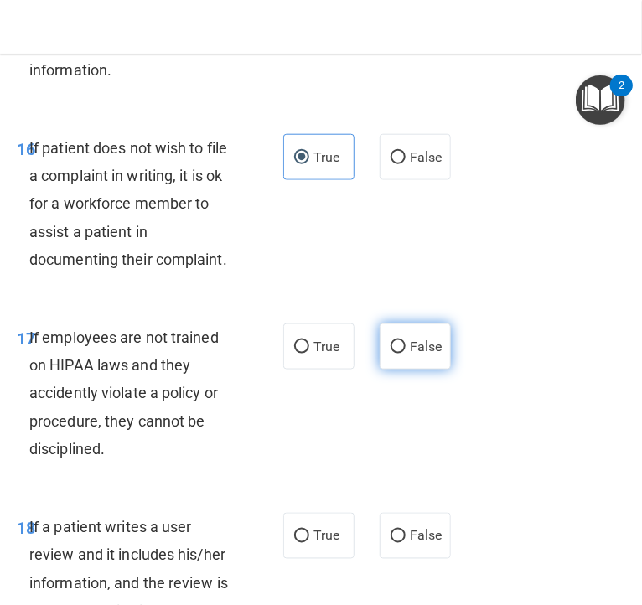
click at [411, 354] on span "False" at bounding box center [426, 347] width 33 height 16
click at [406, 354] on input "False" at bounding box center [397, 347] width 15 height 13
radio input "true"
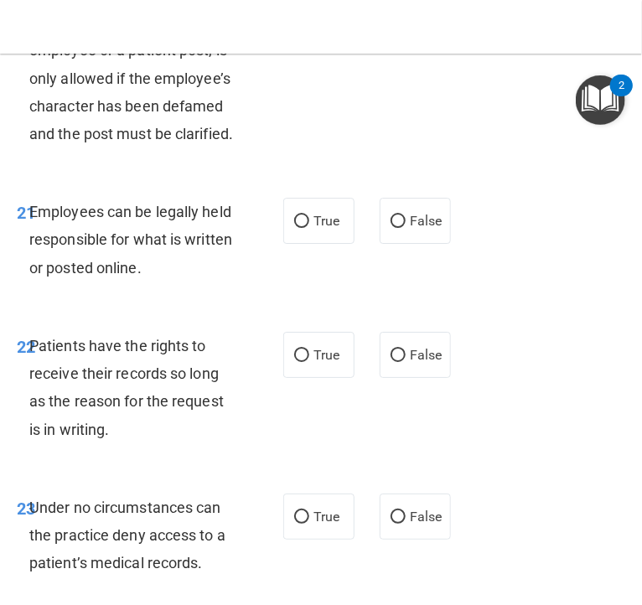
scroll to position [4625, 0]
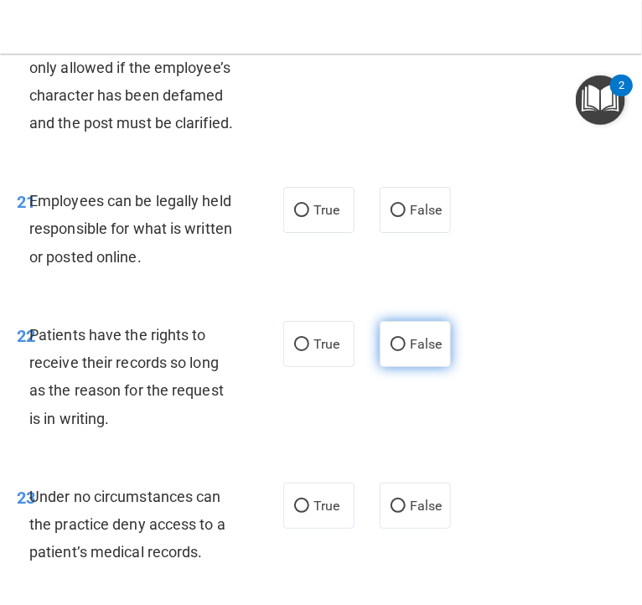
click at [419, 352] on span "False" at bounding box center [426, 344] width 33 height 16
click at [406, 351] on input "False" at bounding box center [397, 345] width 15 height 13
radio input "true"
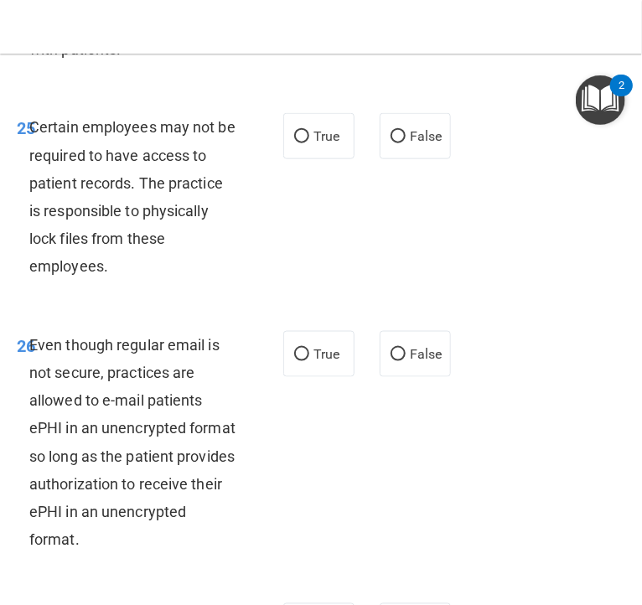
scroll to position [5296, 0]
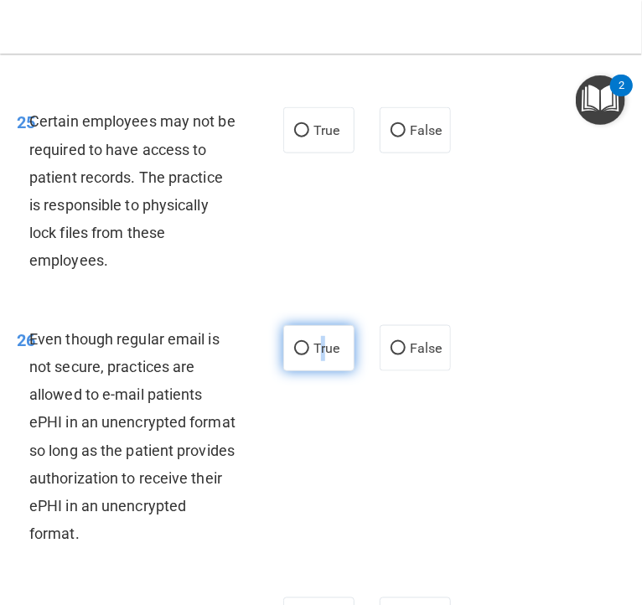
click at [318, 356] on span "True" at bounding box center [326, 348] width 26 height 16
click at [302, 355] on input "True" at bounding box center [301, 349] width 15 height 13
radio input "true"
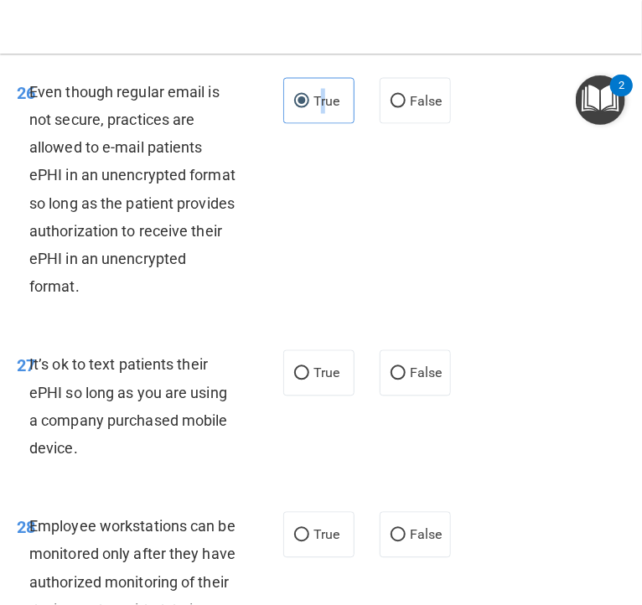
scroll to position [5564, 0]
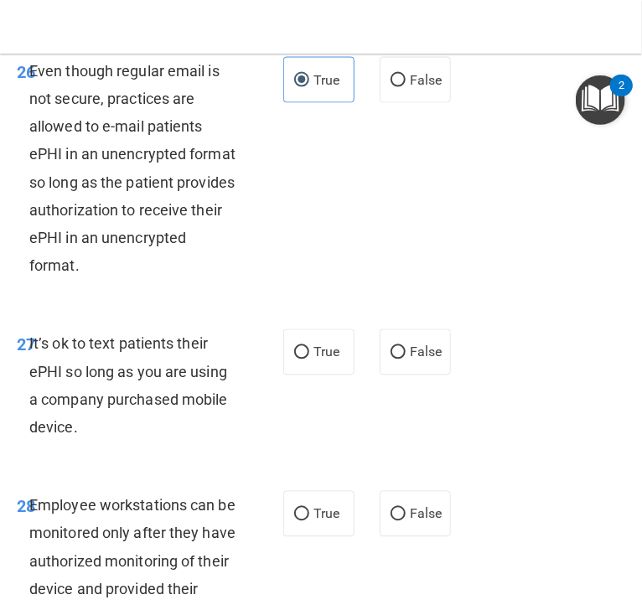
drag, startPoint x: 412, startPoint y: 458, endPoint x: 445, endPoint y: 446, distance: 35.0
click at [413, 360] on span "False" at bounding box center [426, 352] width 33 height 16
click at [406, 359] on input "False" at bounding box center [397, 353] width 15 height 13
radio input "true"
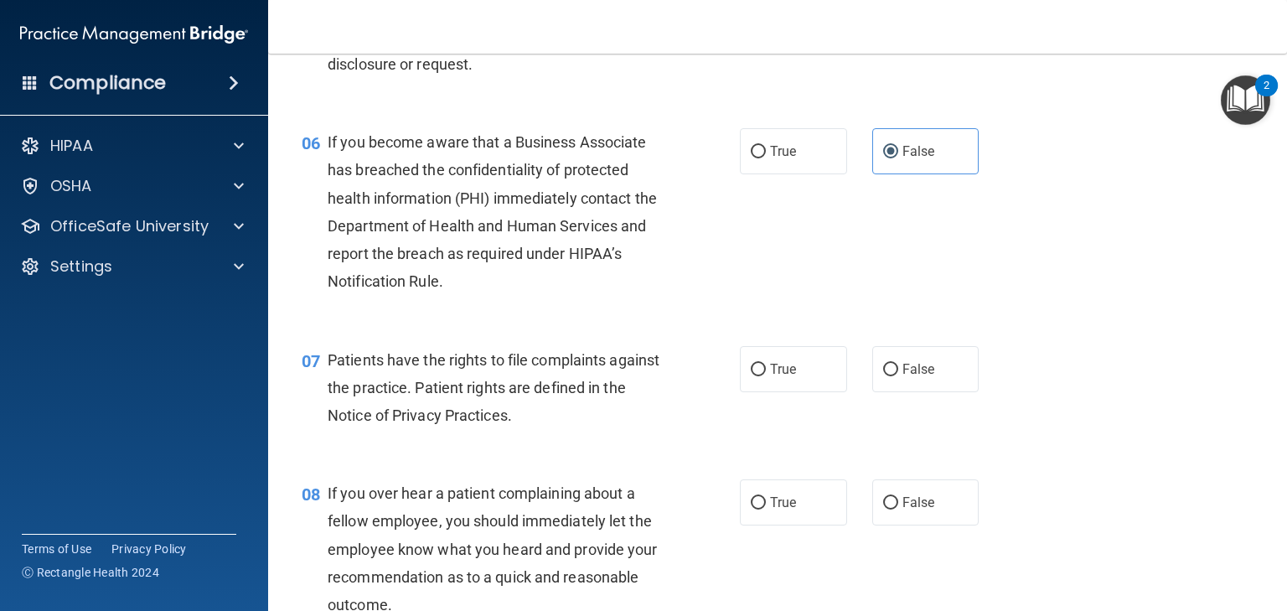
scroll to position [871, 0]
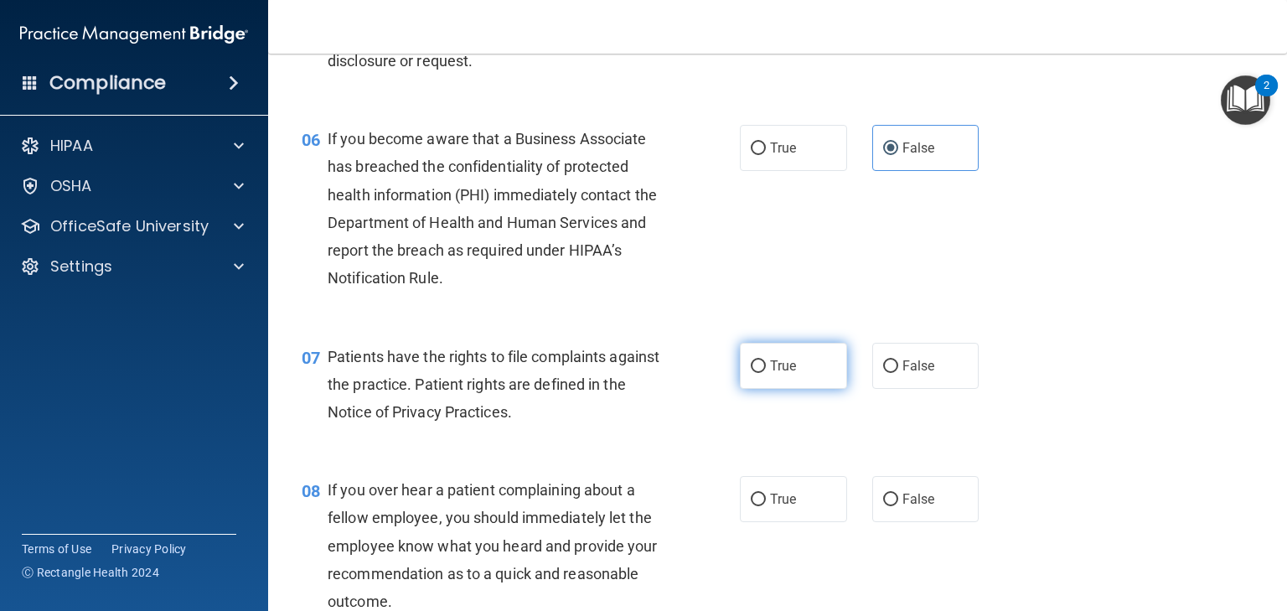
click at [773, 374] on span "True" at bounding box center [783, 366] width 26 height 16
click at [766, 373] on input "True" at bounding box center [758, 366] width 15 height 13
radio input "true"
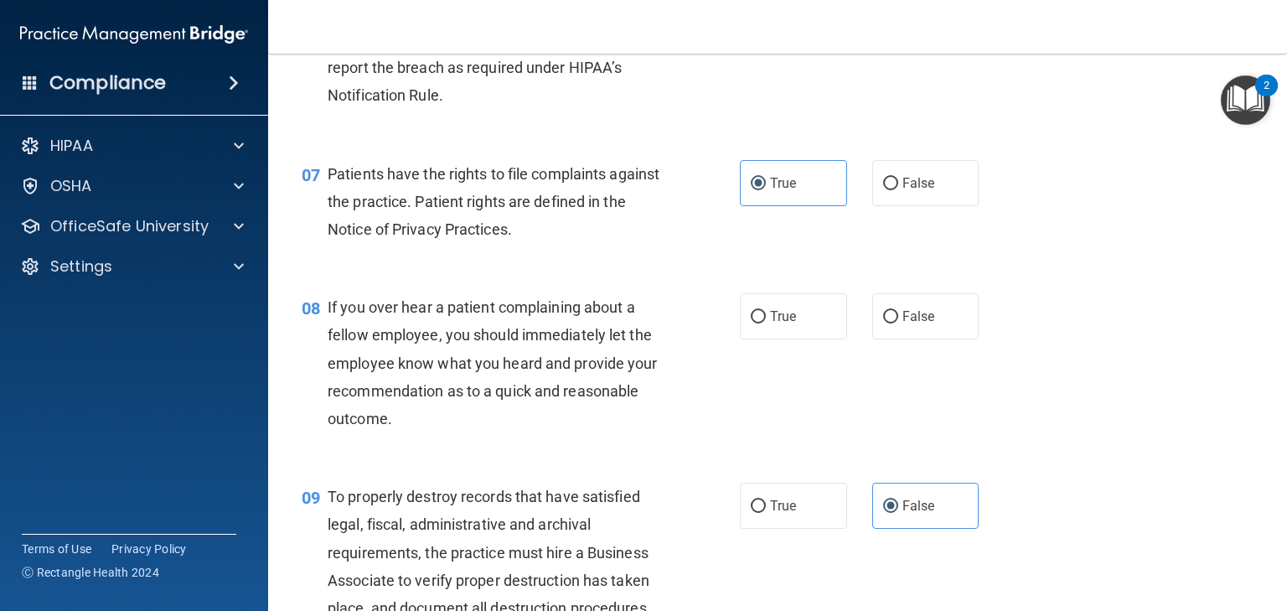
scroll to position [1073, 0]
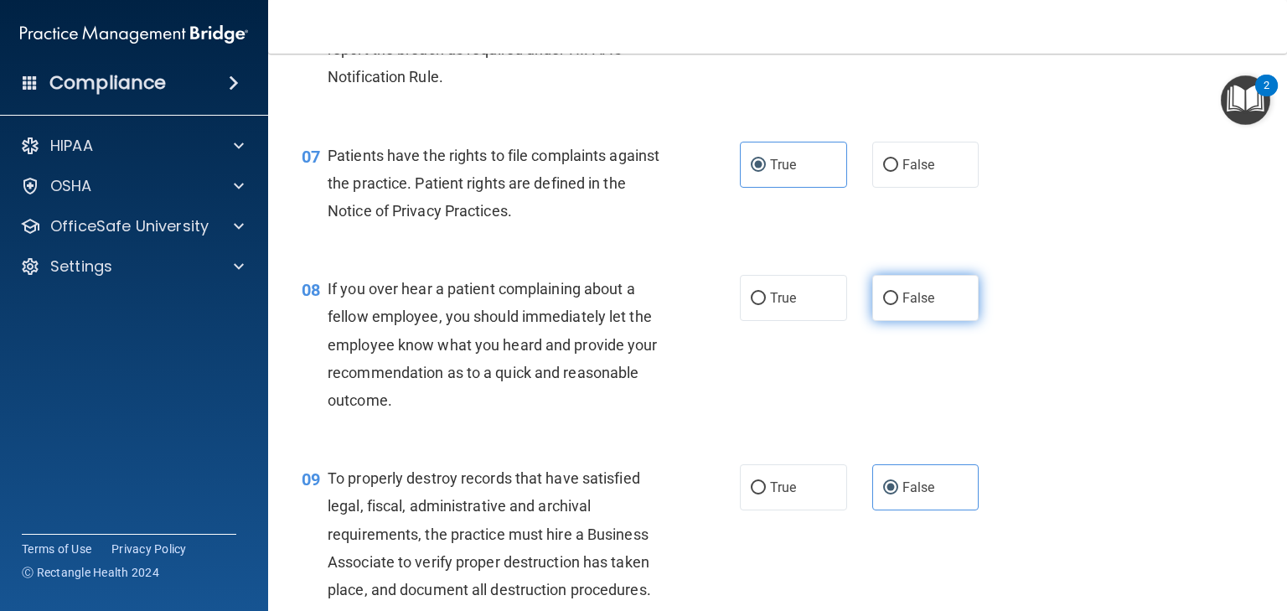
click at [906, 306] on span "False" at bounding box center [918, 298] width 33 height 16
click at [898, 305] on input "False" at bounding box center [890, 298] width 15 height 13
radio input "true"
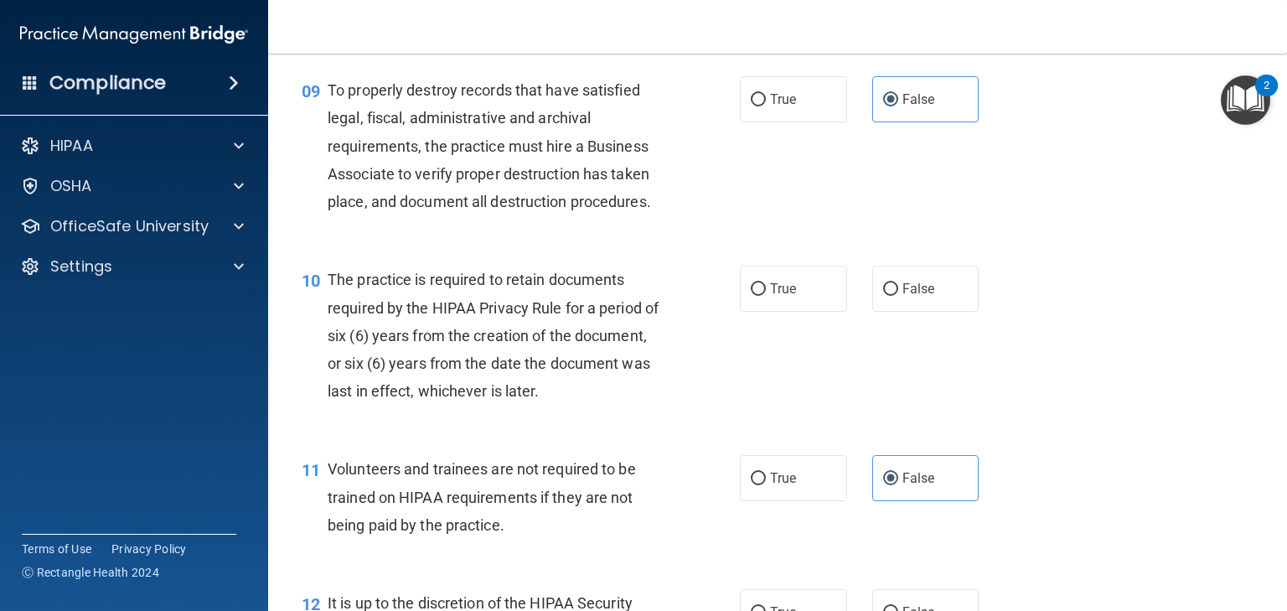
scroll to position [1475, 0]
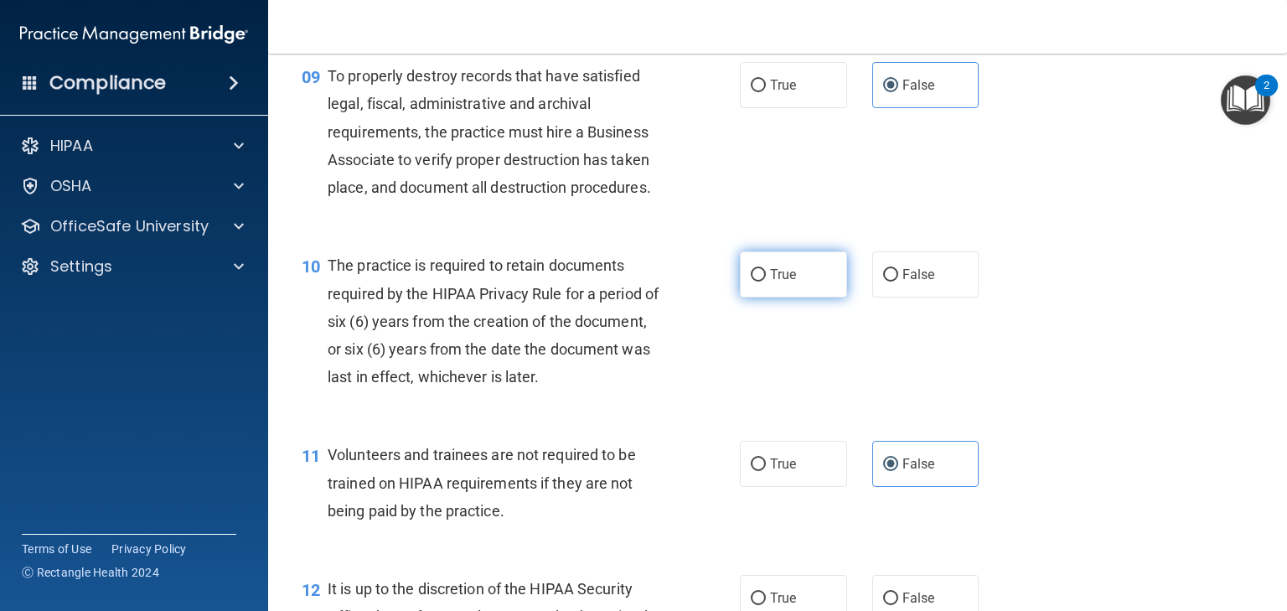
drag, startPoint x: 778, startPoint y: 307, endPoint x: 808, endPoint y: 308, distance: 30.2
click at [778, 282] on span "True" at bounding box center [783, 274] width 26 height 16
click at [766, 282] on input "True" at bounding box center [758, 275] width 15 height 13
radio input "true"
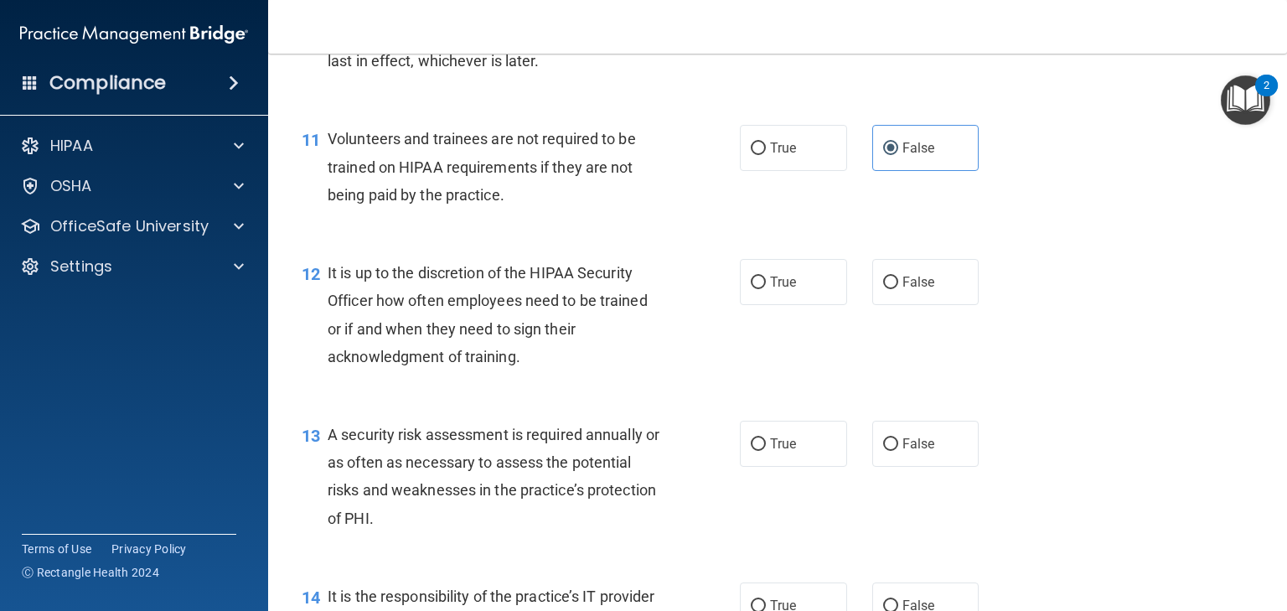
scroll to position [1810, 0]
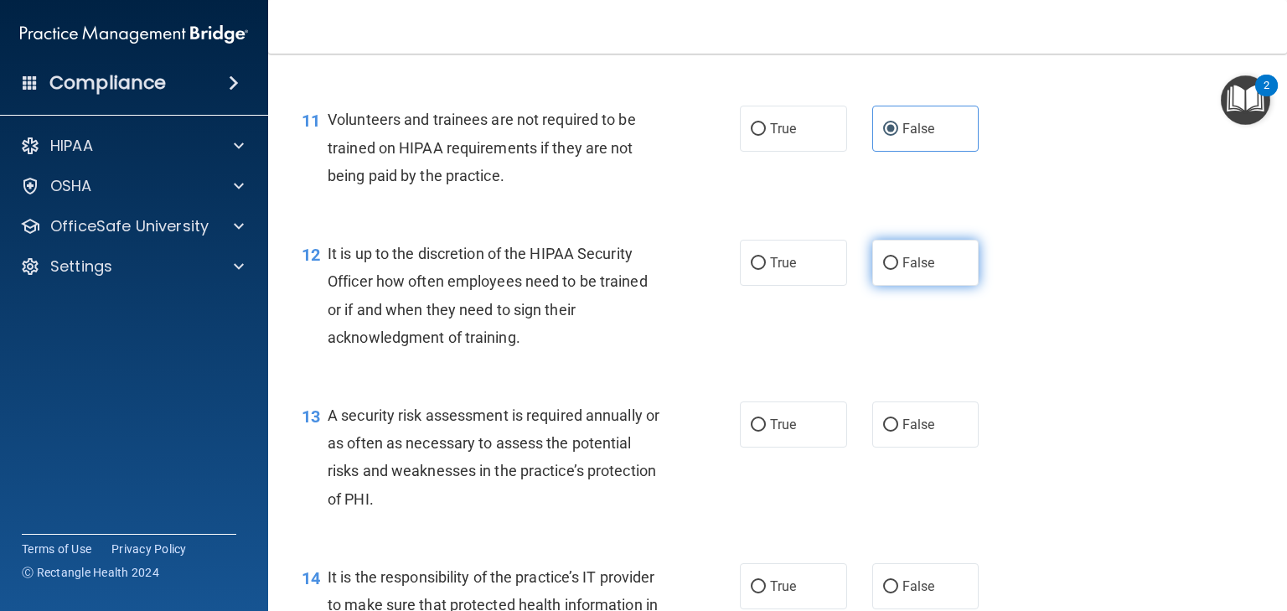
click at [931, 286] on label "False" at bounding box center [925, 263] width 107 height 46
click at [898, 270] on input "False" at bounding box center [890, 263] width 15 height 13
radio input "true"
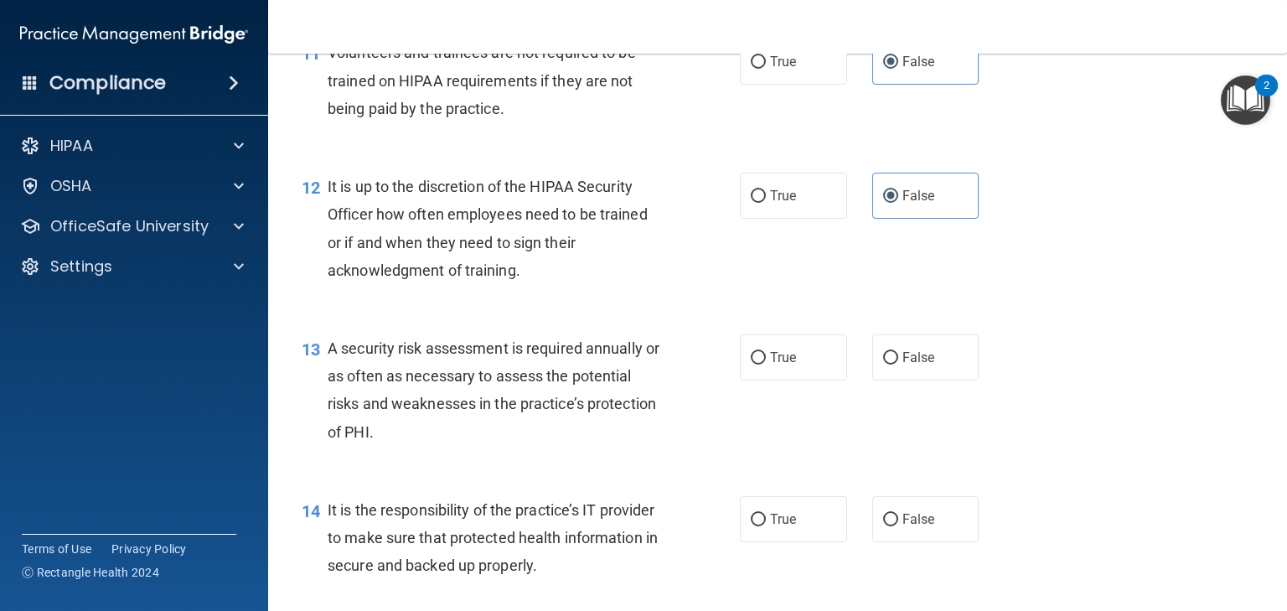
scroll to position [1944, 0]
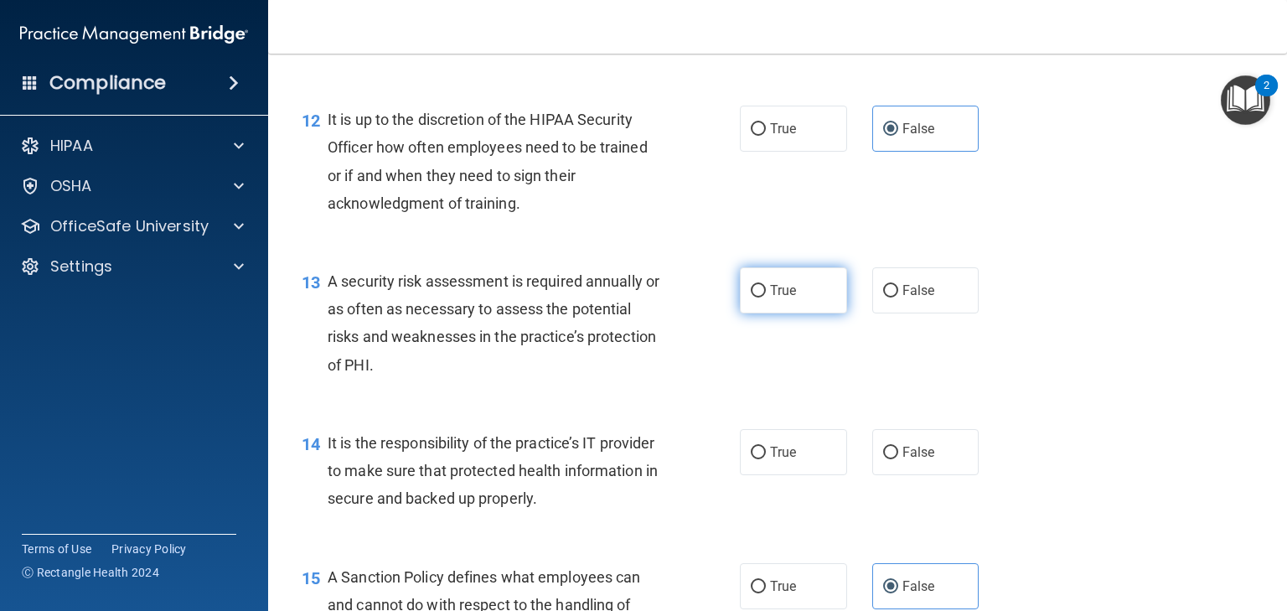
click at [770, 298] on span "True" at bounding box center [783, 290] width 26 height 16
click at [766, 297] on input "True" at bounding box center [758, 291] width 15 height 13
radio input "true"
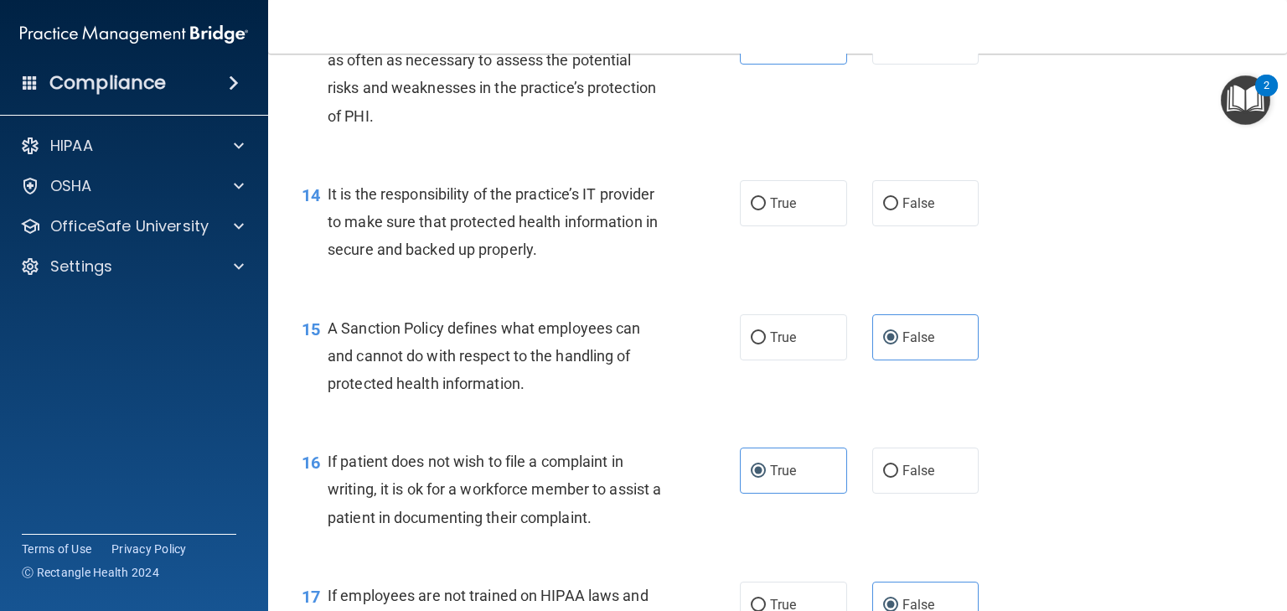
scroll to position [2145, 0]
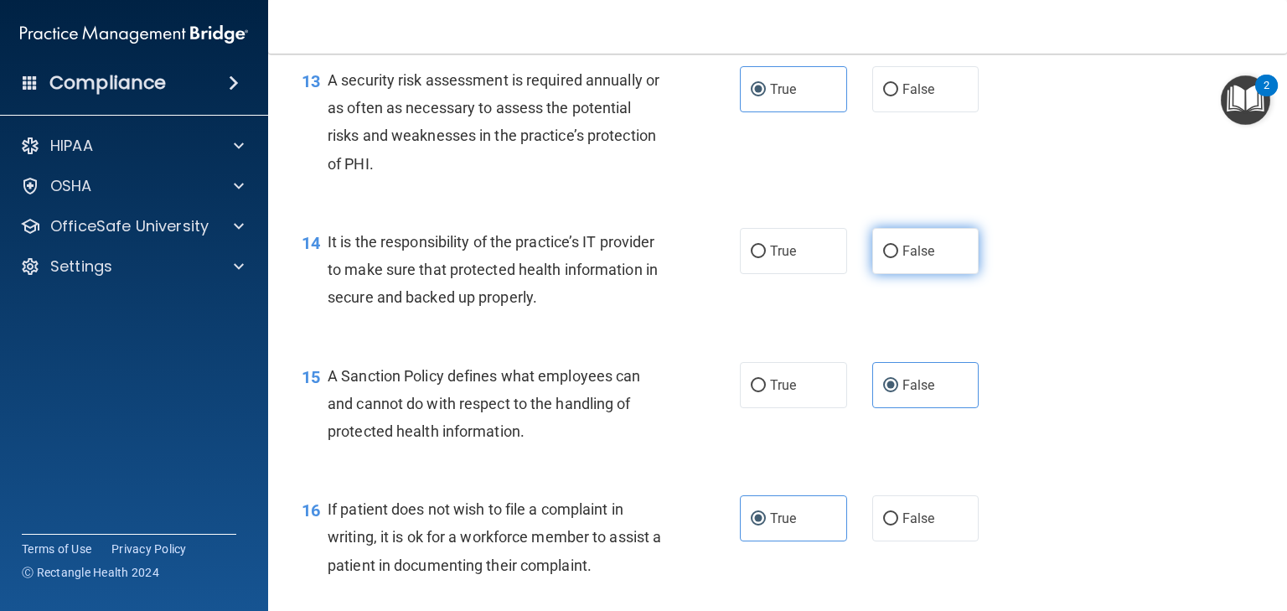
click at [905, 274] on label "False" at bounding box center [925, 251] width 107 height 46
click at [898, 258] on input "False" at bounding box center [890, 252] width 15 height 13
radio input "true"
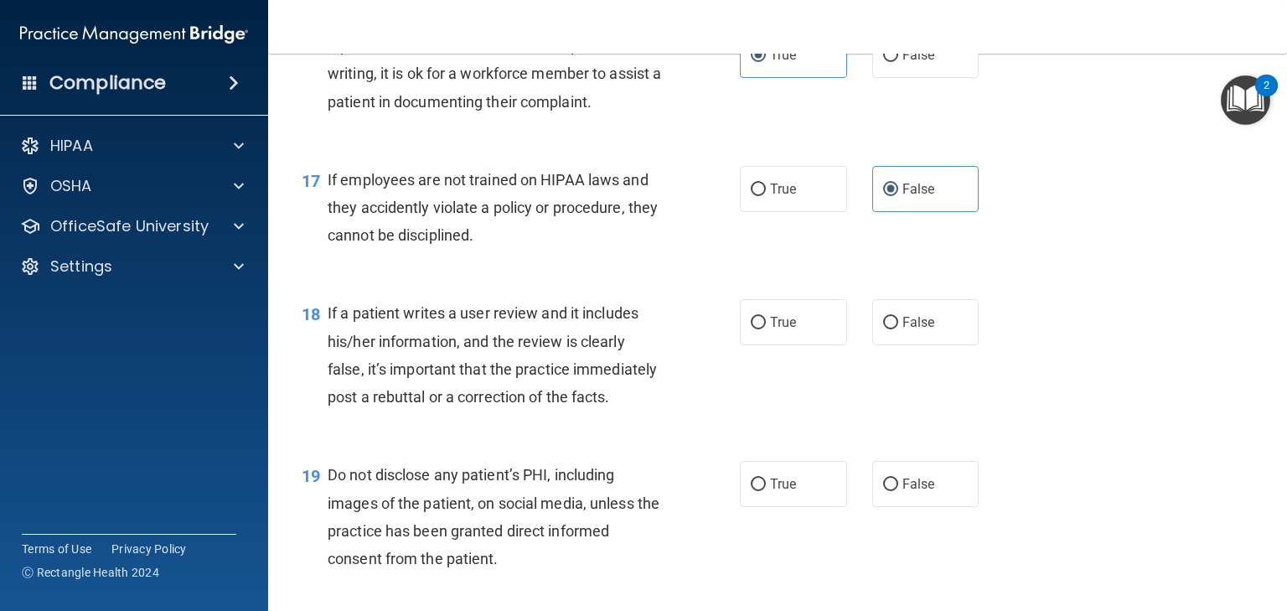
scroll to position [2614, 0]
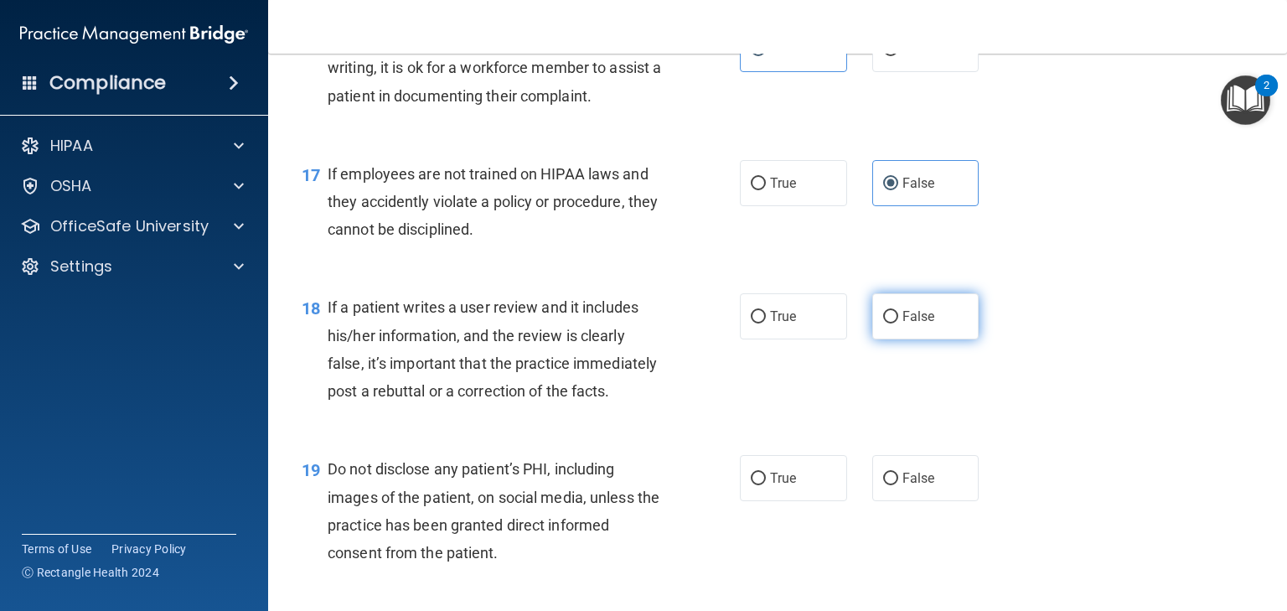
click at [907, 324] on span "False" at bounding box center [918, 316] width 33 height 16
click at [898, 323] on input "False" at bounding box center [890, 317] width 15 height 13
radio input "true"
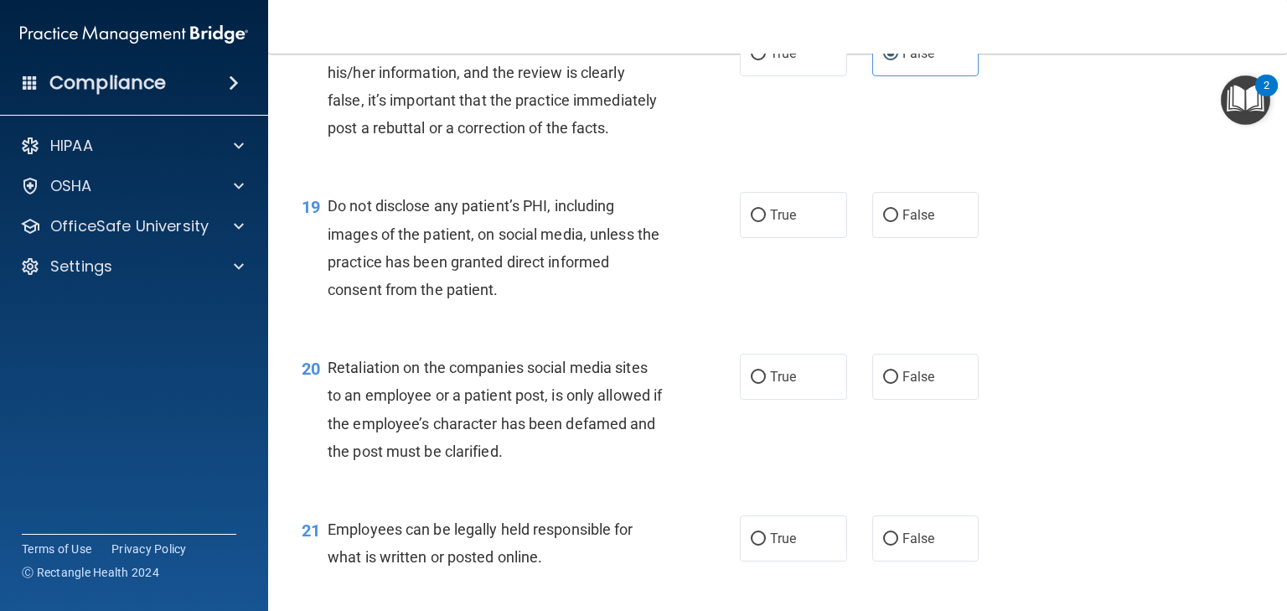
scroll to position [2882, 0]
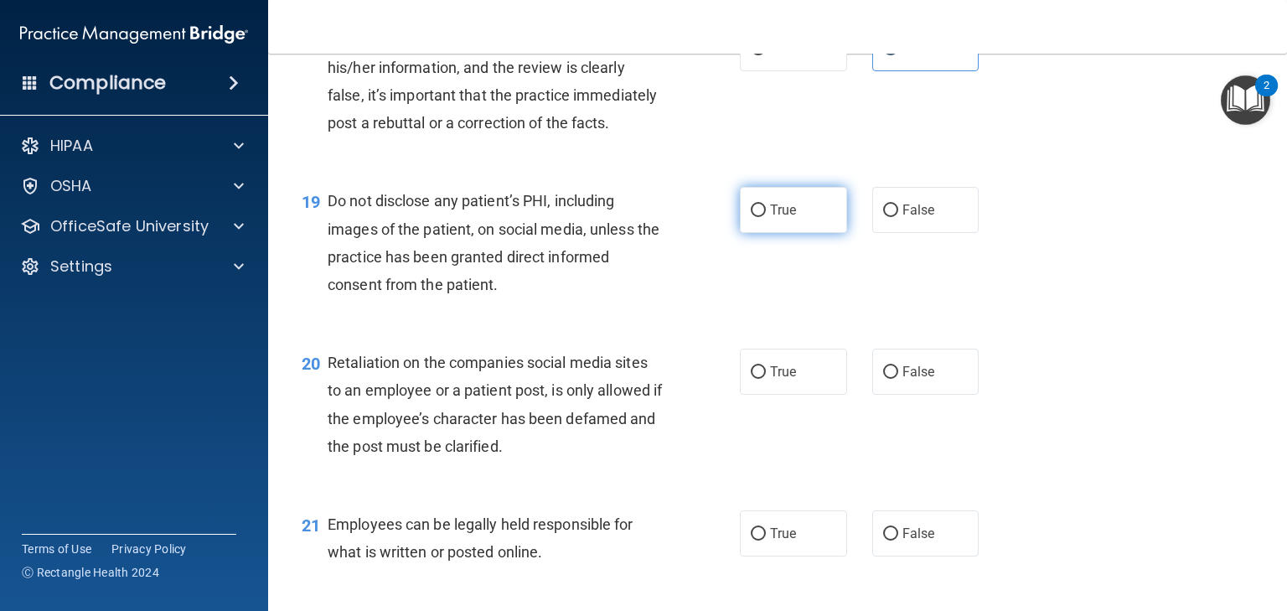
click at [770, 218] on span "True" at bounding box center [783, 210] width 26 height 16
click at [765, 217] on input "True" at bounding box center [758, 210] width 15 height 13
radio input "true"
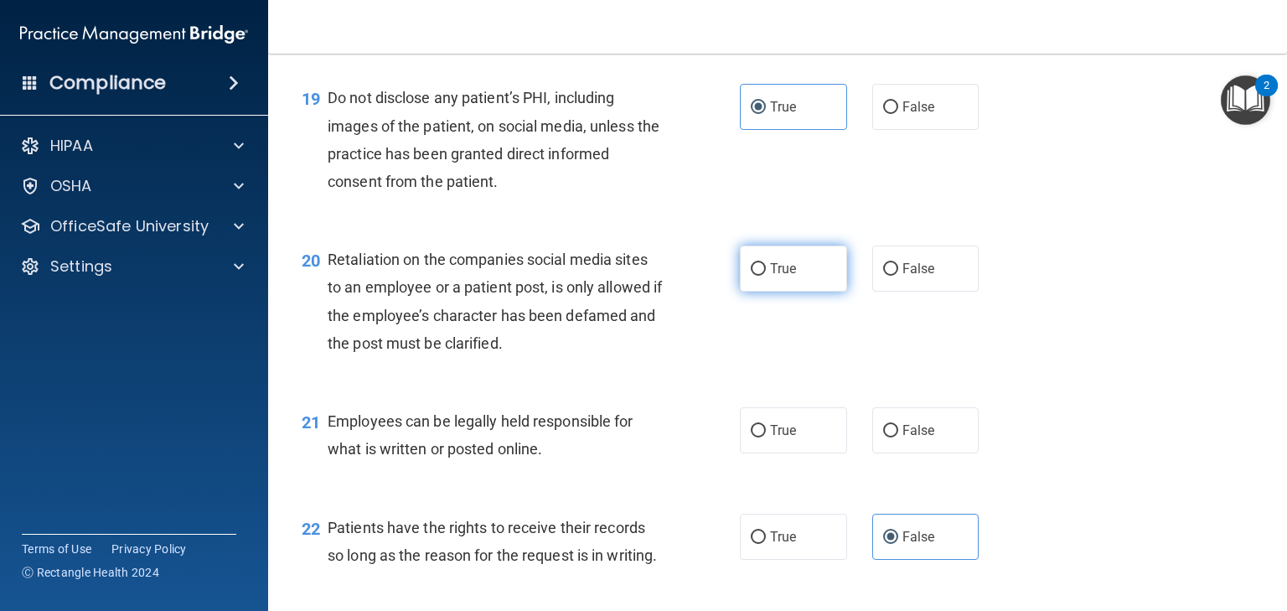
scroll to position [3016, 0]
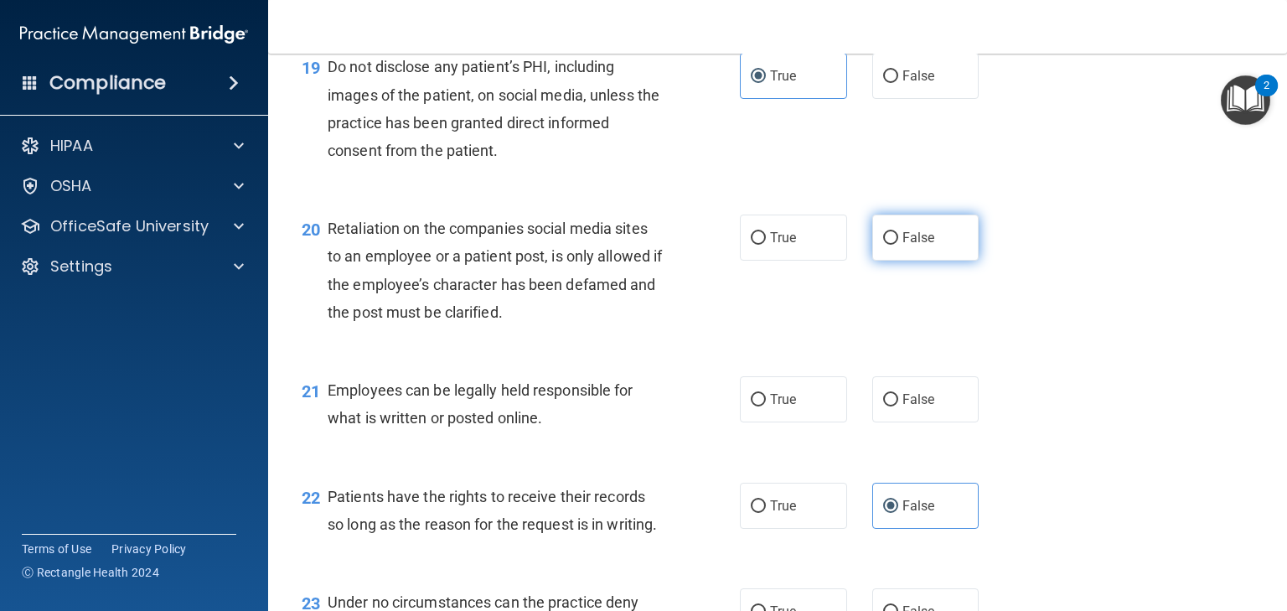
click at [920, 246] on span "False" at bounding box center [918, 238] width 33 height 16
click at [898, 245] on input "False" at bounding box center [890, 238] width 15 height 13
radio input "true"
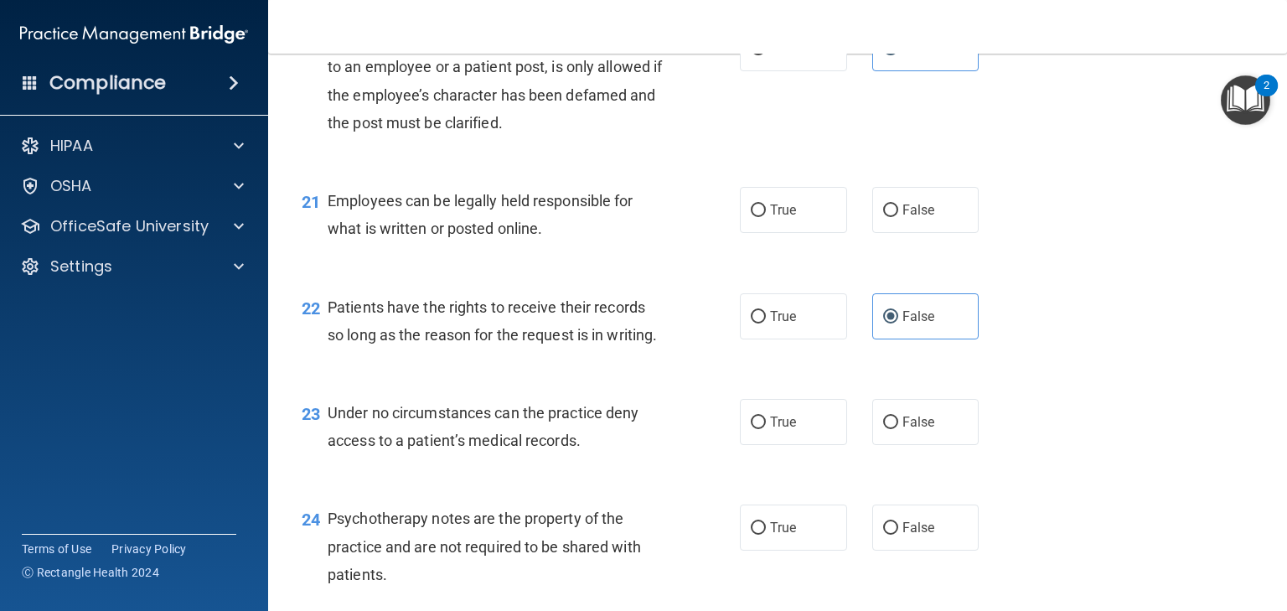
scroll to position [3218, 0]
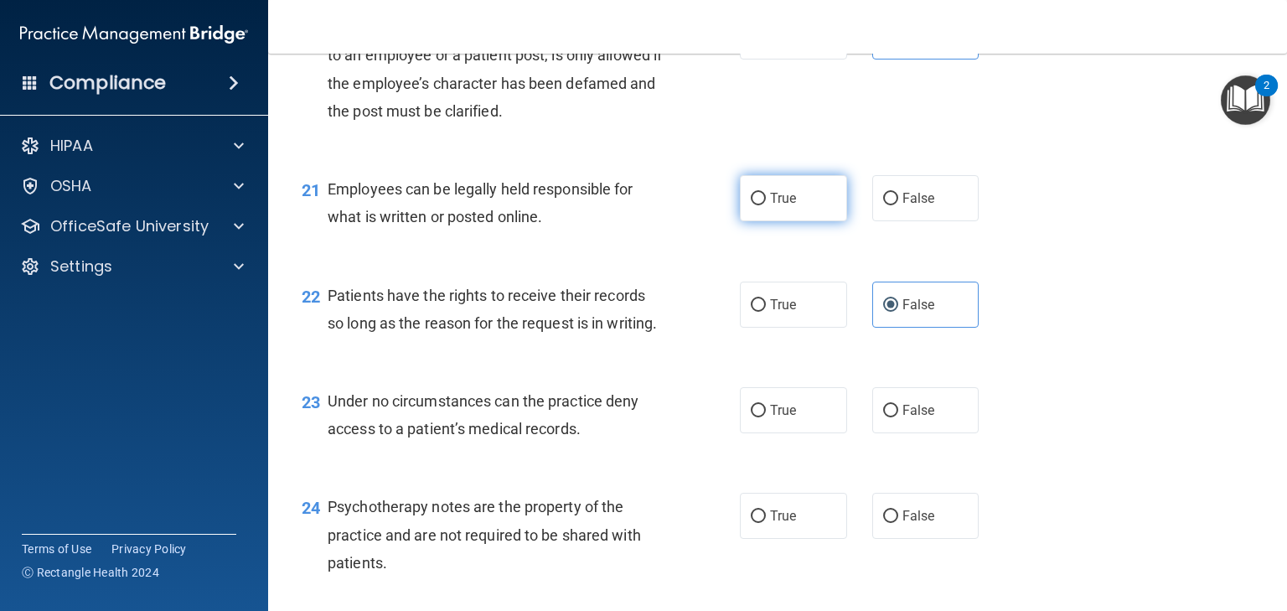
click at [793, 221] on label "True" at bounding box center [793, 198] width 107 height 46
click at [766, 205] on input "True" at bounding box center [758, 199] width 15 height 13
radio input "true"
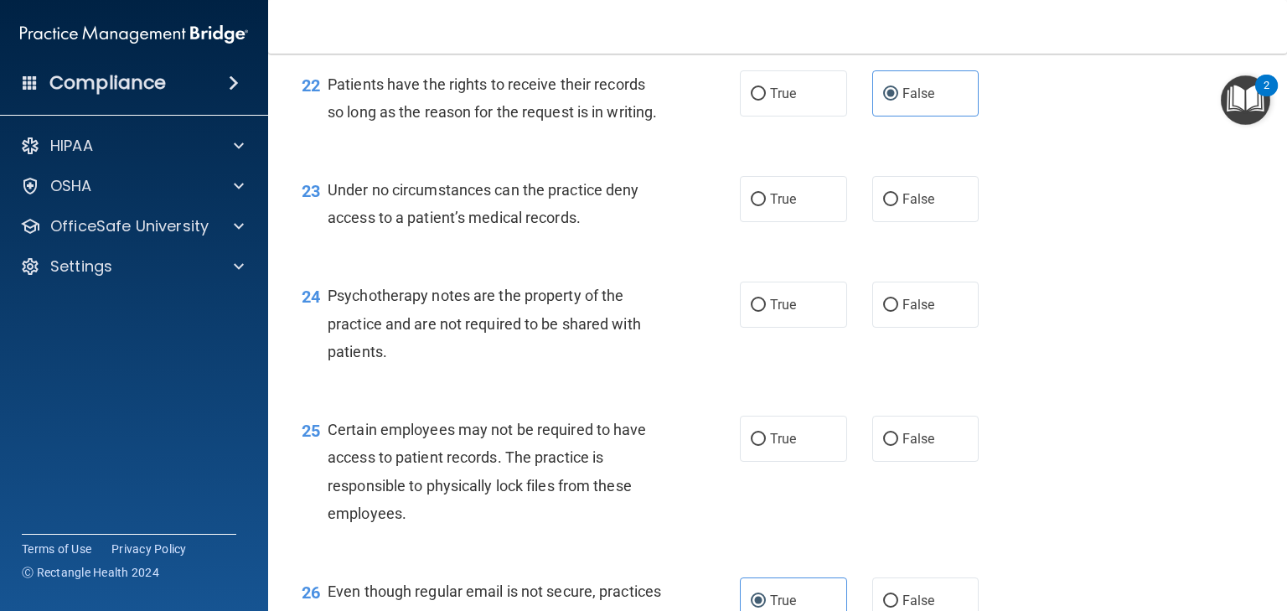
scroll to position [3486, 0]
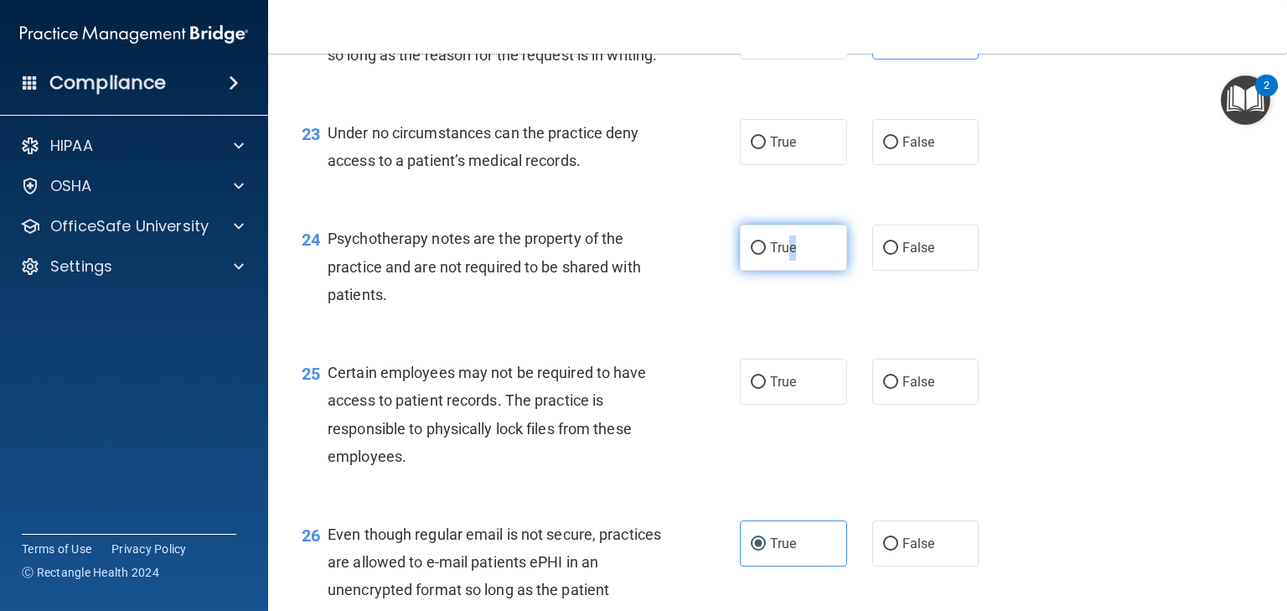
click at [788, 271] on label "True" at bounding box center [793, 248] width 107 height 46
click at [757, 255] on input "True" at bounding box center [758, 248] width 15 height 13
radio input "true"
click at [907, 165] on label "False" at bounding box center [925, 142] width 107 height 46
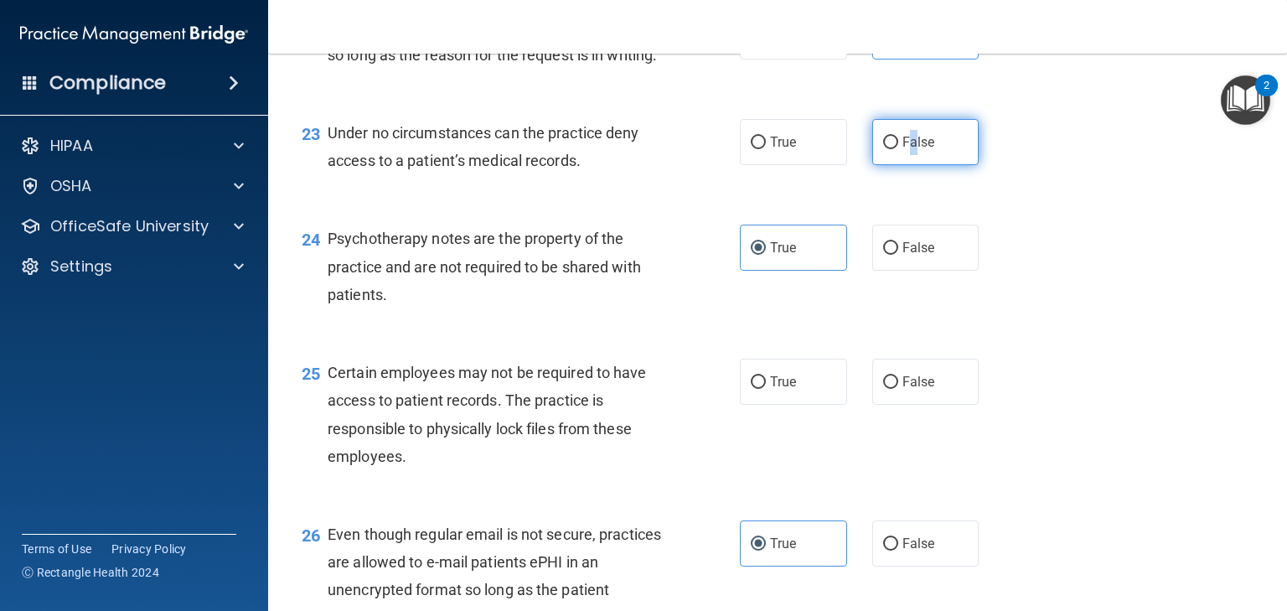
click at [883, 149] on input "False" at bounding box center [890, 143] width 15 height 13
radio input "true"
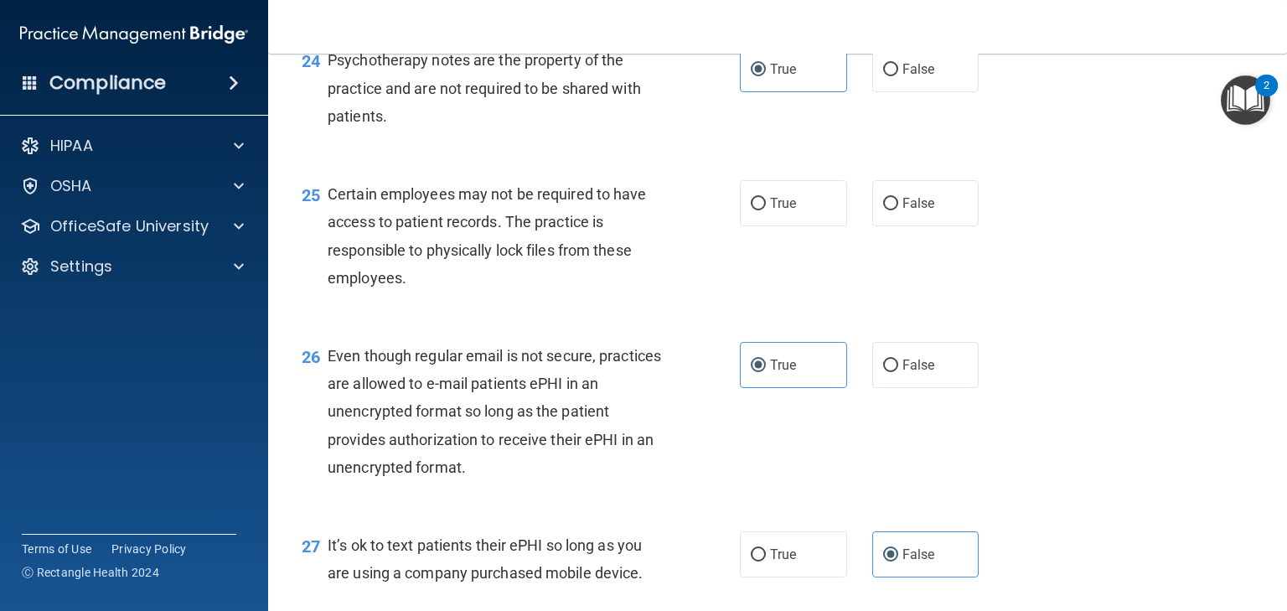
scroll to position [3687, 0]
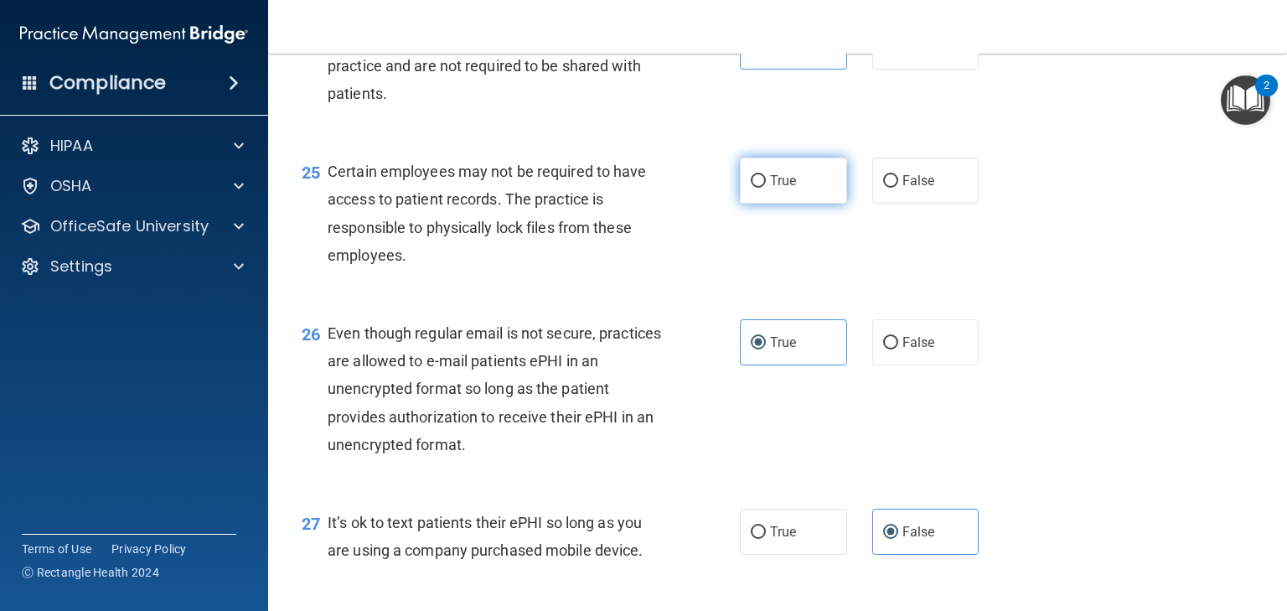
click at [799, 204] on label "True" at bounding box center [793, 181] width 107 height 46
click at [766, 188] on input "True" at bounding box center [758, 181] width 15 height 13
radio input "true"
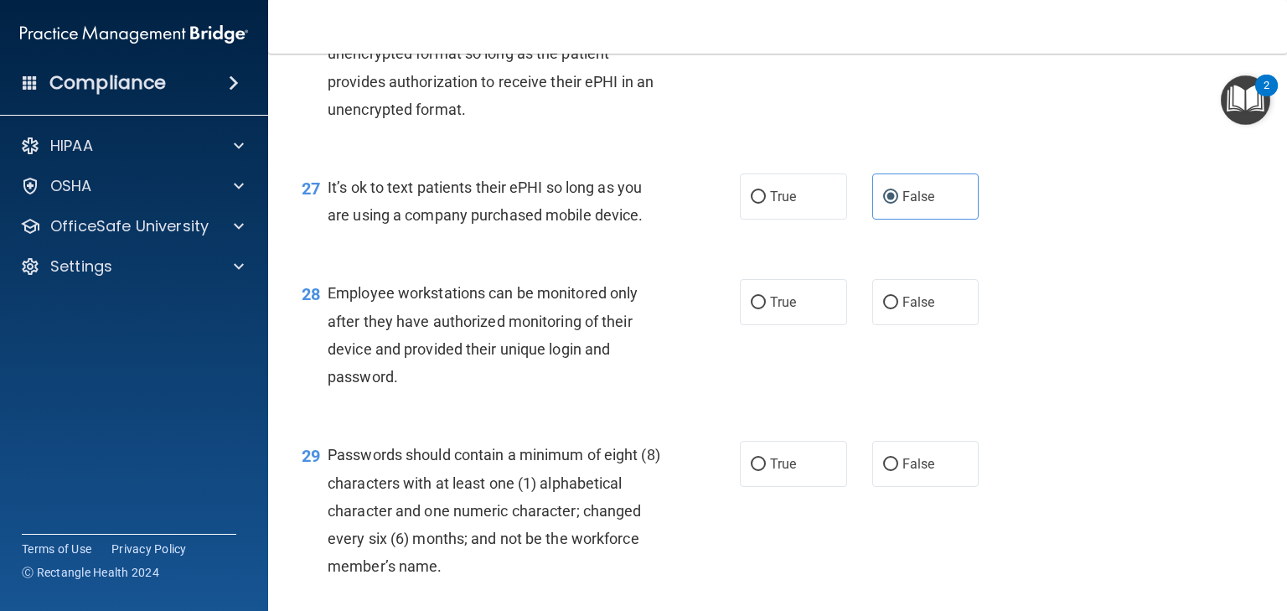
scroll to position [4089, 0]
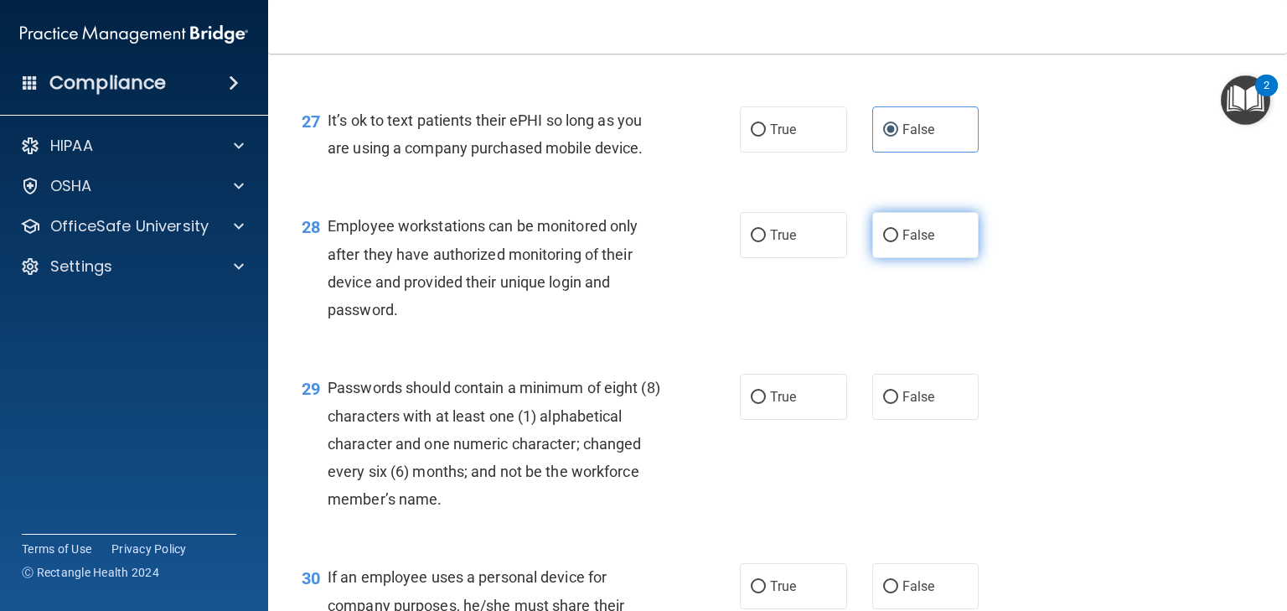
click at [931, 258] on label "False" at bounding box center [925, 235] width 107 height 46
click at [898, 242] on input "False" at bounding box center [890, 236] width 15 height 13
radio input "true"
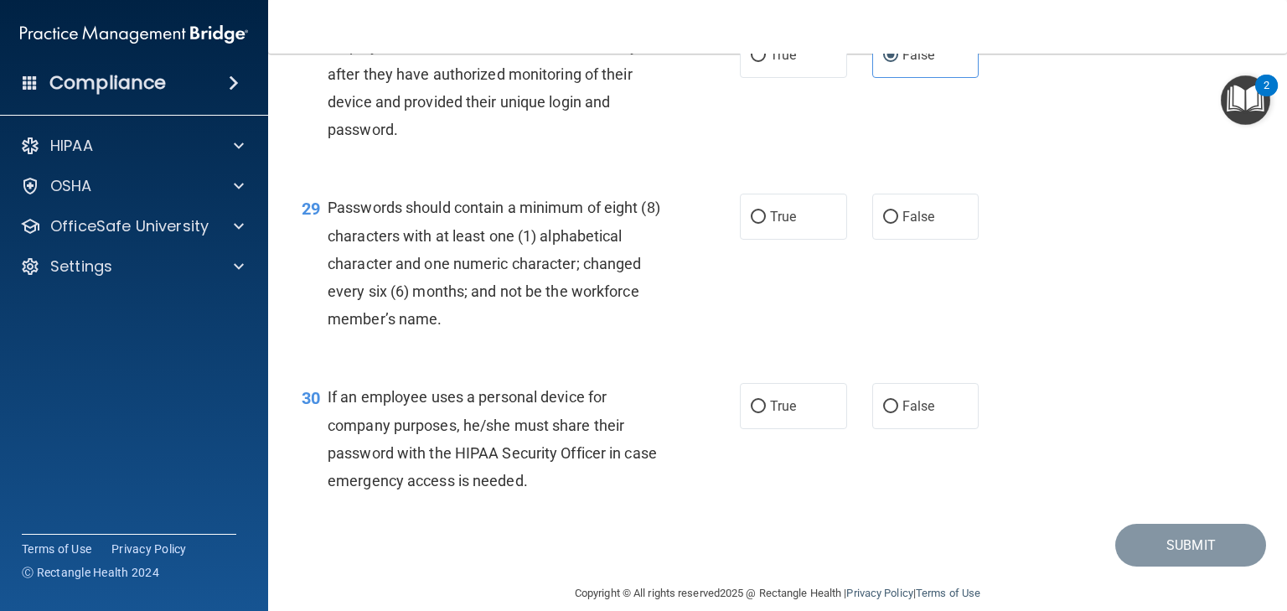
scroll to position [4290, 0]
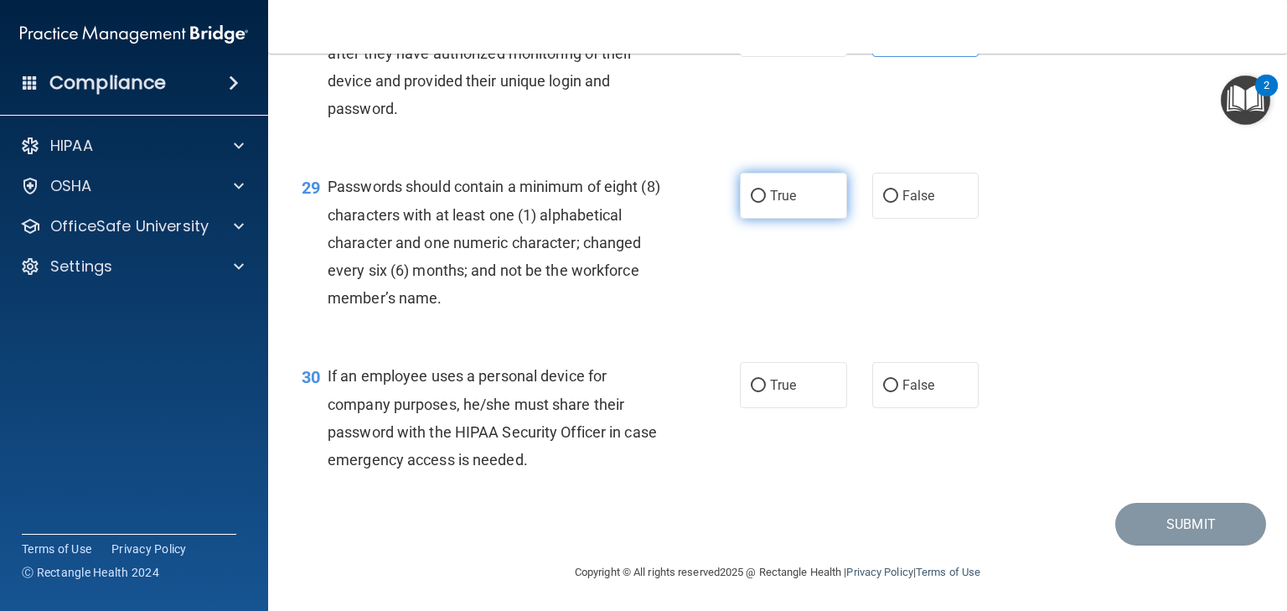
click at [804, 219] on label "True" at bounding box center [793, 196] width 107 height 46
click at [766, 203] on input "True" at bounding box center [758, 196] width 15 height 13
radio input "true"
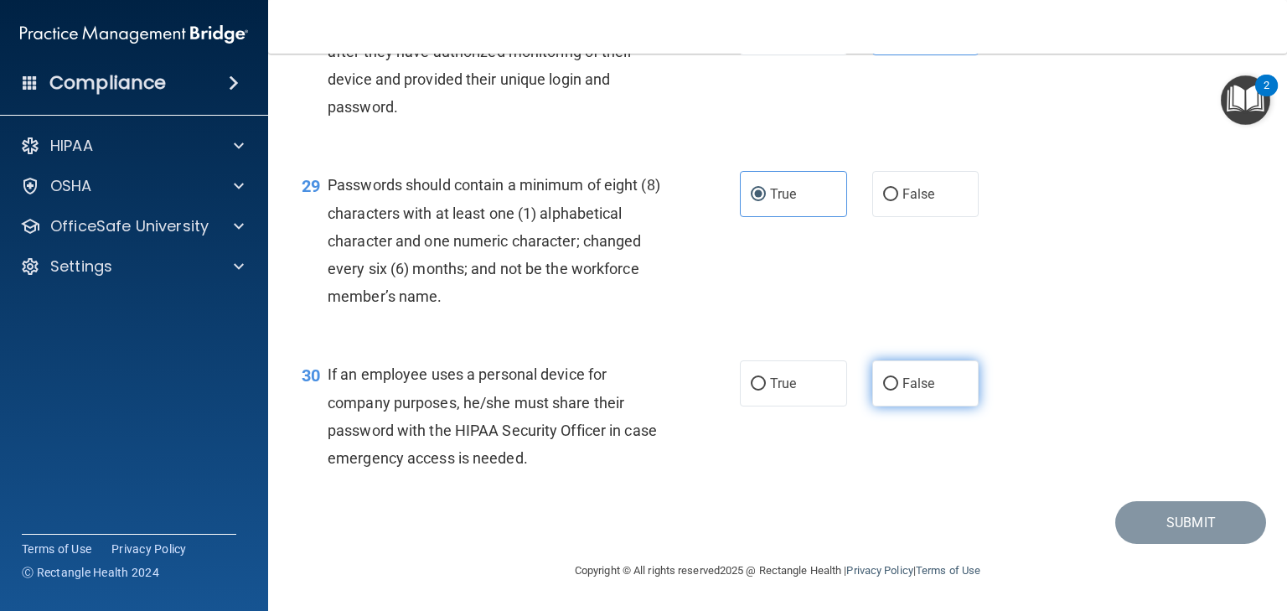
click at [915, 394] on label "False" at bounding box center [925, 383] width 107 height 46
click at [898, 390] on input "False" at bounding box center [890, 384] width 15 height 13
radio input "true"
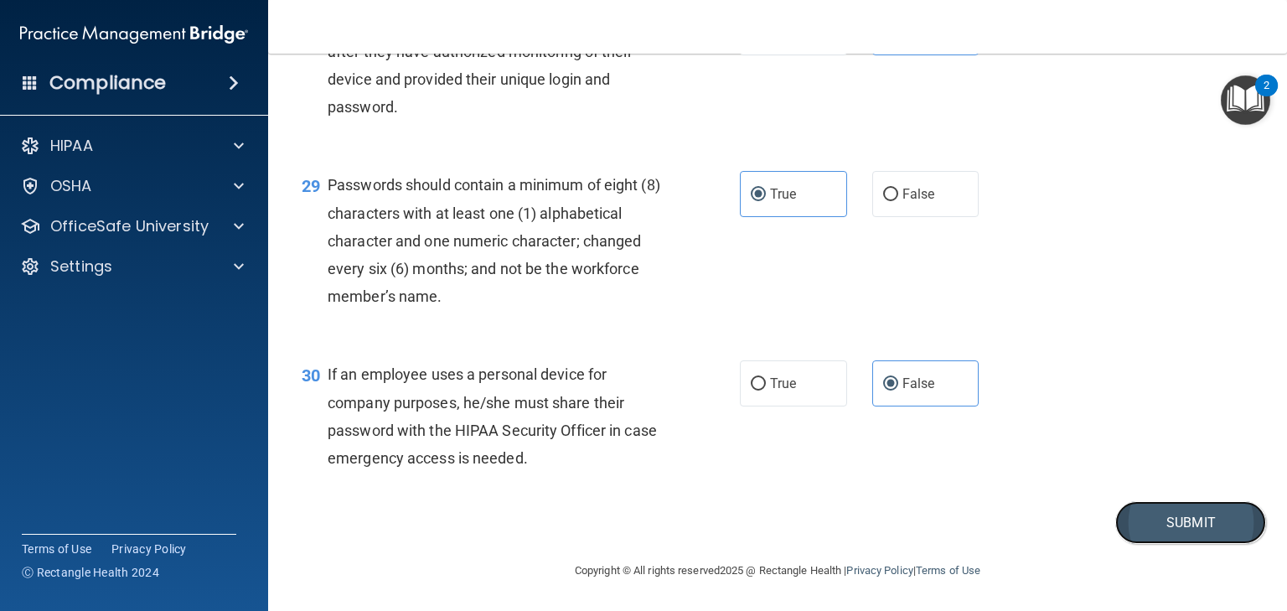
click at [1177, 522] on button "Submit" at bounding box center [1190, 522] width 151 height 43
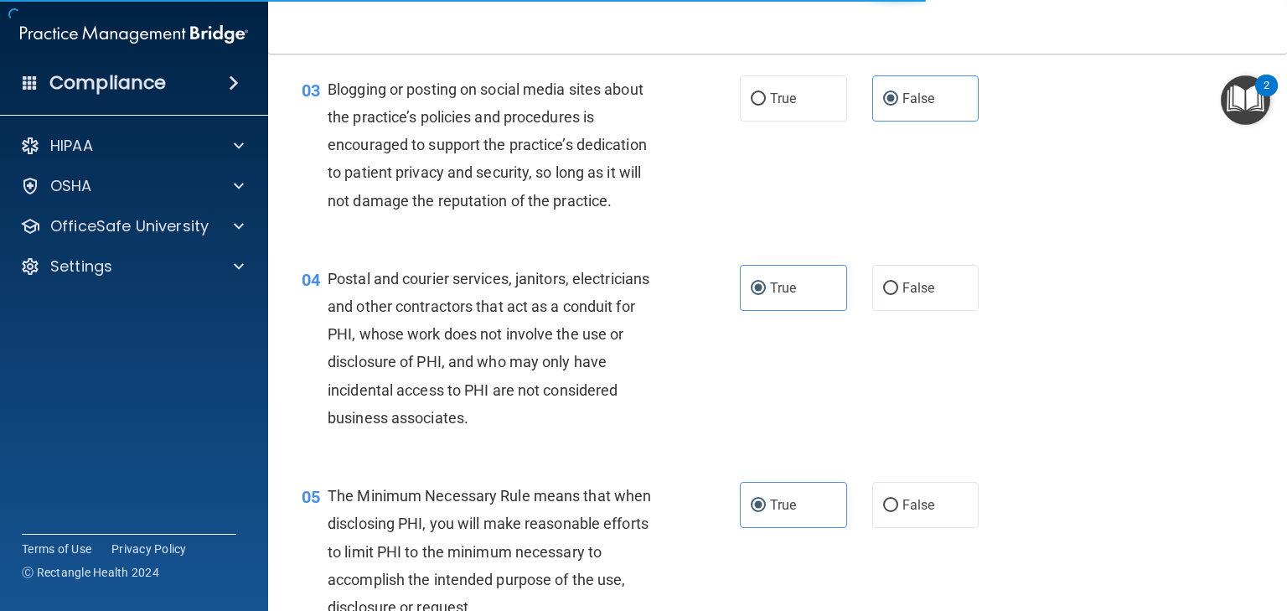
scroll to position [0, 0]
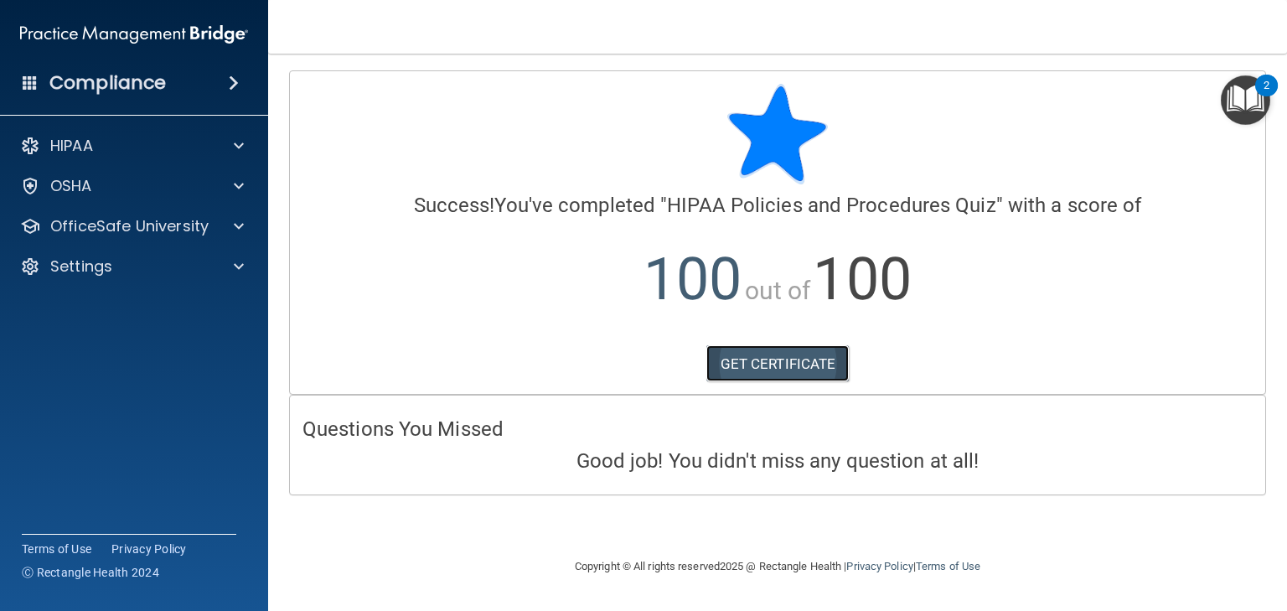
click at [784, 364] on link "GET CERTIFICATE" at bounding box center [777, 363] width 143 height 37
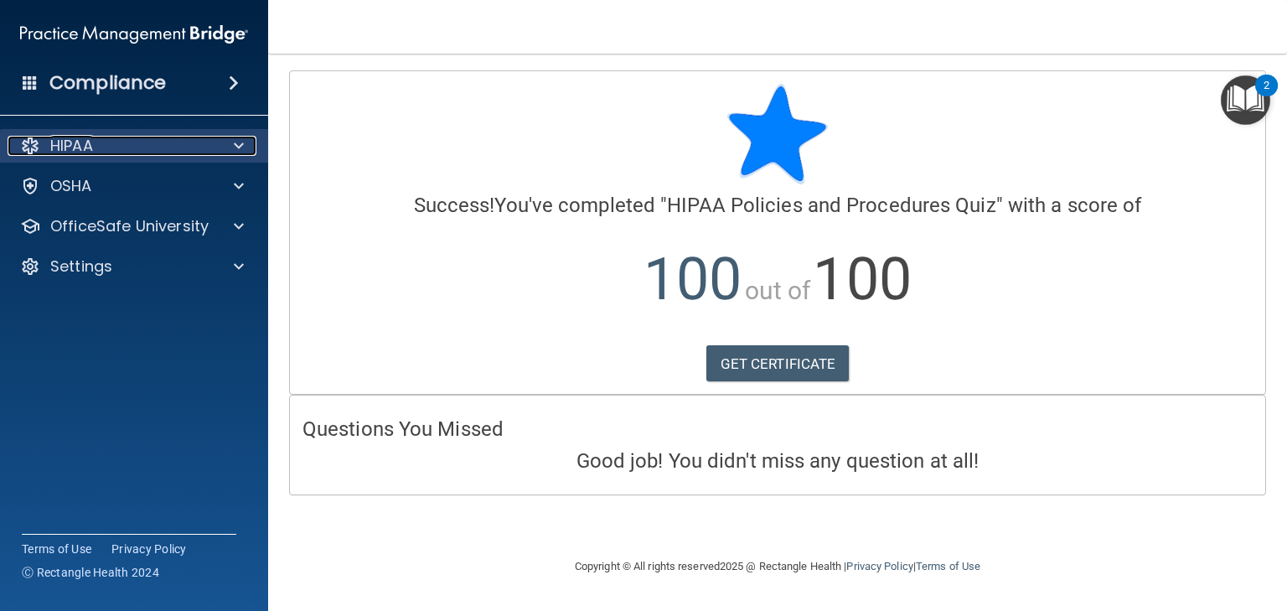
click at [206, 140] on div "HIPAA" at bounding box center [112, 146] width 208 height 20
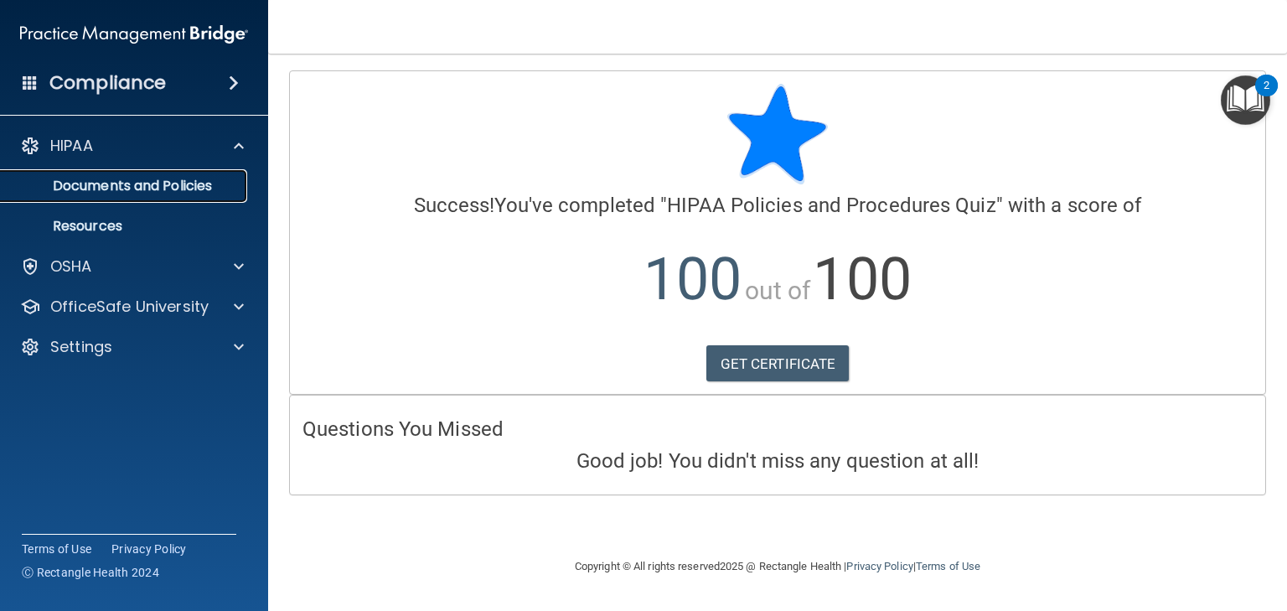
click at [203, 184] on p "Documents and Policies" at bounding box center [125, 186] width 229 height 17
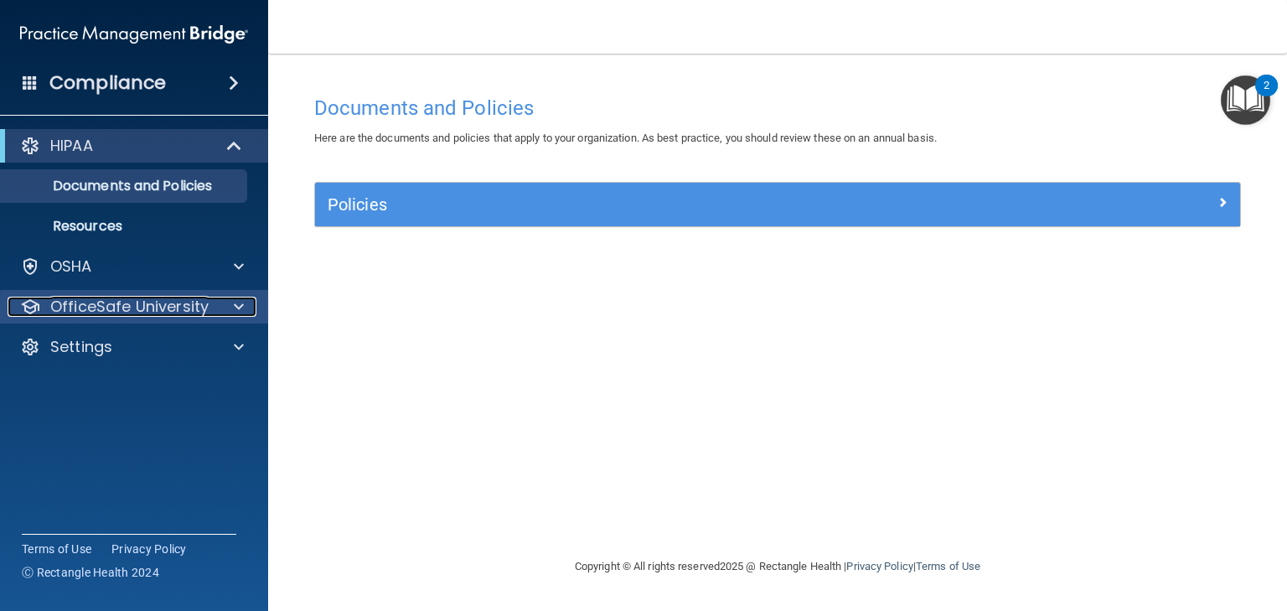
click at [127, 305] on p "OfficeSafe University" at bounding box center [129, 307] width 158 height 20
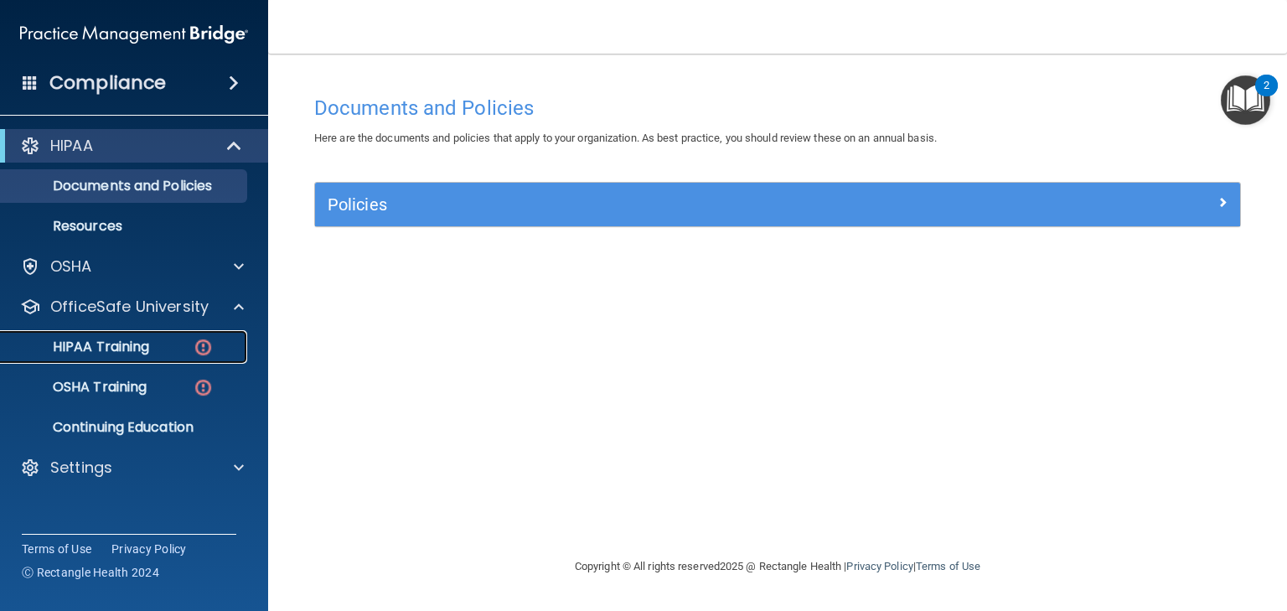
click at [144, 350] on p "HIPAA Training" at bounding box center [80, 347] width 138 height 17
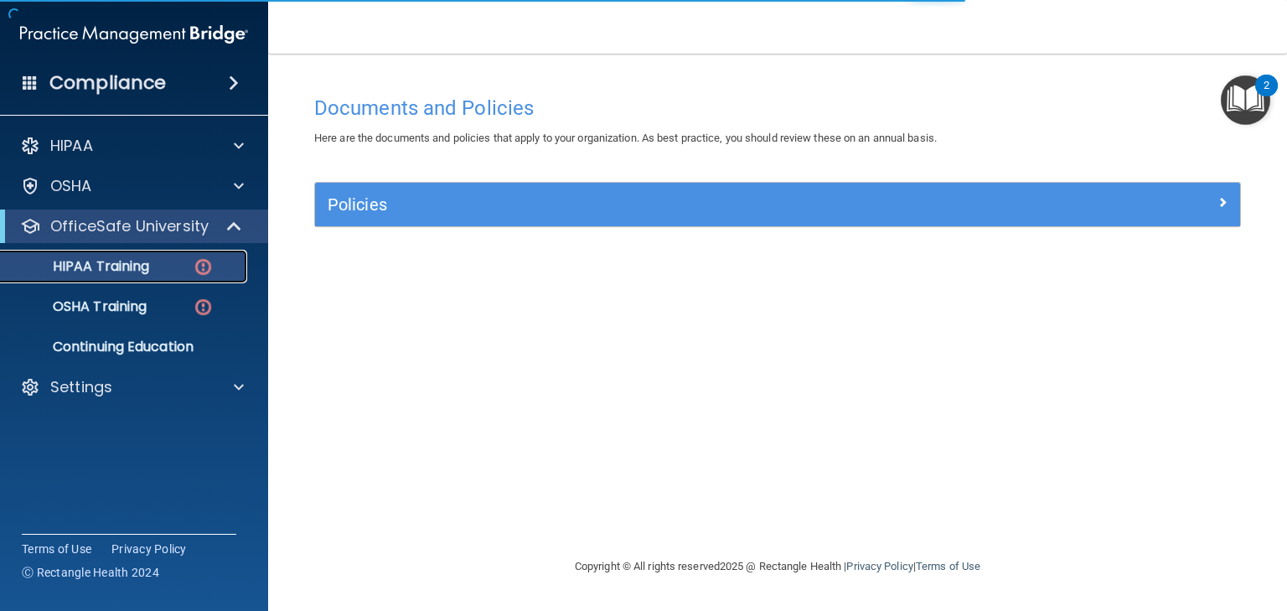
click at [194, 265] on img at bounding box center [203, 266] width 21 height 21
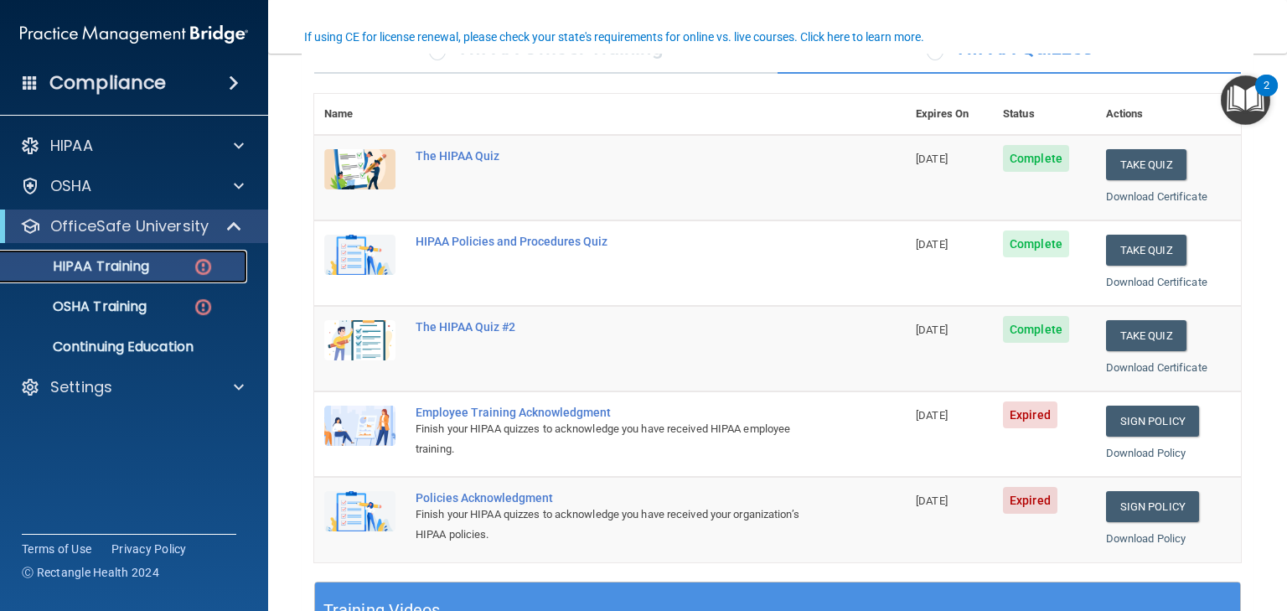
scroll to position [201, 0]
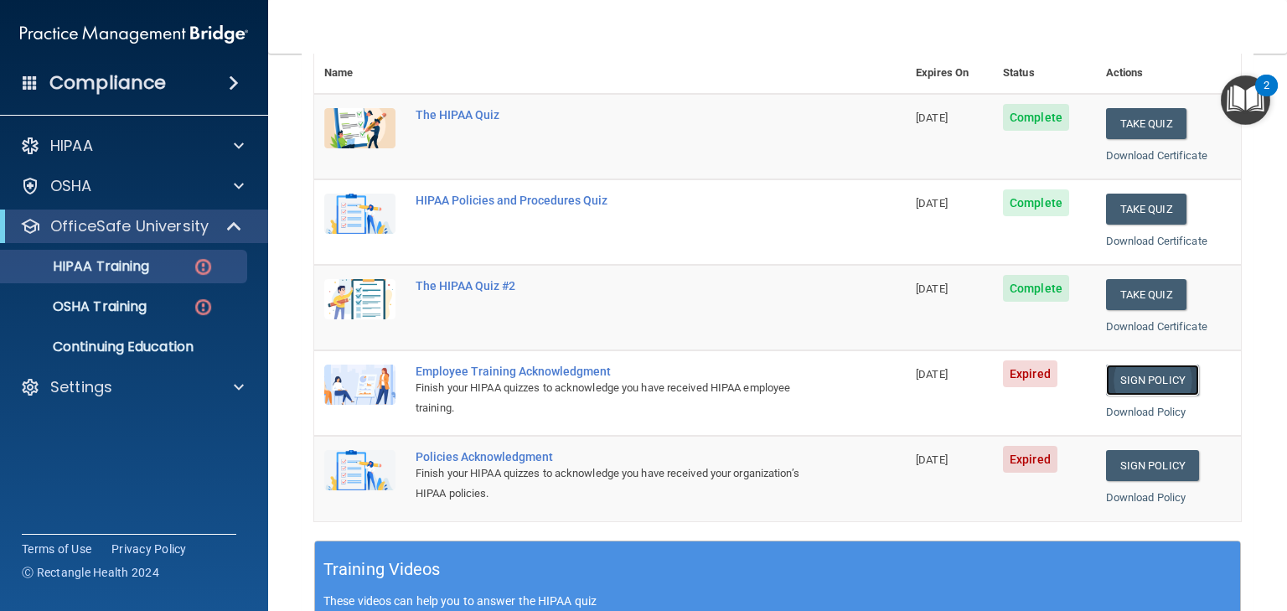
click at [1134, 375] on link "Sign Policy" at bounding box center [1152, 379] width 93 height 31
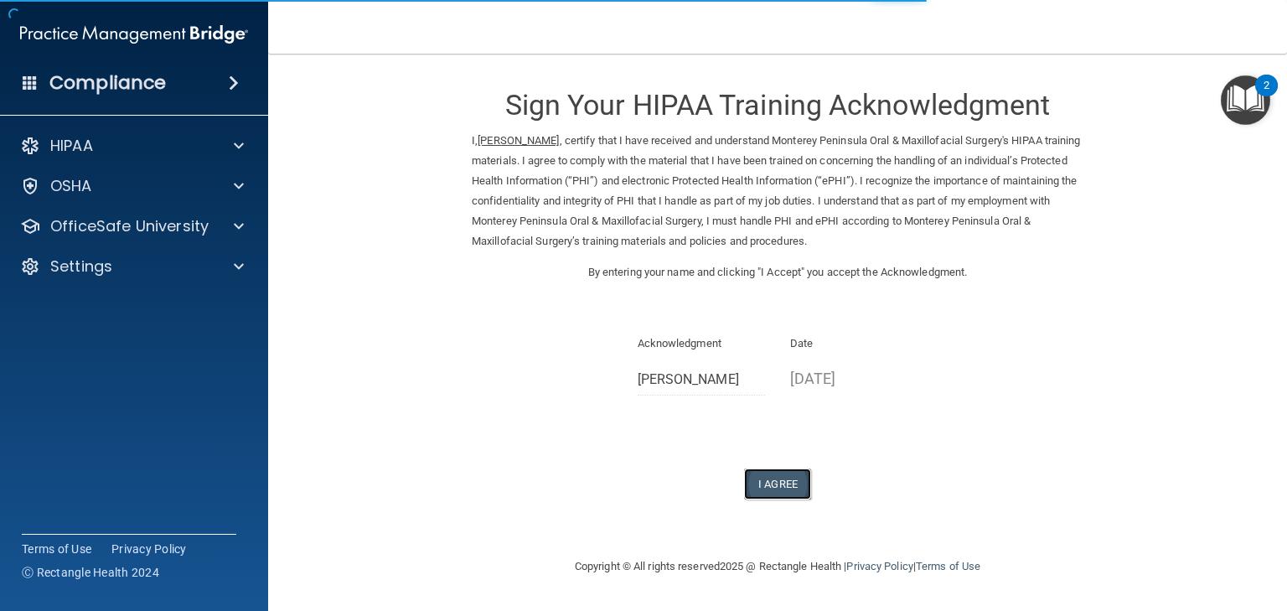
click at [781, 486] on button "I Agree" at bounding box center [777, 483] width 67 height 31
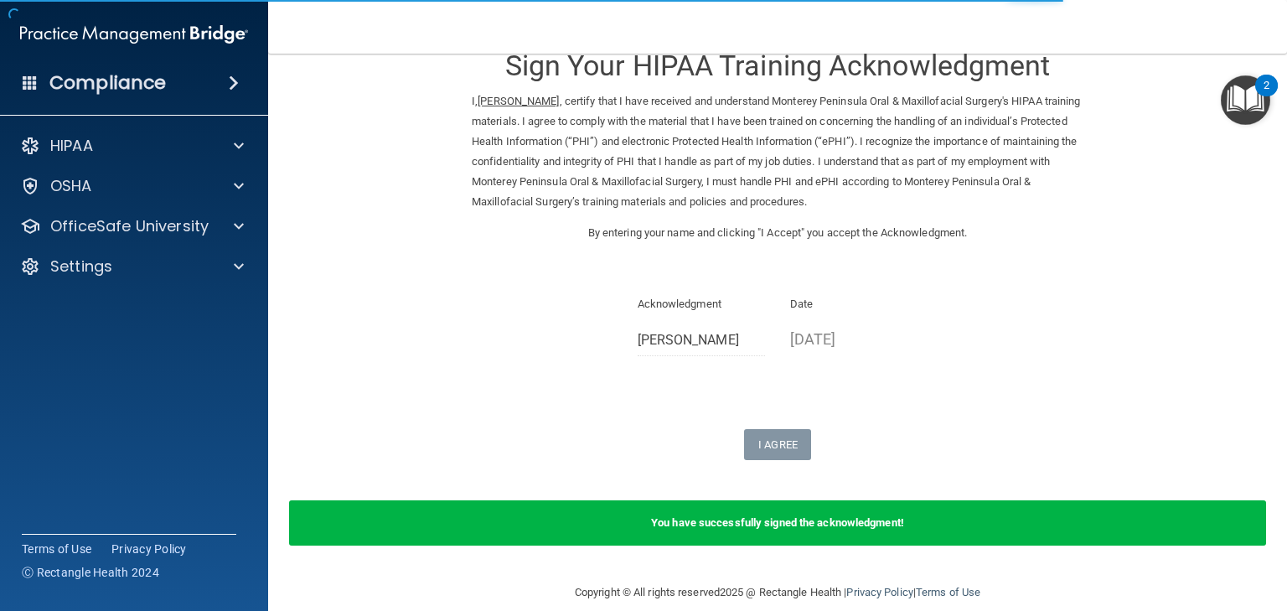
scroll to position [60, 0]
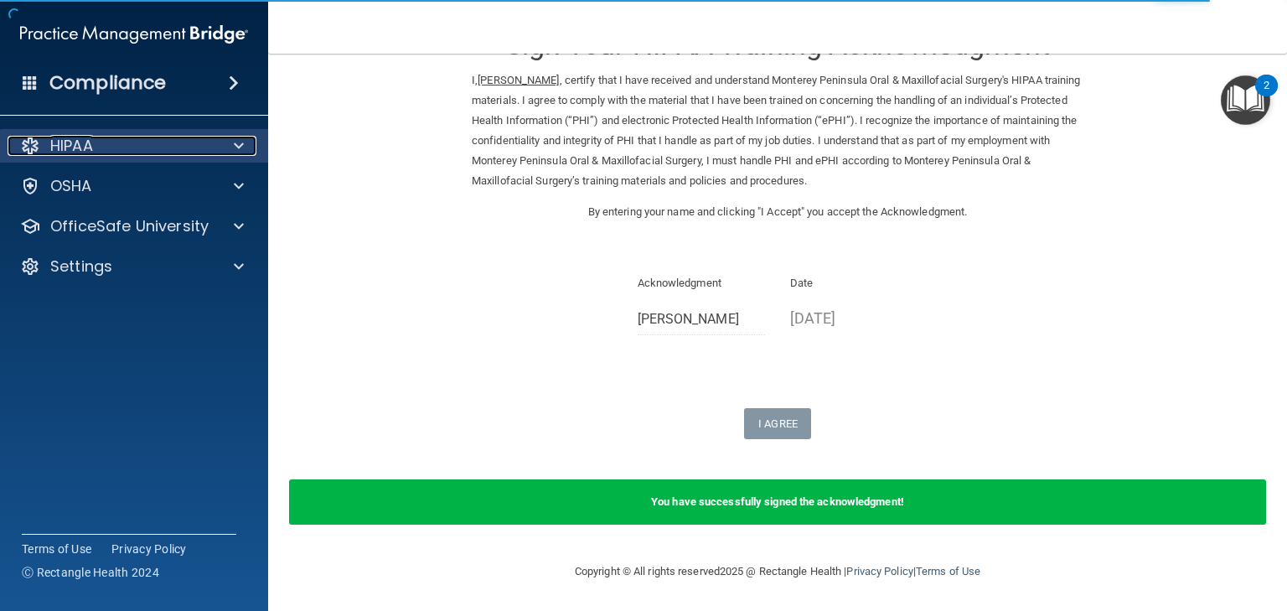
click at [158, 147] on div "HIPAA" at bounding box center [112, 146] width 208 height 20
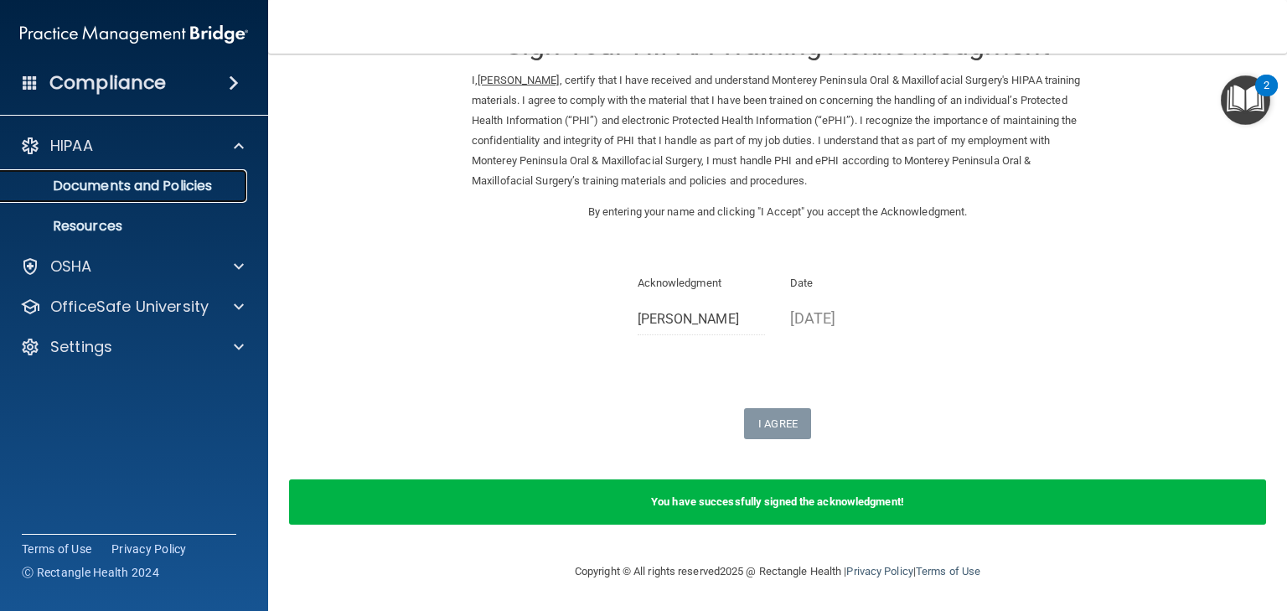
click at [195, 190] on p "Documents and Policies" at bounding box center [125, 186] width 229 height 17
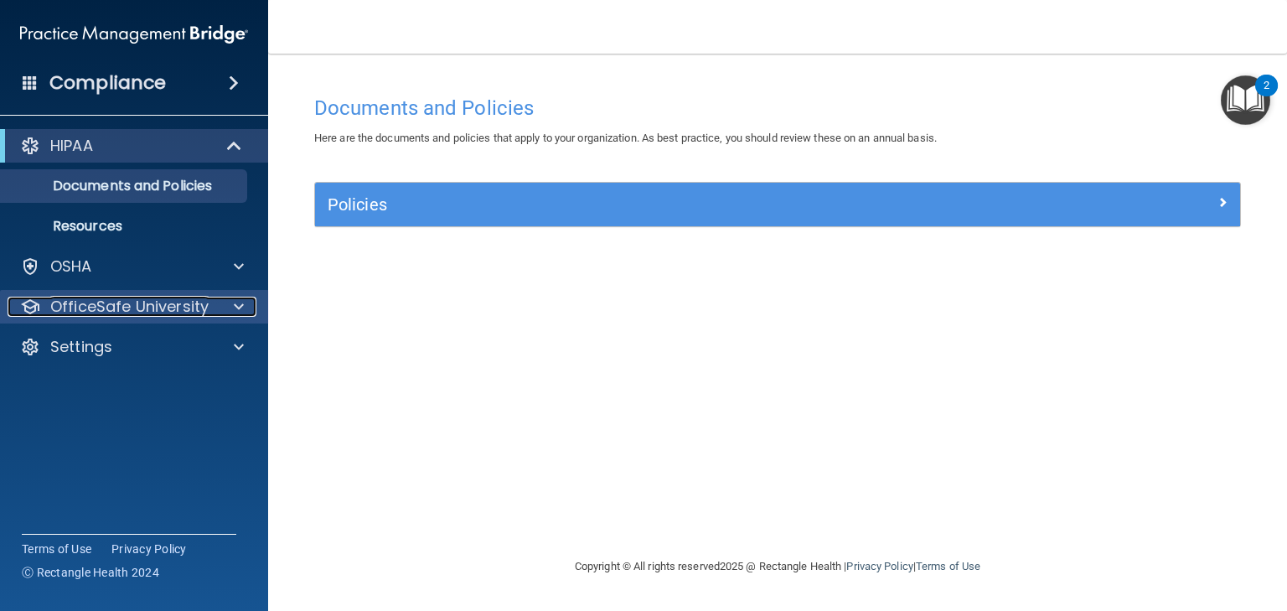
click at [127, 307] on p "OfficeSafe University" at bounding box center [129, 307] width 158 height 20
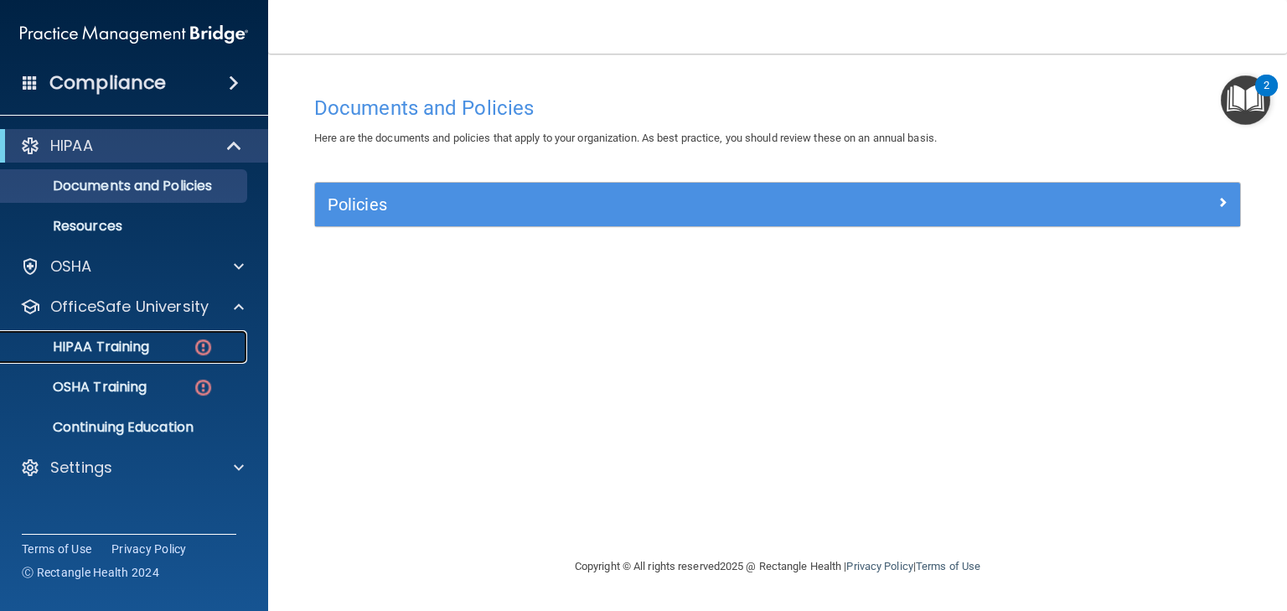
click at [178, 346] on div "HIPAA Training" at bounding box center [125, 347] width 229 height 17
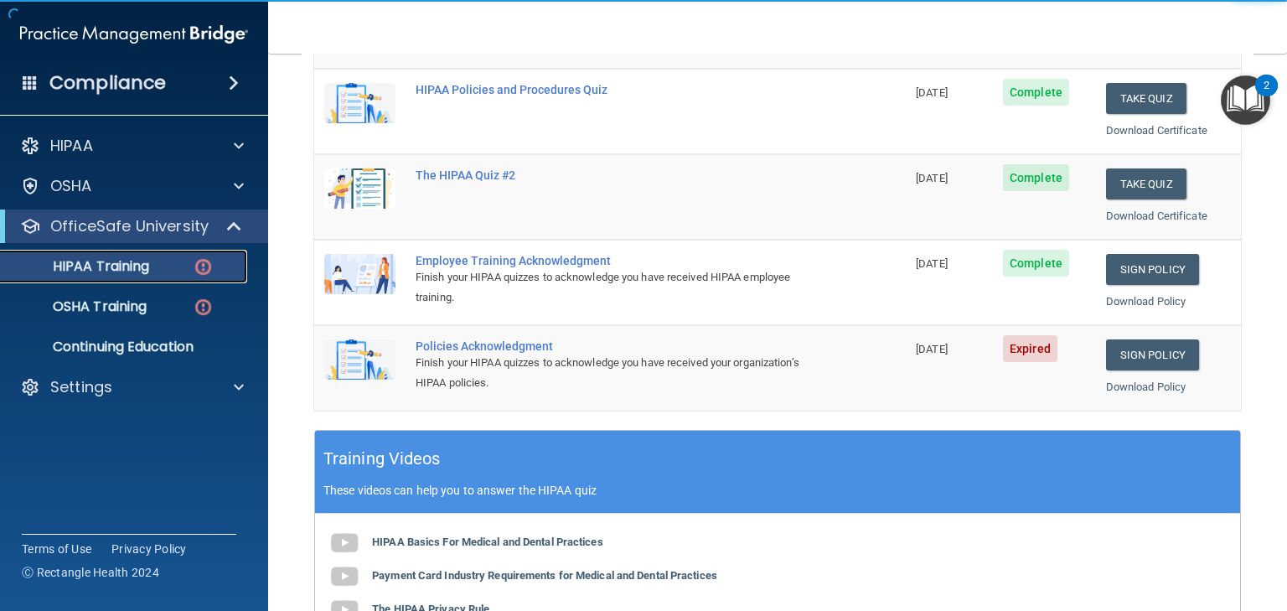
scroll to position [335, 0]
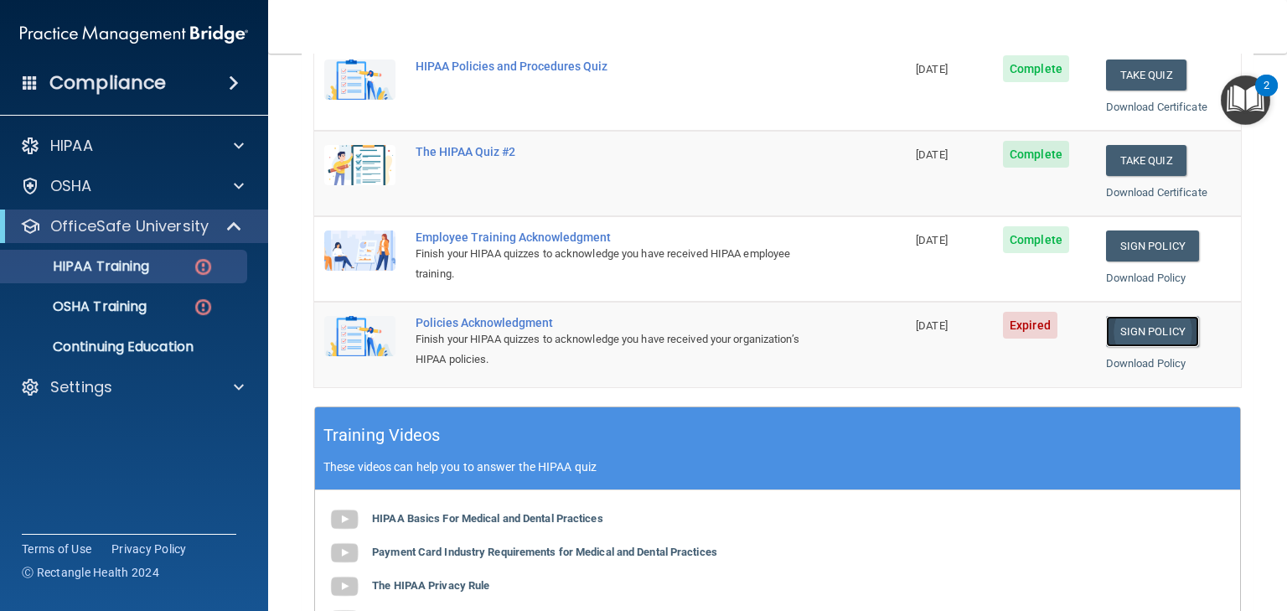
click at [1158, 328] on link "Sign Policy" at bounding box center [1152, 331] width 93 height 31
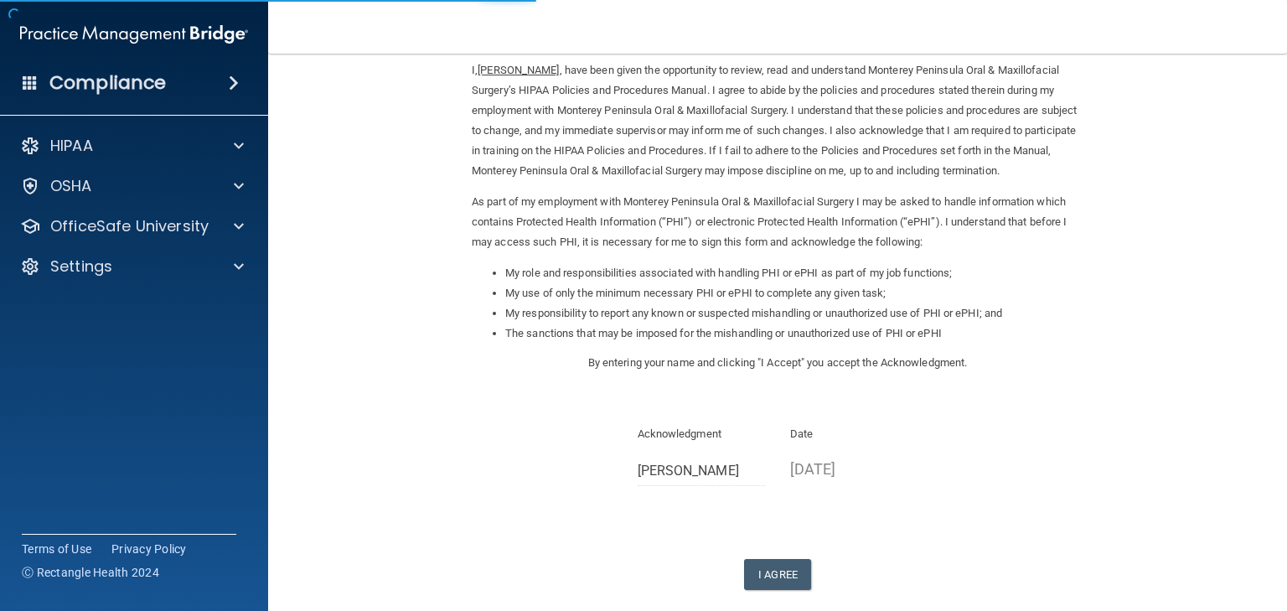
scroll to position [177, 0]
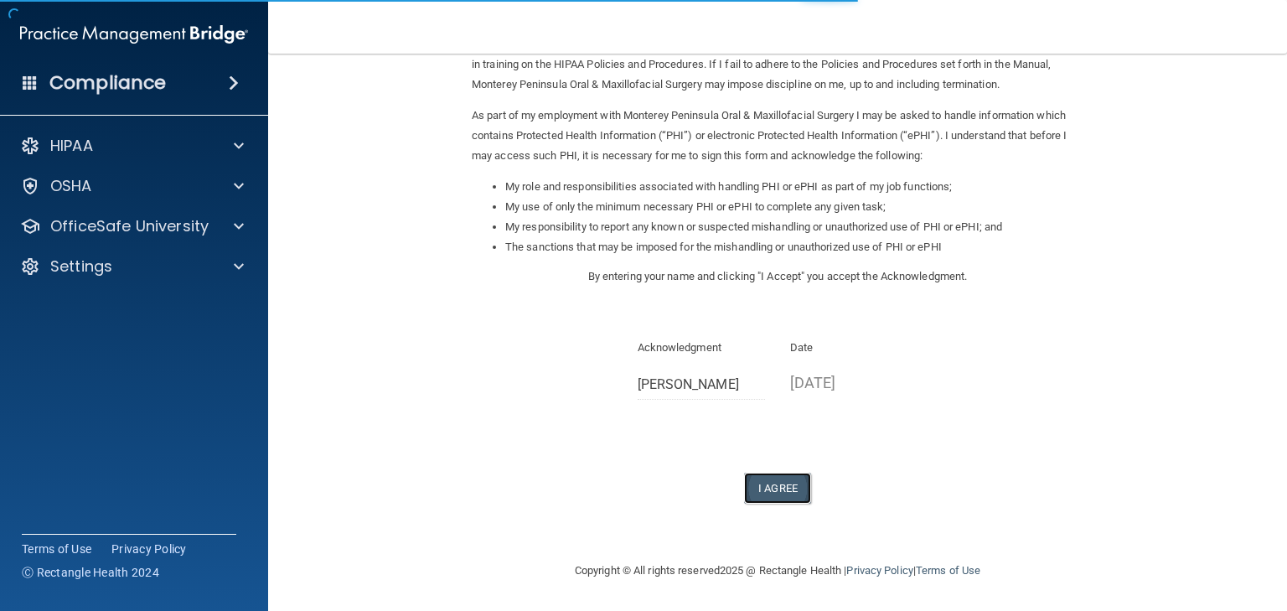
click at [774, 480] on button "I Agree" at bounding box center [777, 488] width 67 height 31
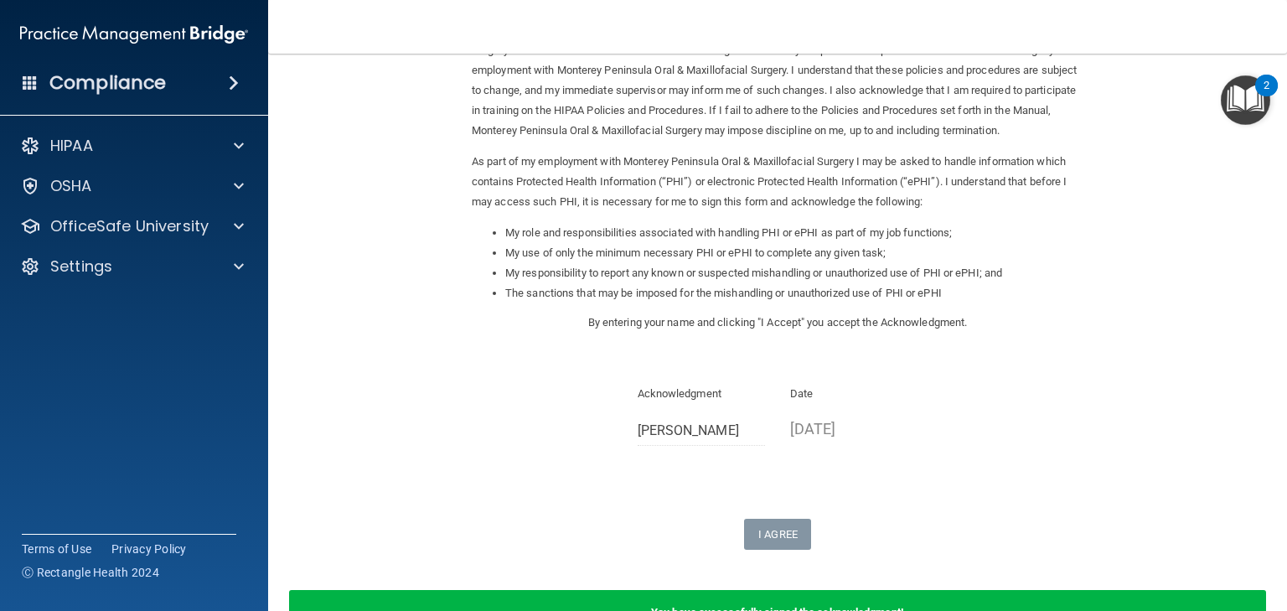
scroll to position [241, 0]
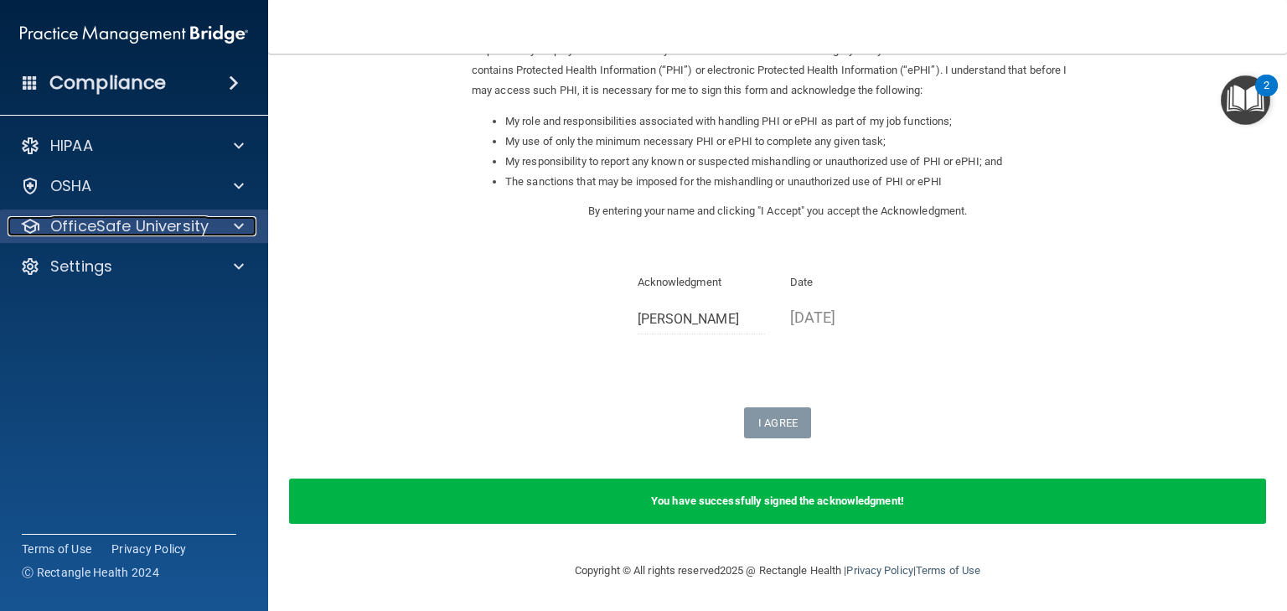
click at [179, 233] on p "OfficeSafe University" at bounding box center [129, 226] width 158 height 20
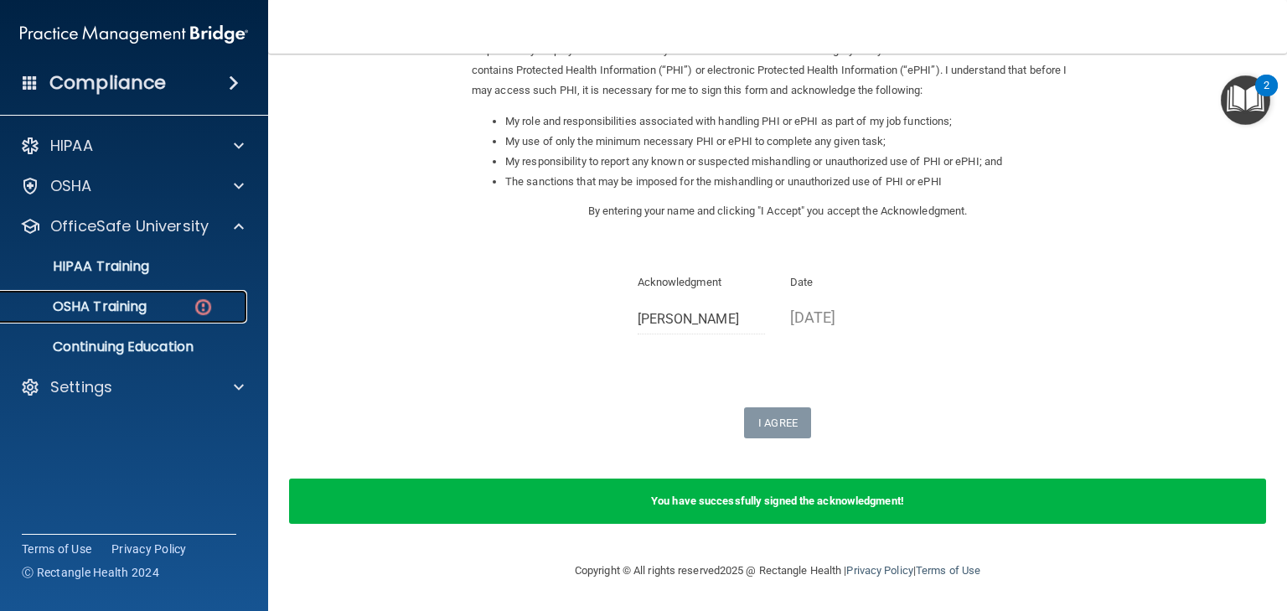
click at [158, 308] on div "OSHA Training" at bounding box center [125, 306] width 229 height 17
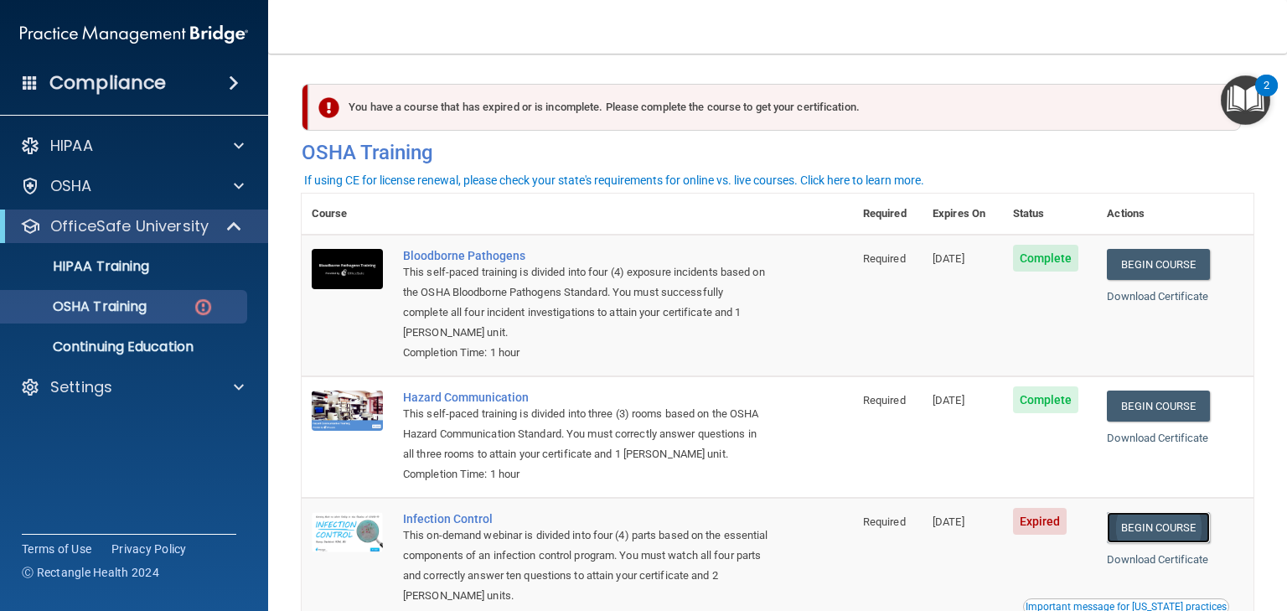
click at [1173, 523] on link "Begin Course" at bounding box center [1158, 527] width 102 height 31
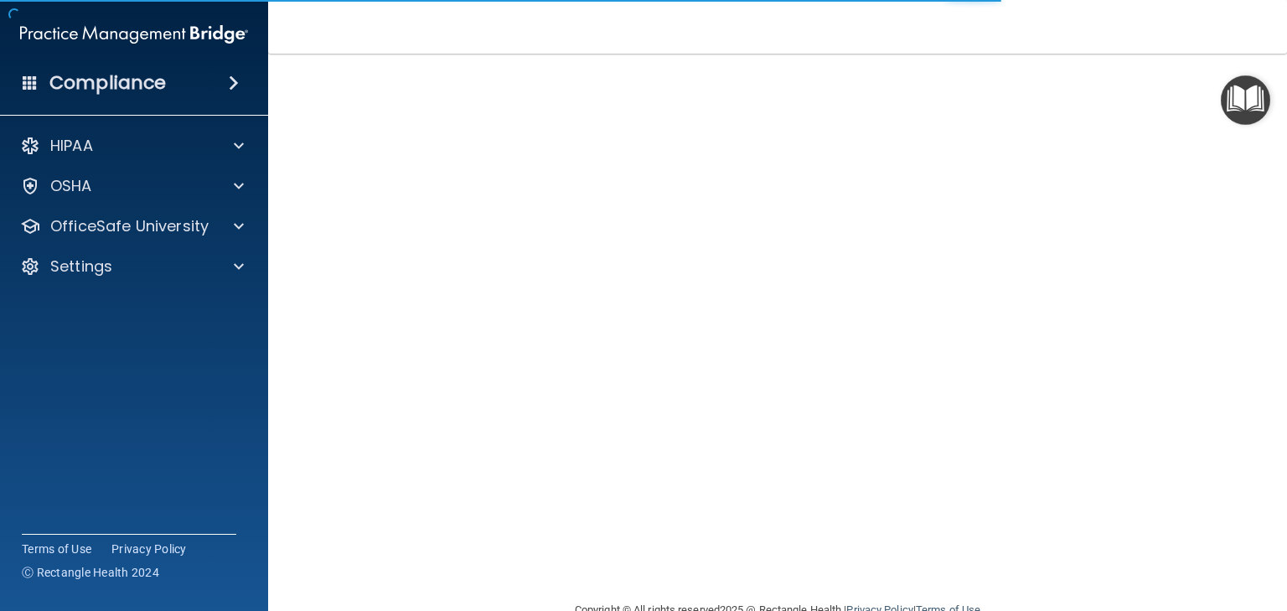
scroll to position [106, 0]
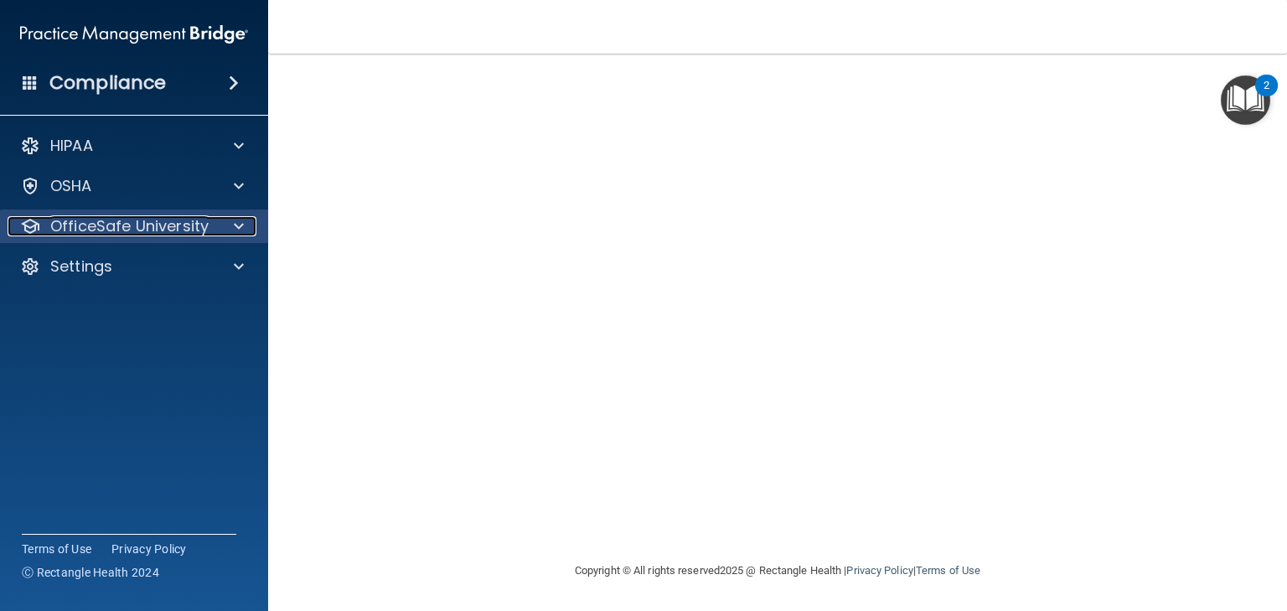
click at [150, 228] on p "OfficeSafe University" at bounding box center [129, 226] width 158 height 20
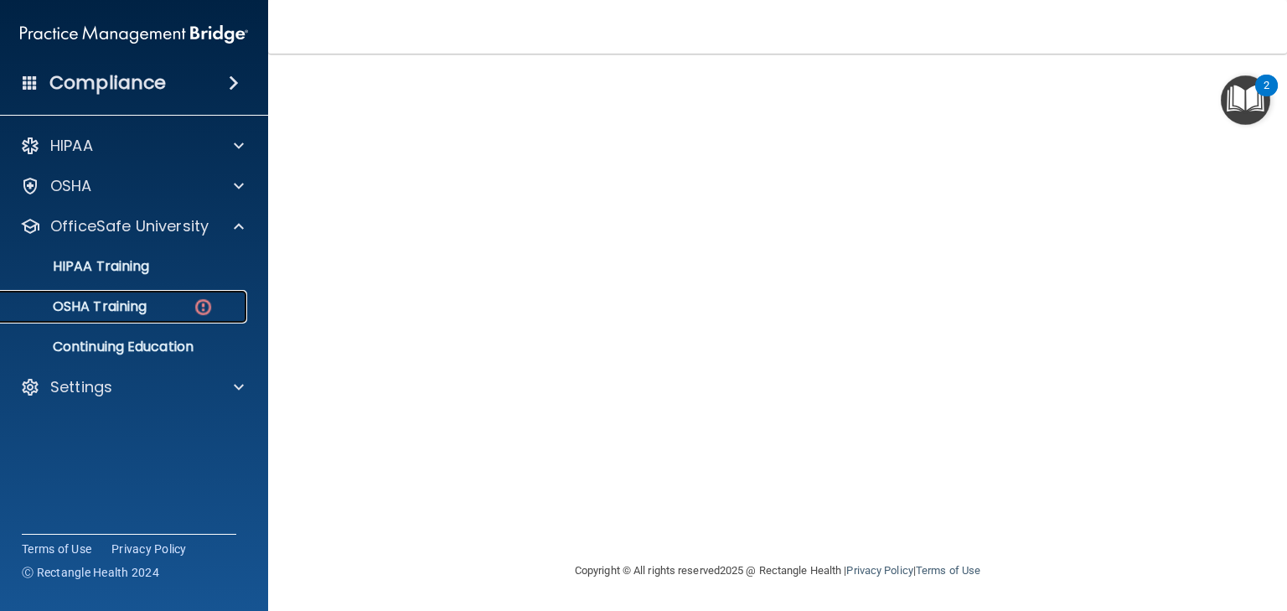
click at [141, 308] on p "OSHA Training" at bounding box center [79, 306] width 136 height 17
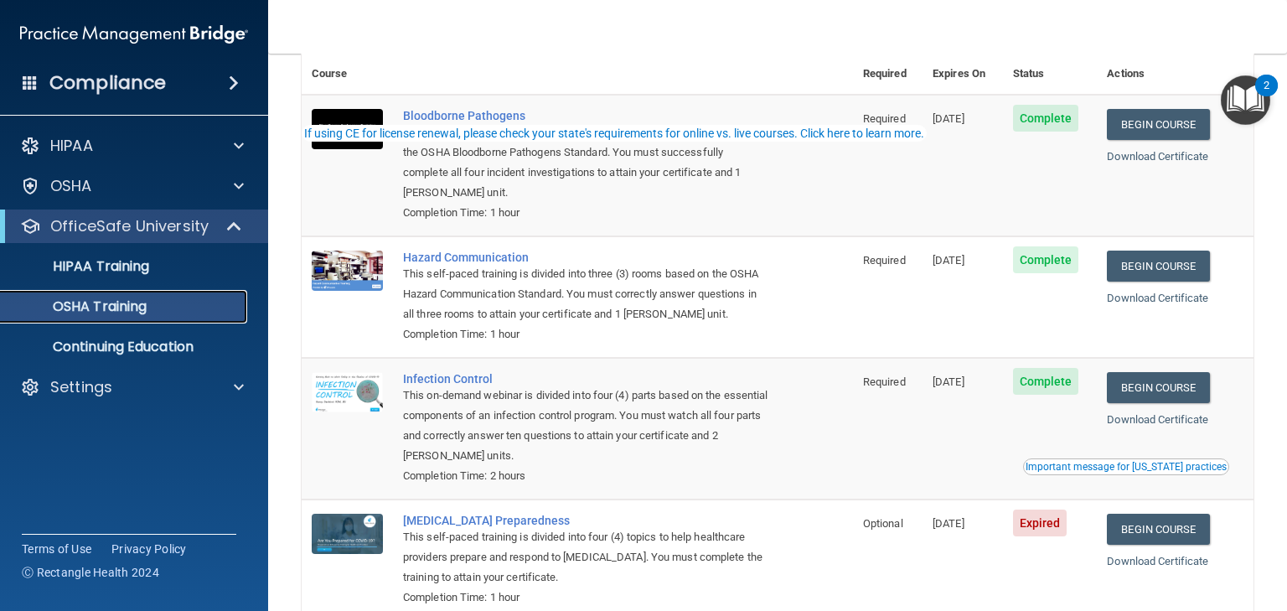
scroll to position [192, 0]
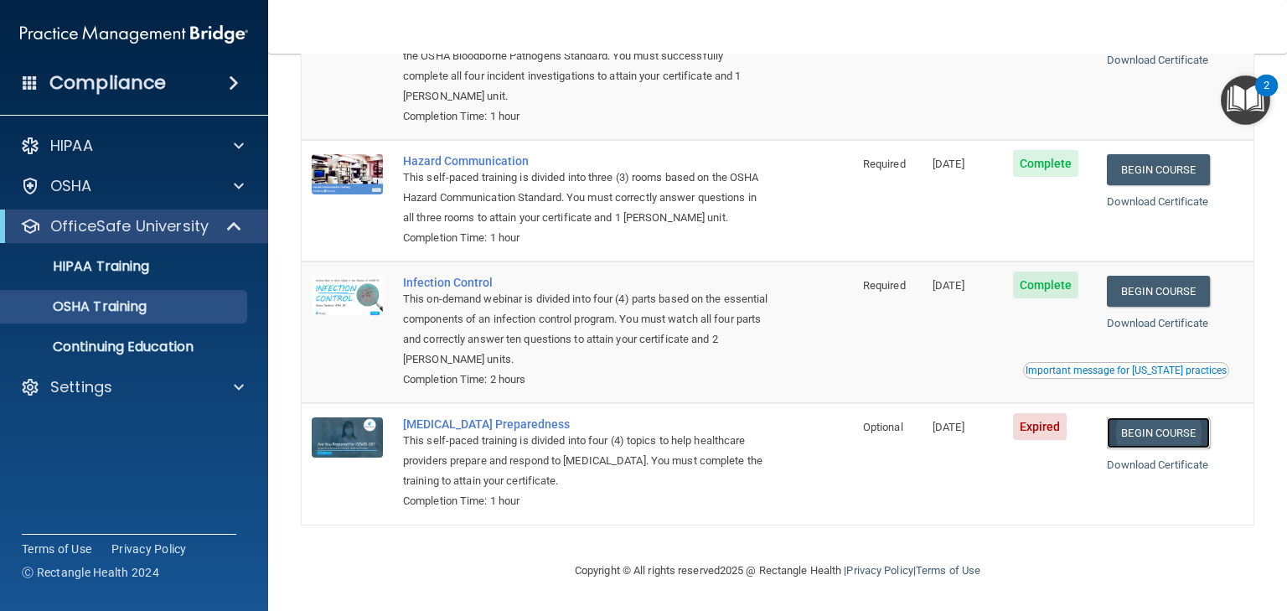
click at [1147, 429] on link "Begin Course" at bounding box center [1158, 432] width 102 height 31
click at [952, 465] on td "[DATE]" at bounding box center [963, 463] width 80 height 121
click at [1166, 427] on link "Begin Course" at bounding box center [1158, 432] width 102 height 31
drag, startPoint x: 710, startPoint y: 446, endPoint x: 649, endPoint y: 439, distance: 60.7
click at [708, 446] on div "This self-paced training is divided into four (4) topics to help healthcare pro…" at bounding box center [586, 461] width 366 height 60
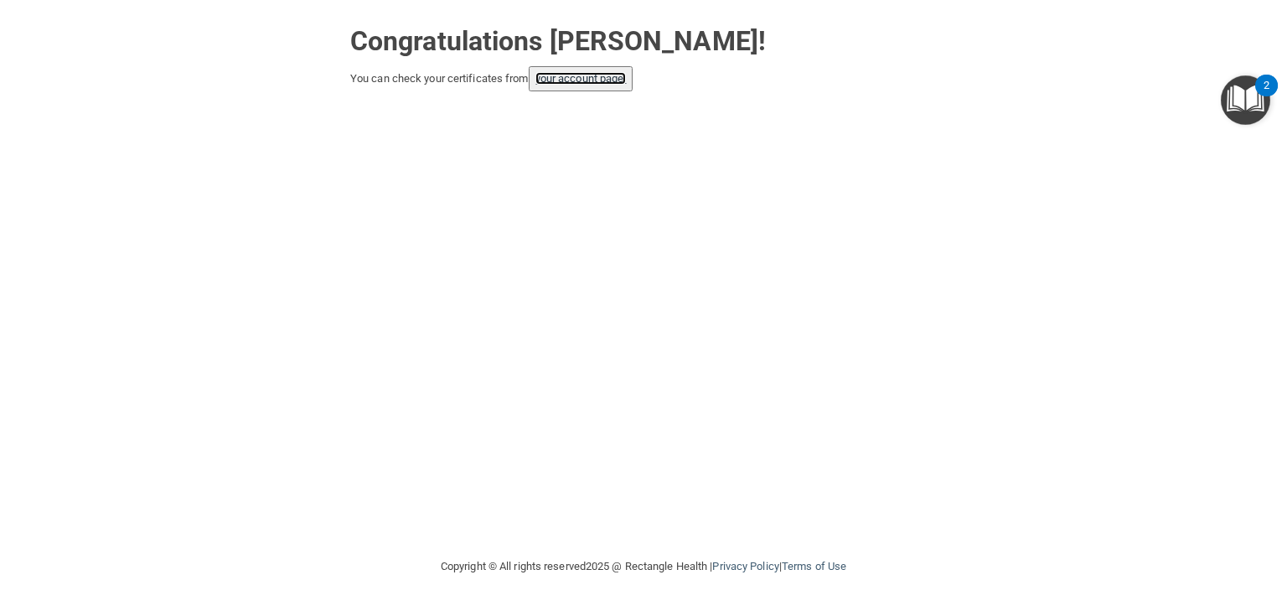
click at [561, 84] on link "your account page!" at bounding box center [580, 78] width 91 height 13
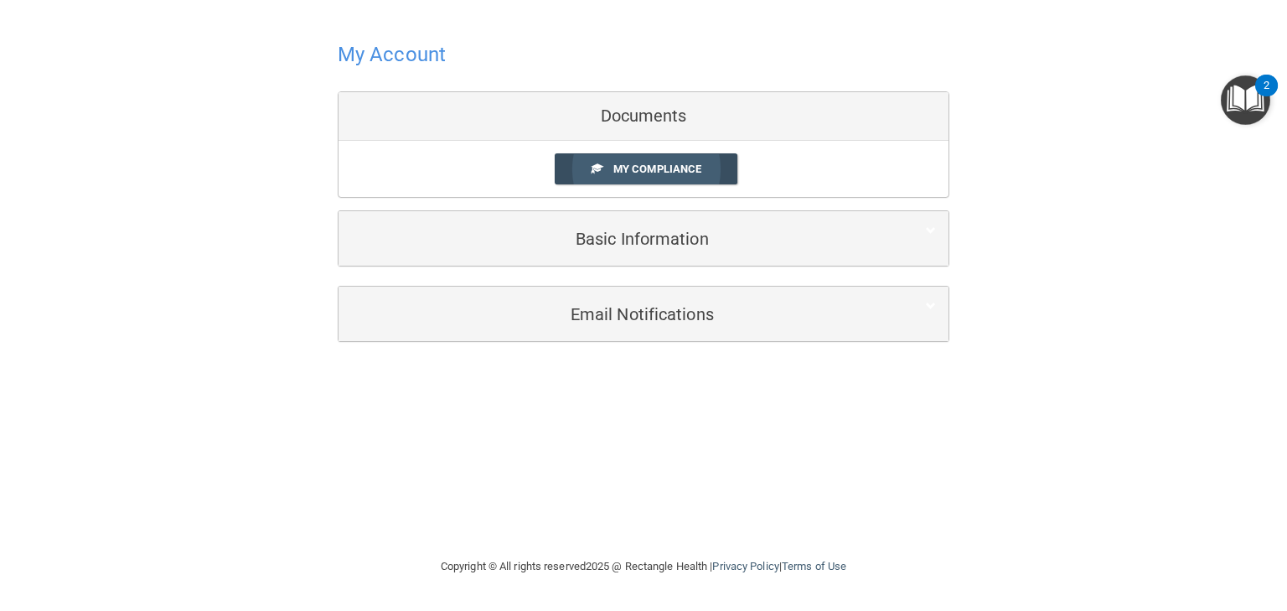
click at [655, 167] on span "My Compliance" at bounding box center [657, 169] width 88 height 13
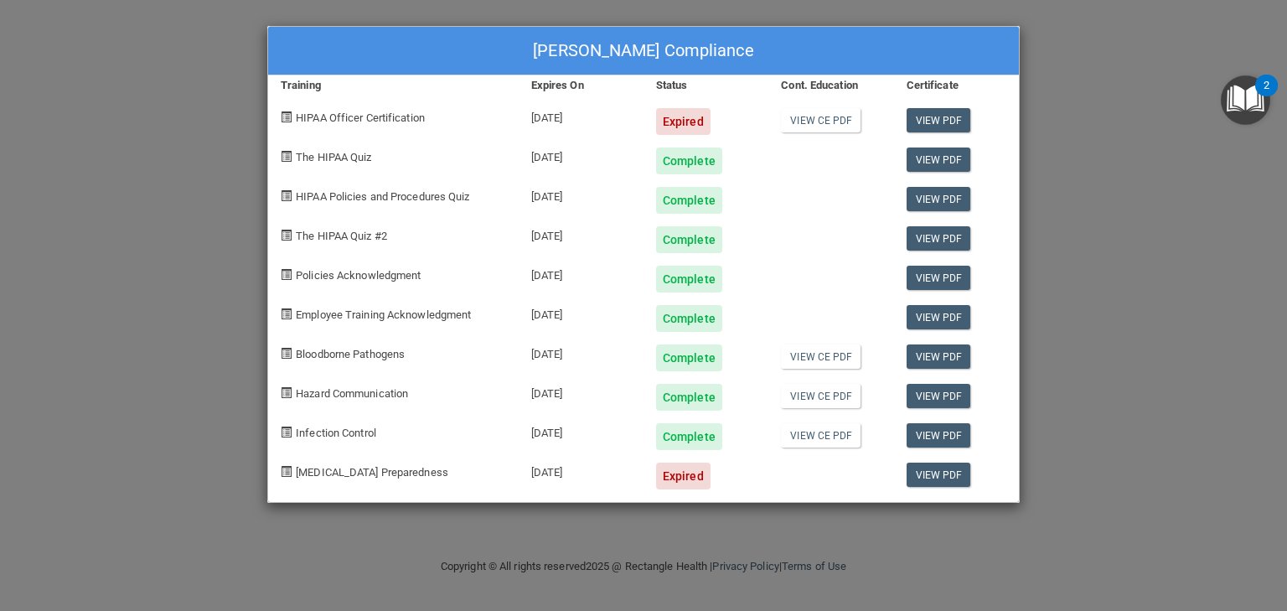
click at [680, 477] on div "Expired" at bounding box center [683, 476] width 54 height 27
click at [1190, 268] on div "[PERSON_NAME] Compliance Training Expires On Status Cont. Education Certificate…" at bounding box center [643, 305] width 1287 height 611
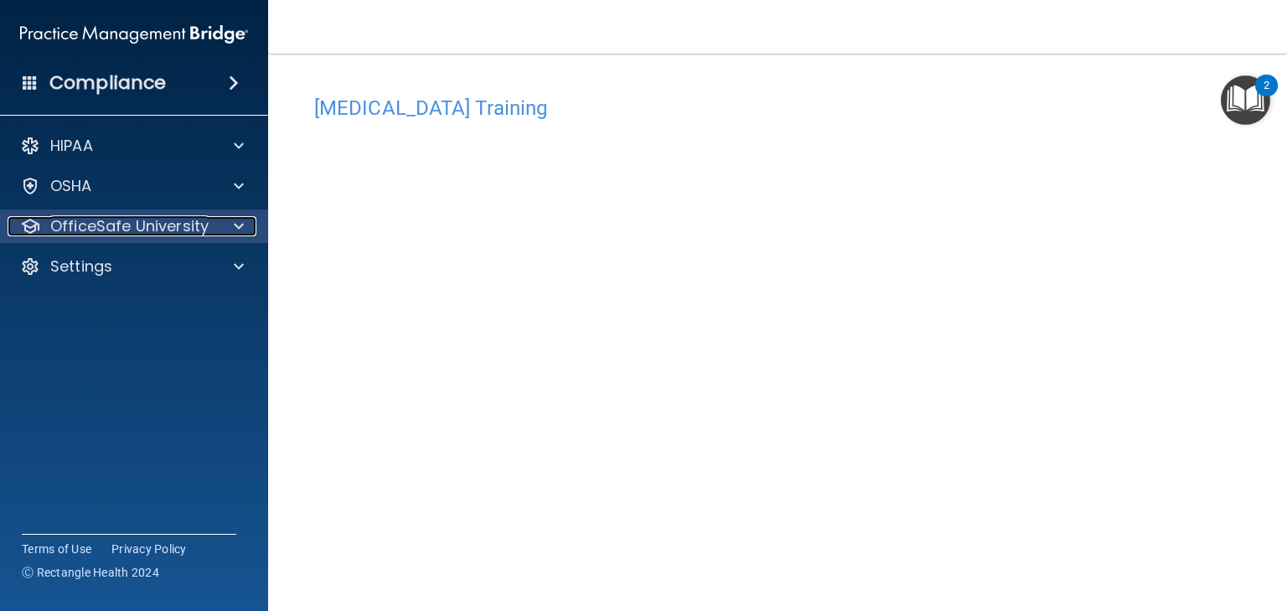
click at [163, 228] on p "OfficeSafe University" at bounding box center [129, 226] width 158 height 20
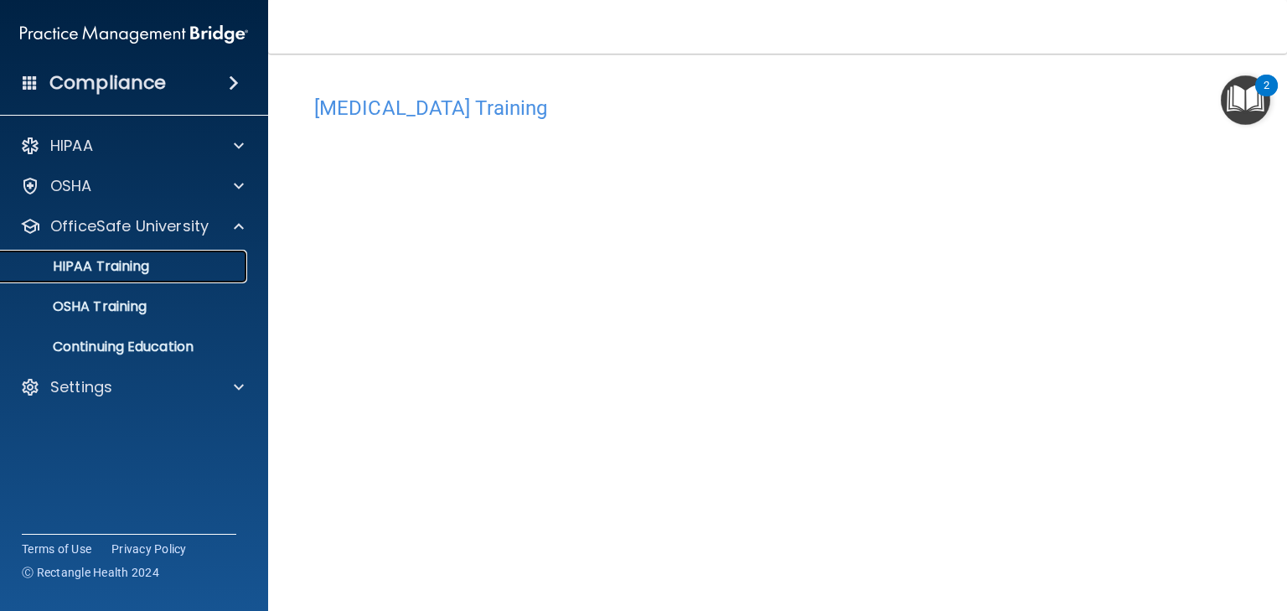
click at [133, 268] on p "HIPAA Training" at bounding box center [80, 266] width 138 height 17
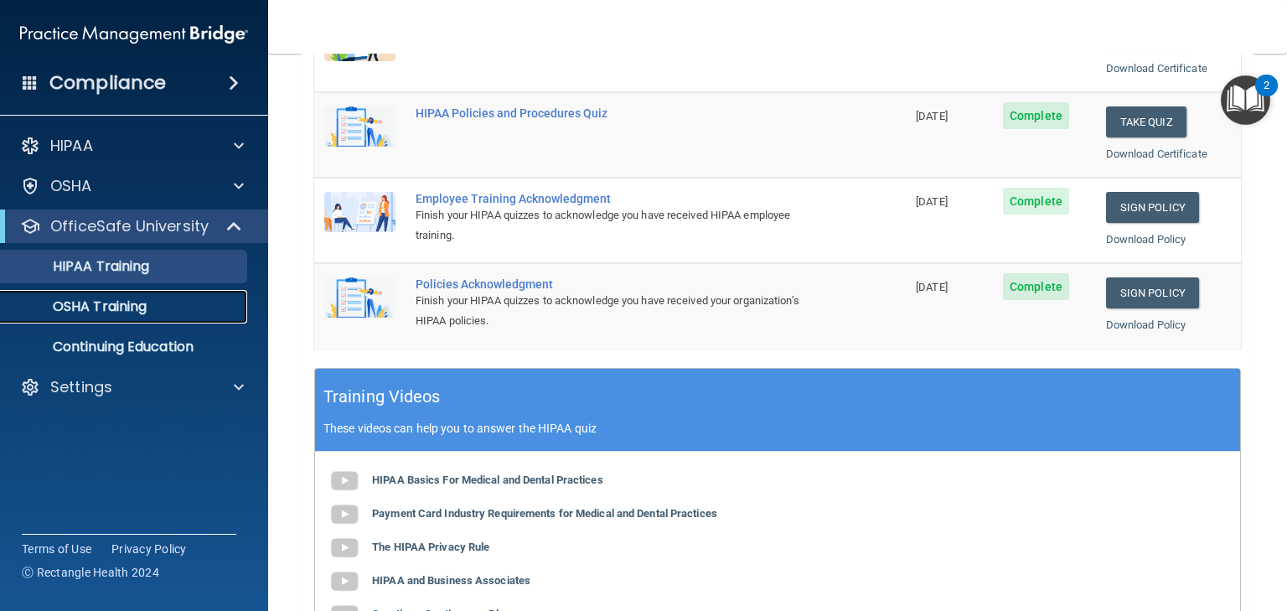
scroll to position [647, 0]
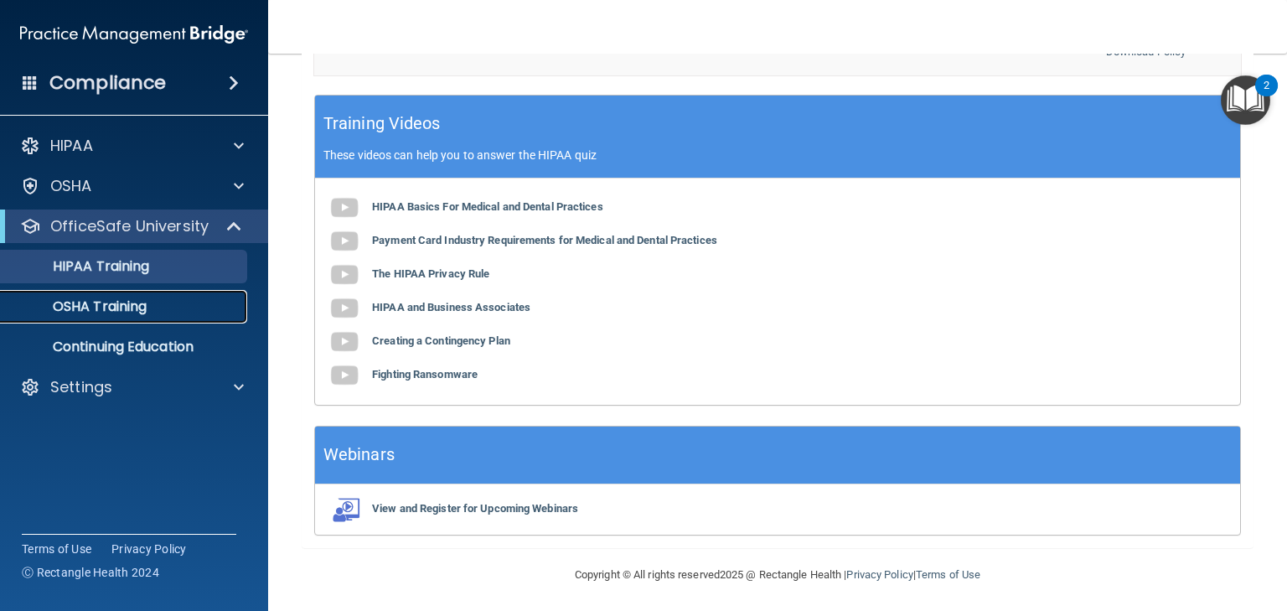
click at [90, 305] on p "OSHA Training" at bounding box center [79, 306] width 136 height 17
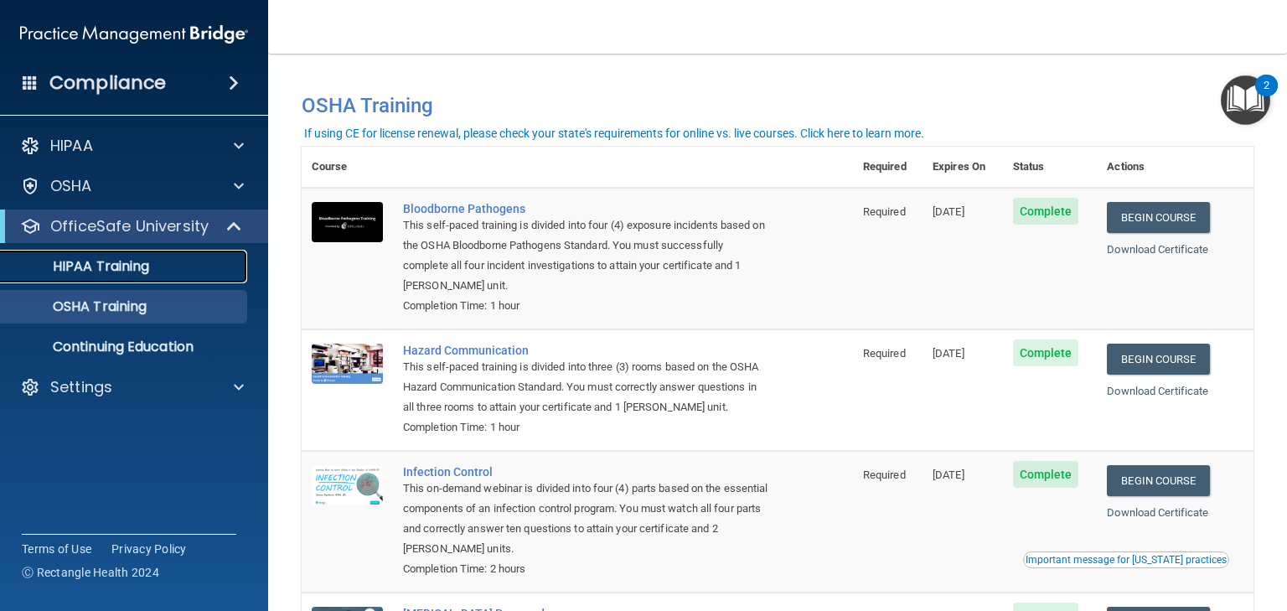
click at [127, 263] on p "HIPAA Training" at bounding box center [80, 266] width 138 height 17
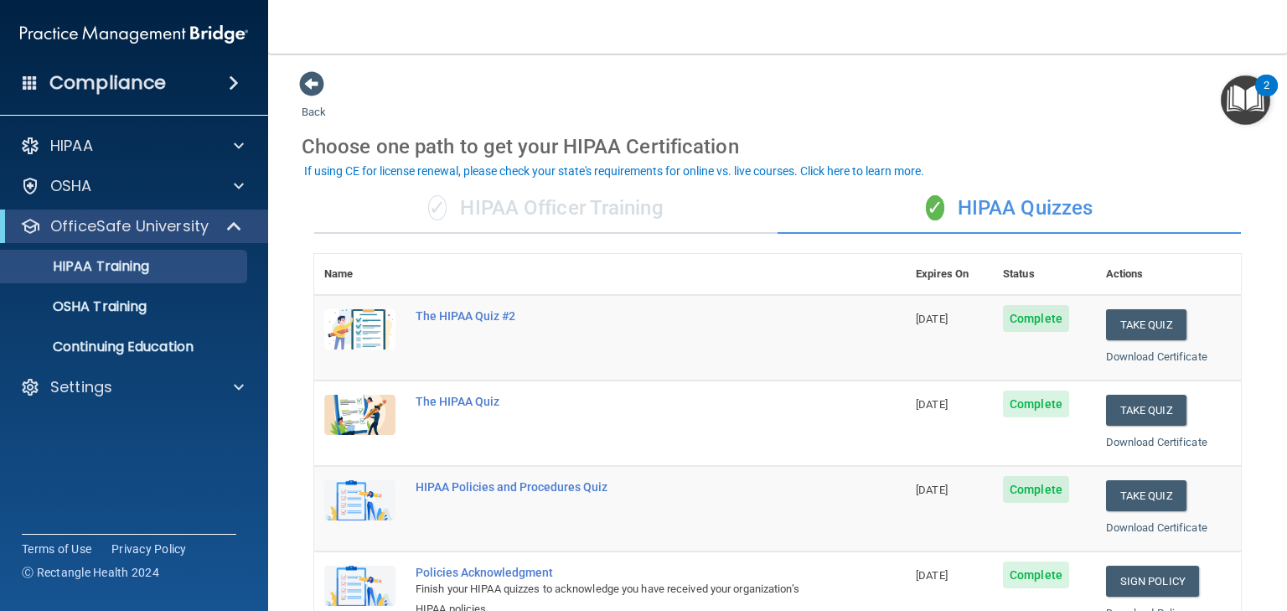
click at [121, 77] on h4 "Compliance" at bounding box center [107, 82] width 116 height 23
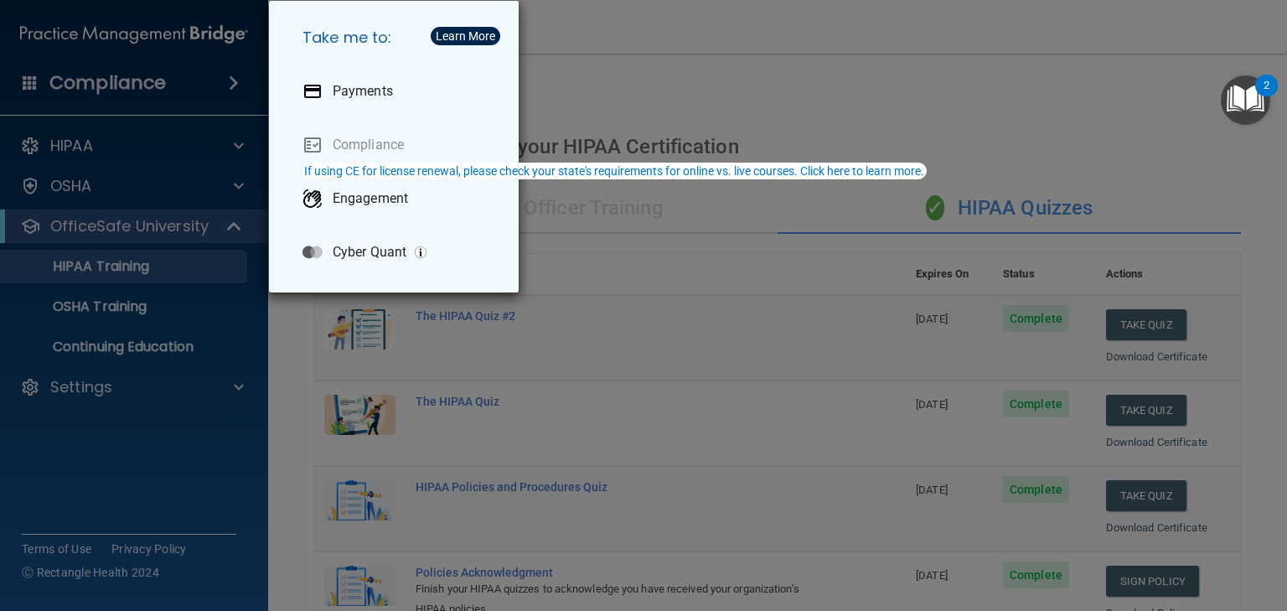
click at [76, 144] on div "Take me to: Payments Compliance Engagement Cyber Quant" at bounding box center [643, 305] width 1287 height 611
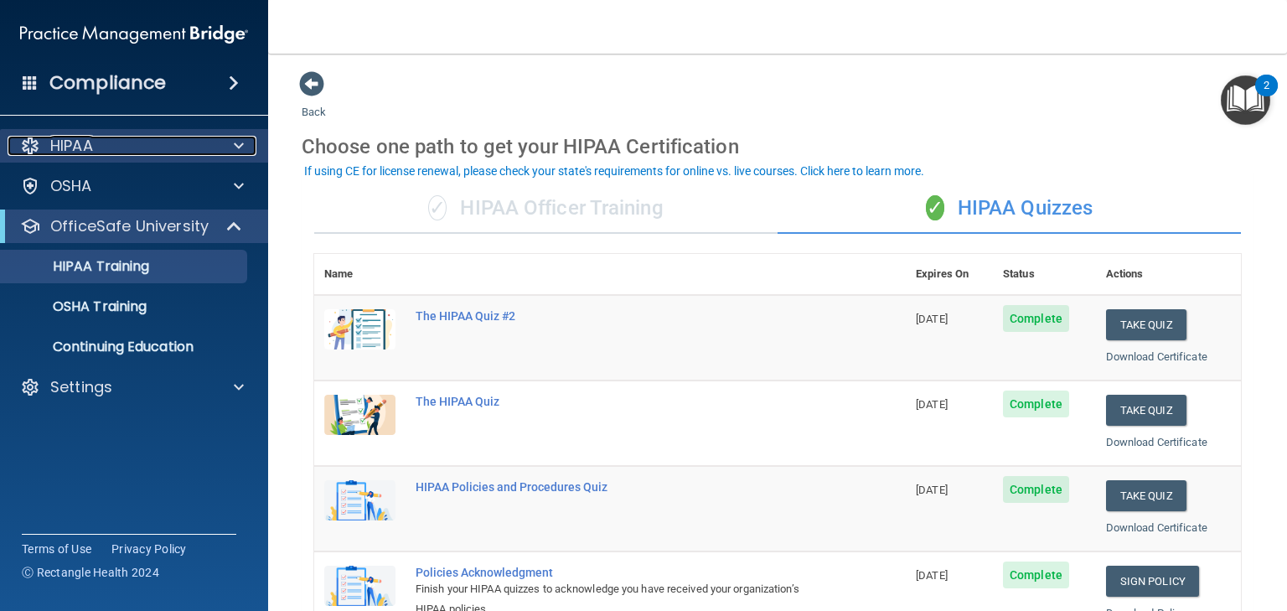
click at [236, 148] on span at bounding box center [239, 146] width 10 height 20
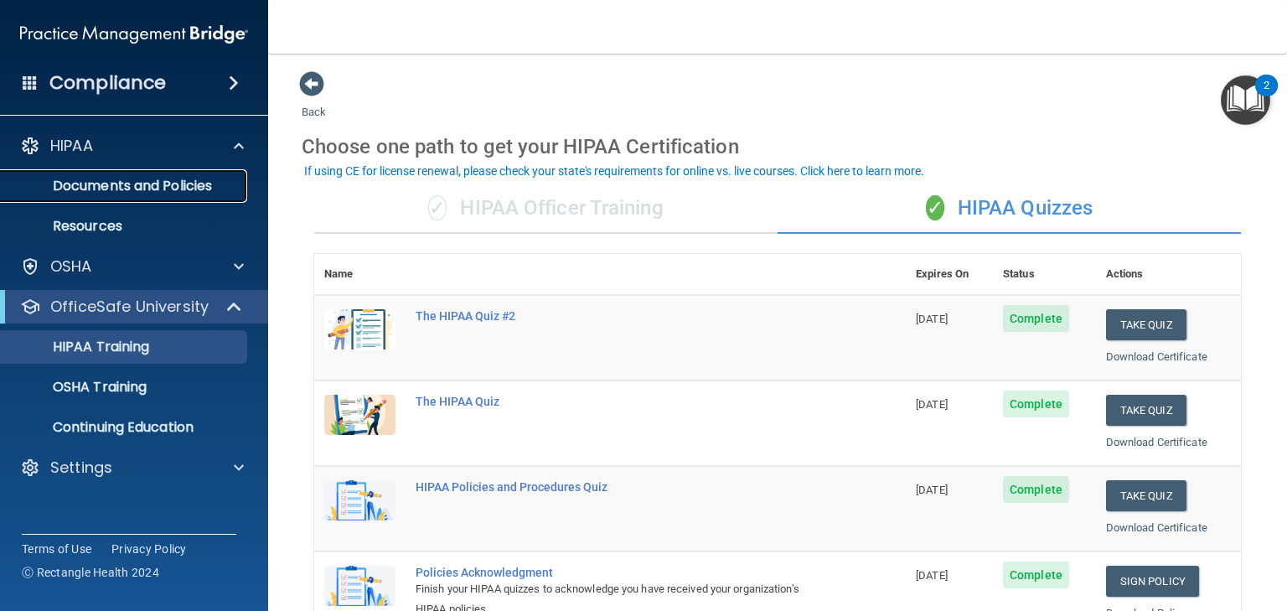
click at [204, 184] on p "Documents and Policies" at bounding box center [125, 186] width 229 height 17
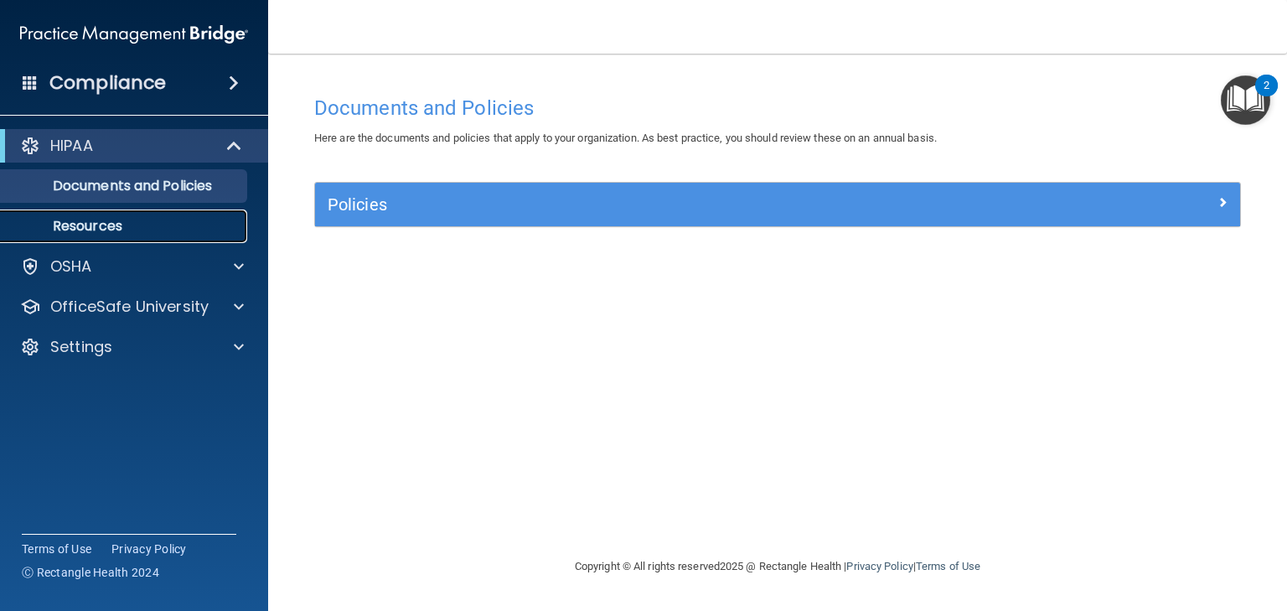
click at [142, 232] on p "Resources" at bounding box center [125, 226] width 229 height 17
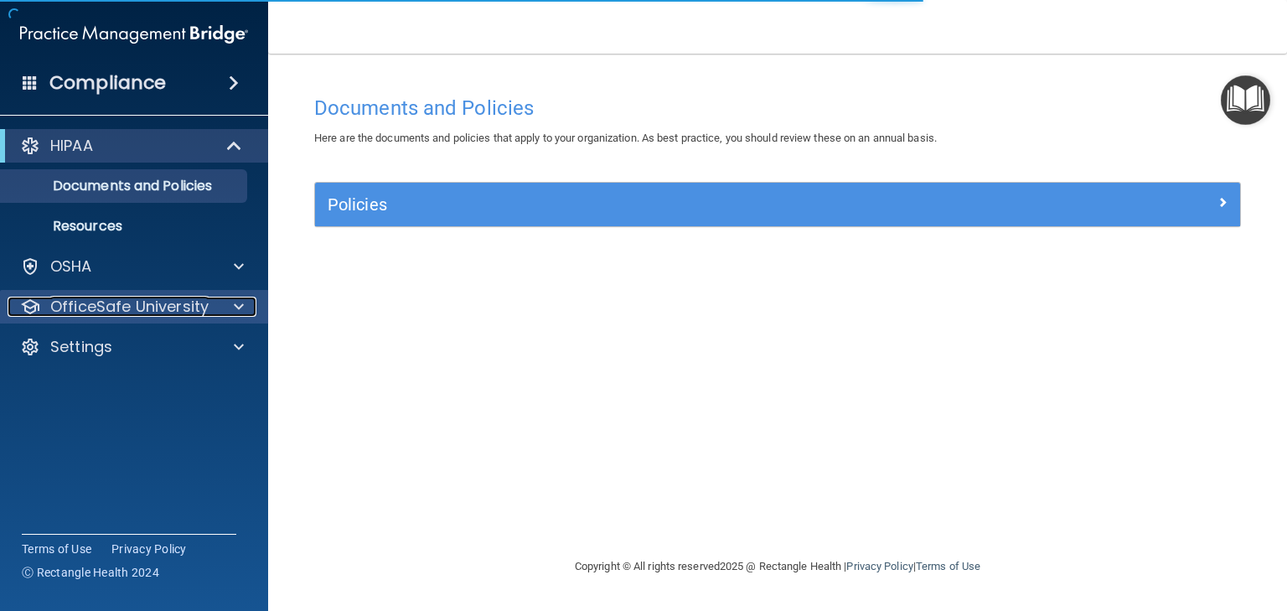
click at [115, 312] on p "OfficeSafe University" at bounding box center [129, 307] width 158 height 20
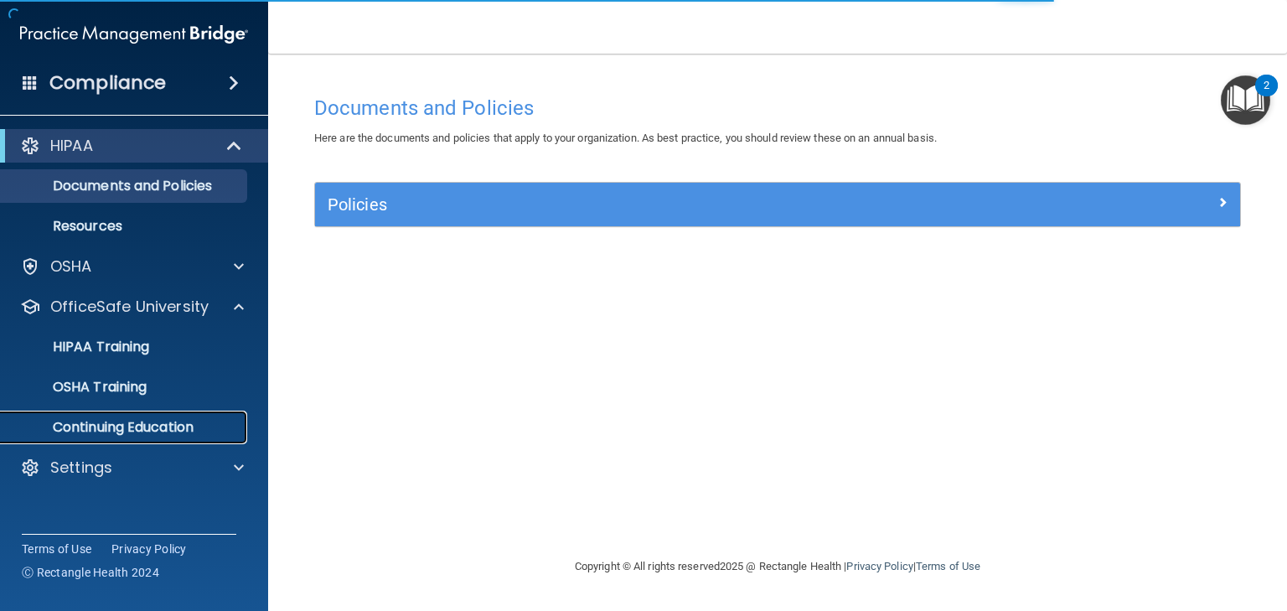
click at [85, 419] on p "Continuing Education" at bounding box center [125, 427] width 229 height 17
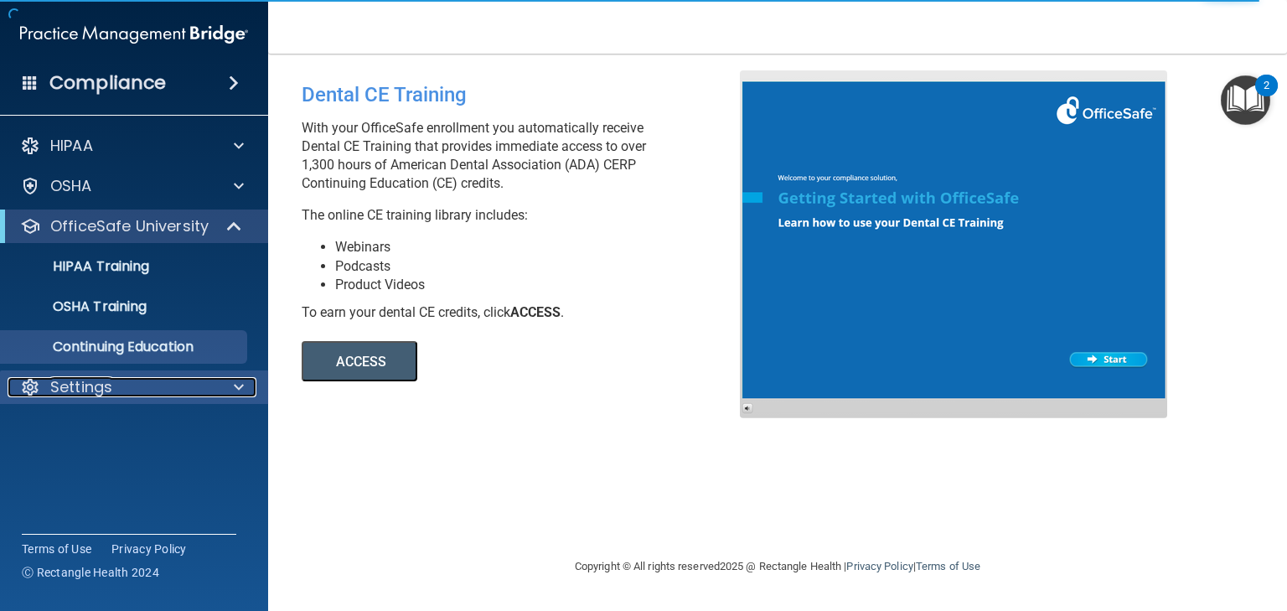
click at [70, 389] on p "Settings" at bounding box center [81, 387] width 62 height 20
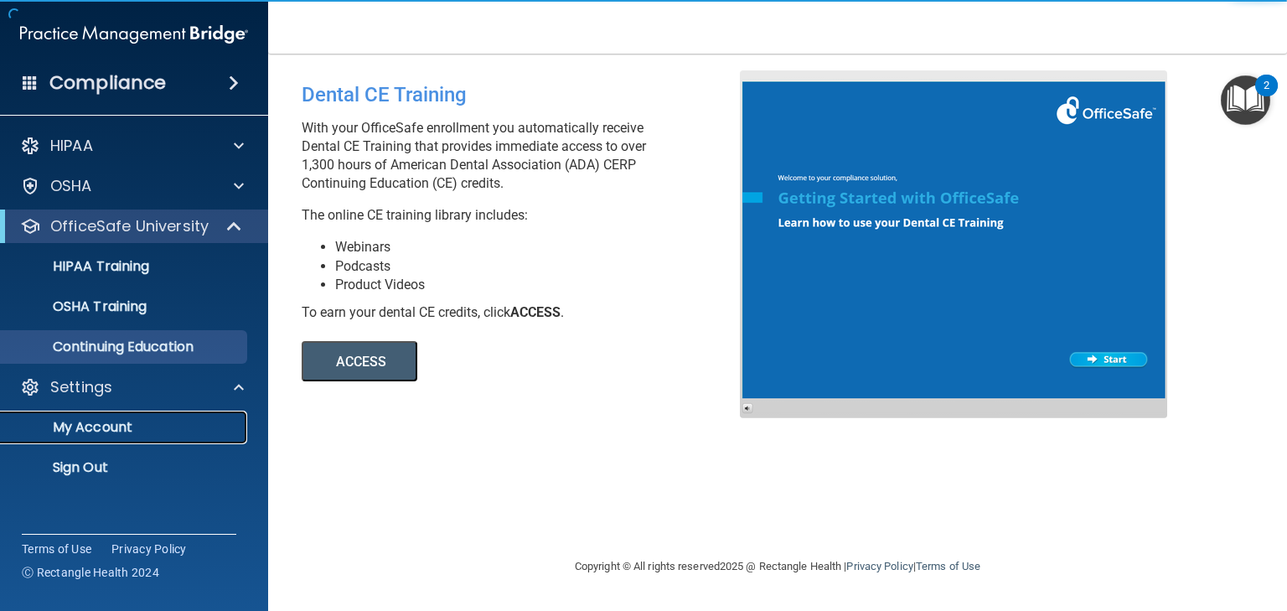
click at [70, 419] on p "My Account" at bounding box center [125, 427] width 229 height 17
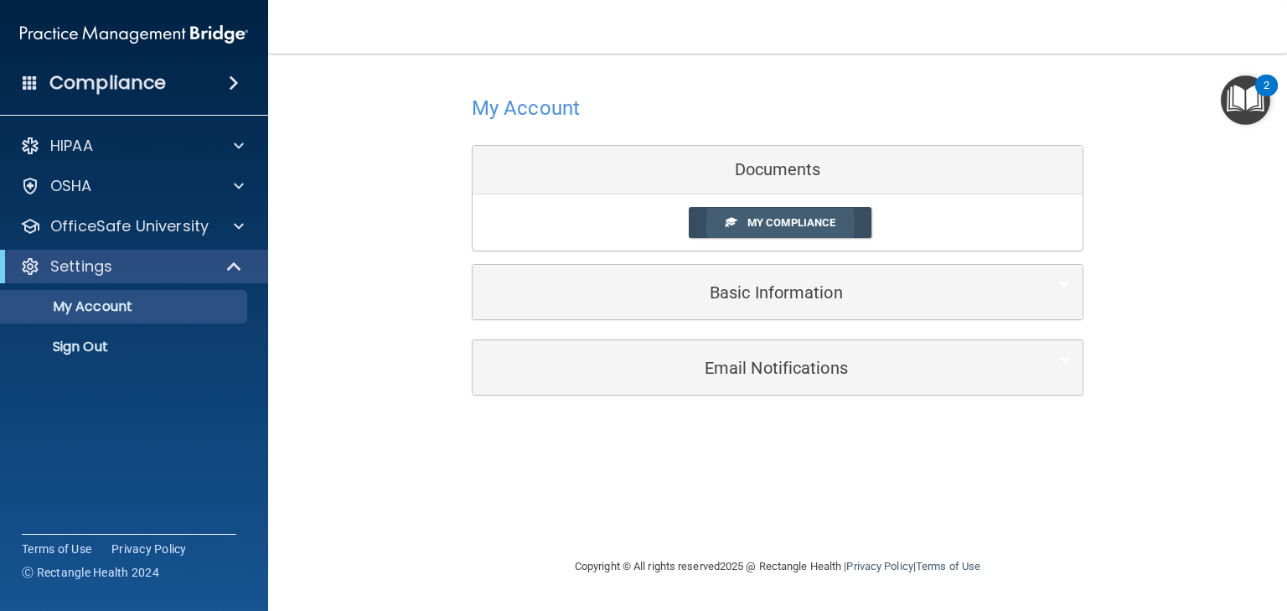
click at [791, 225] on span "My Compliance" at bounding box center [791, 222] width 88 height 13
